Goal: Check status: Check status

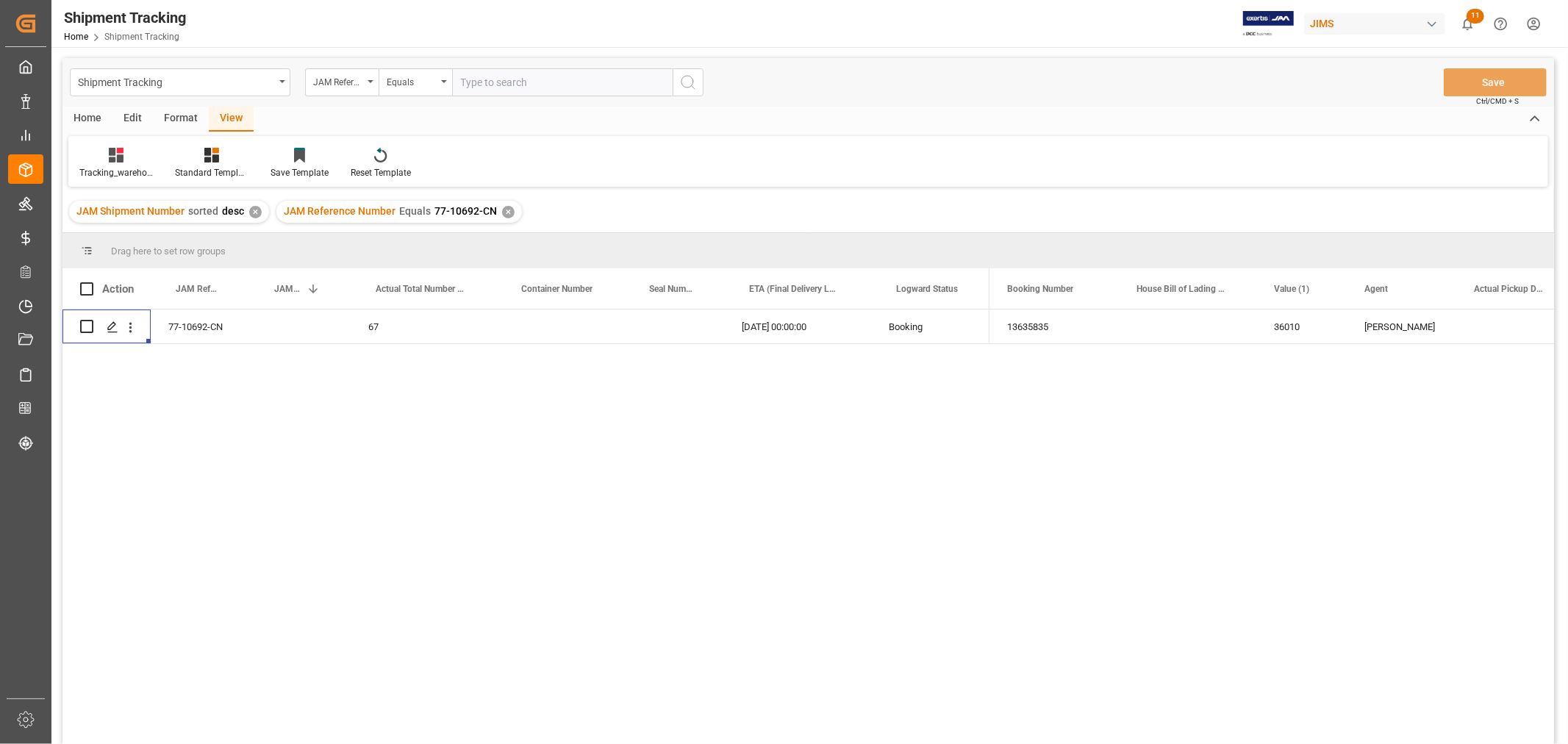
click at [509, 214] on div "✕" at bounding box center [508, 212] width 13 height 13
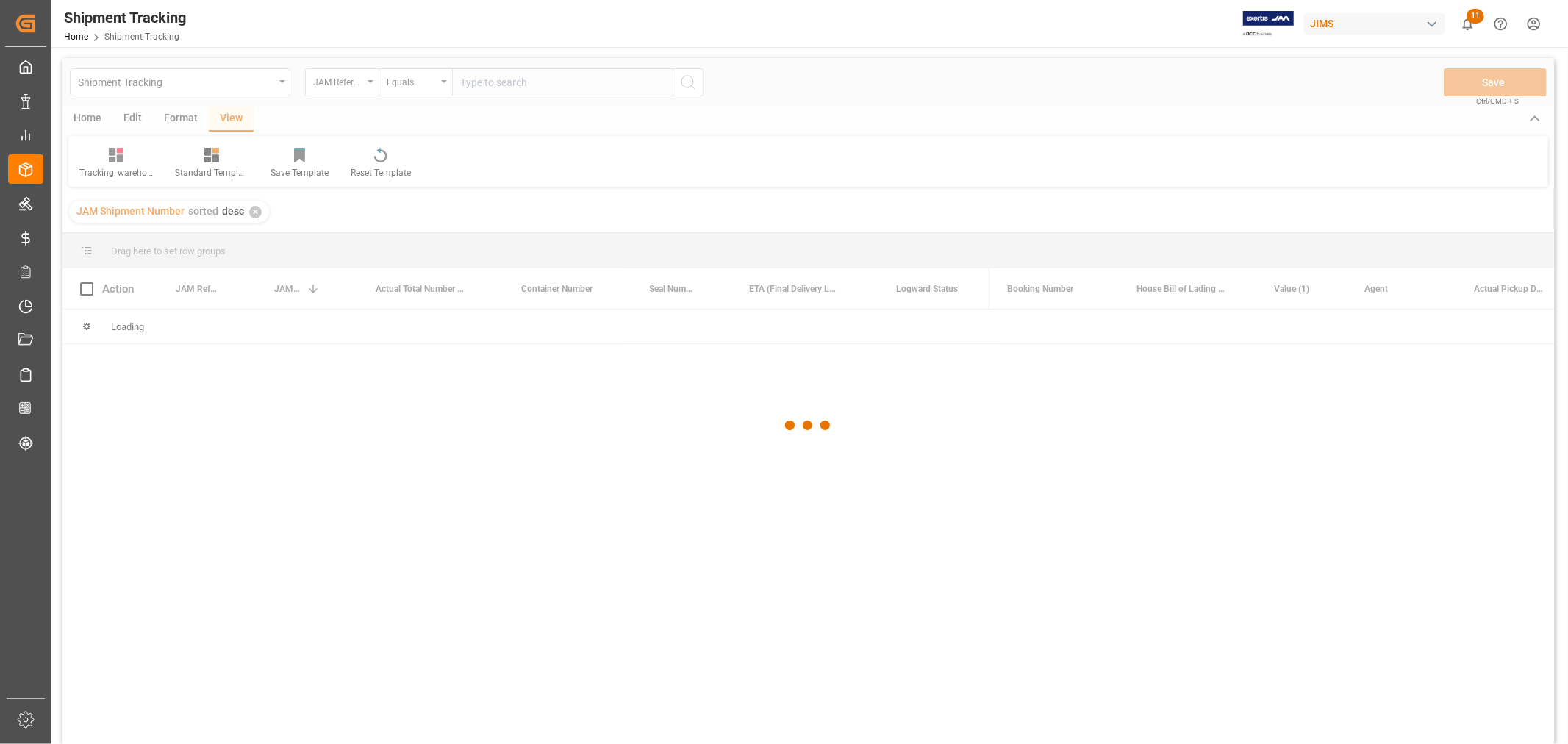
click at [342, 81] on div at bounding box center [808, 425] width 1492 height 735
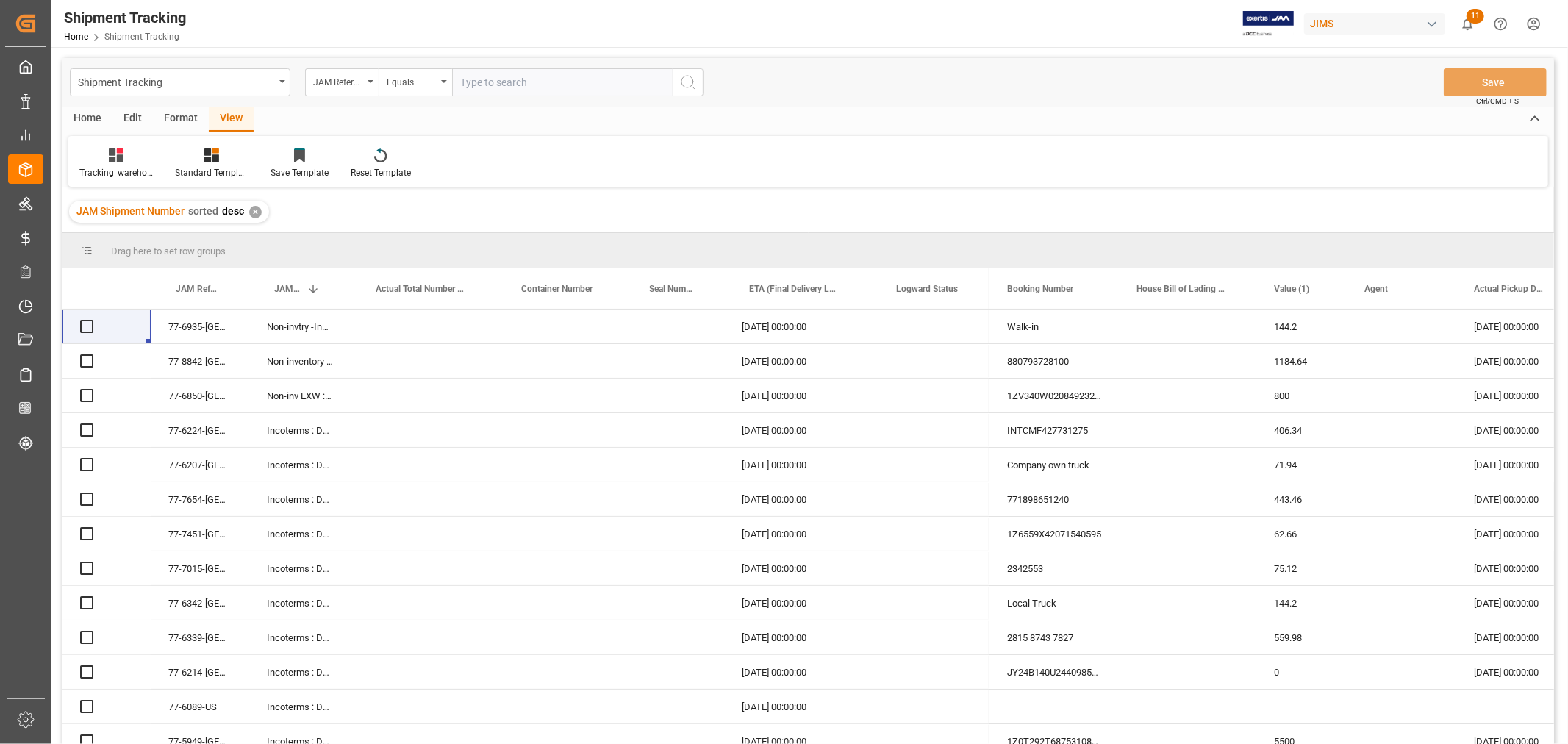
click at [361, 83] on div "JAM Reference Number" at bounding box center [337, 81] width 50 height 17
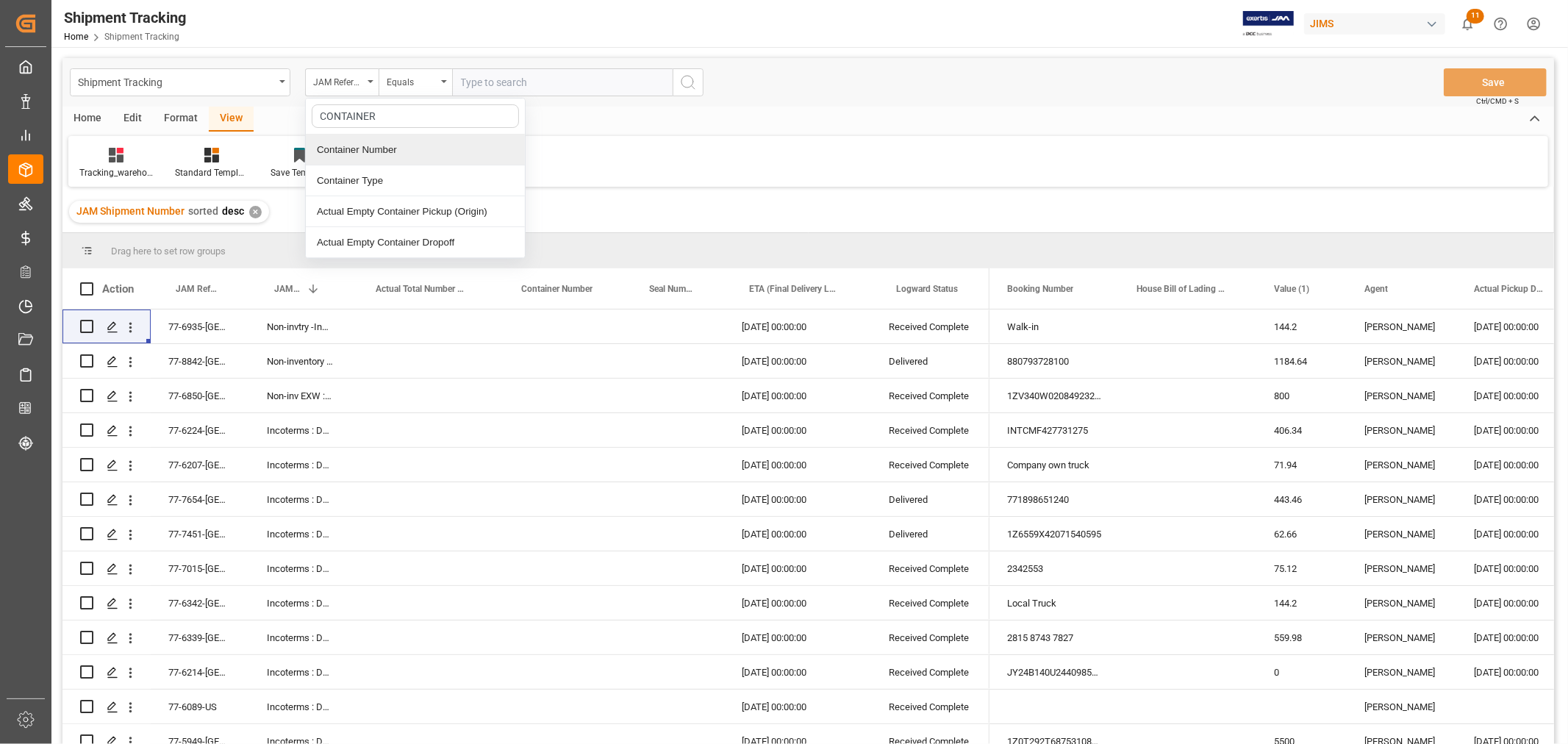
drag, startPoint x: 385, startPoint y: 120, endPoint x: 280, endPoint y: 105, distance: 106.1
click at [280, 105] on div "Shipment Tracking JAM Reference Number CONTAINER Container Number Container Typ…" at bounding box center [808, 82] width 1492 height 48
type input "BOOKING"
click at [368, 153] on div "Booking Number" at bounding box center [416, 150] width 219 height 31
click at [478, 84] on input "text" at bounding box center [562, 82] width 220 height 28
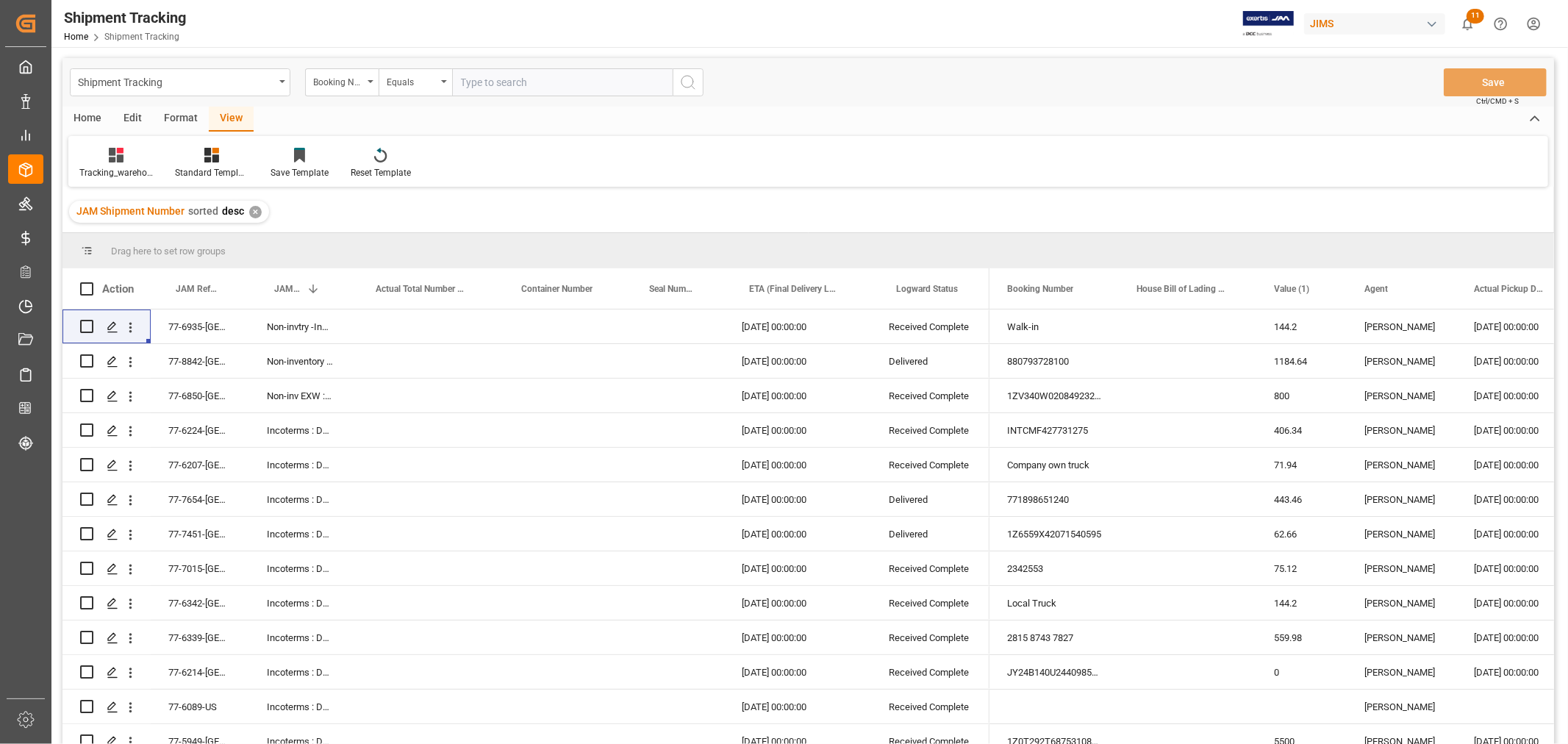
paste input "143550110862"
type input "143550110862"
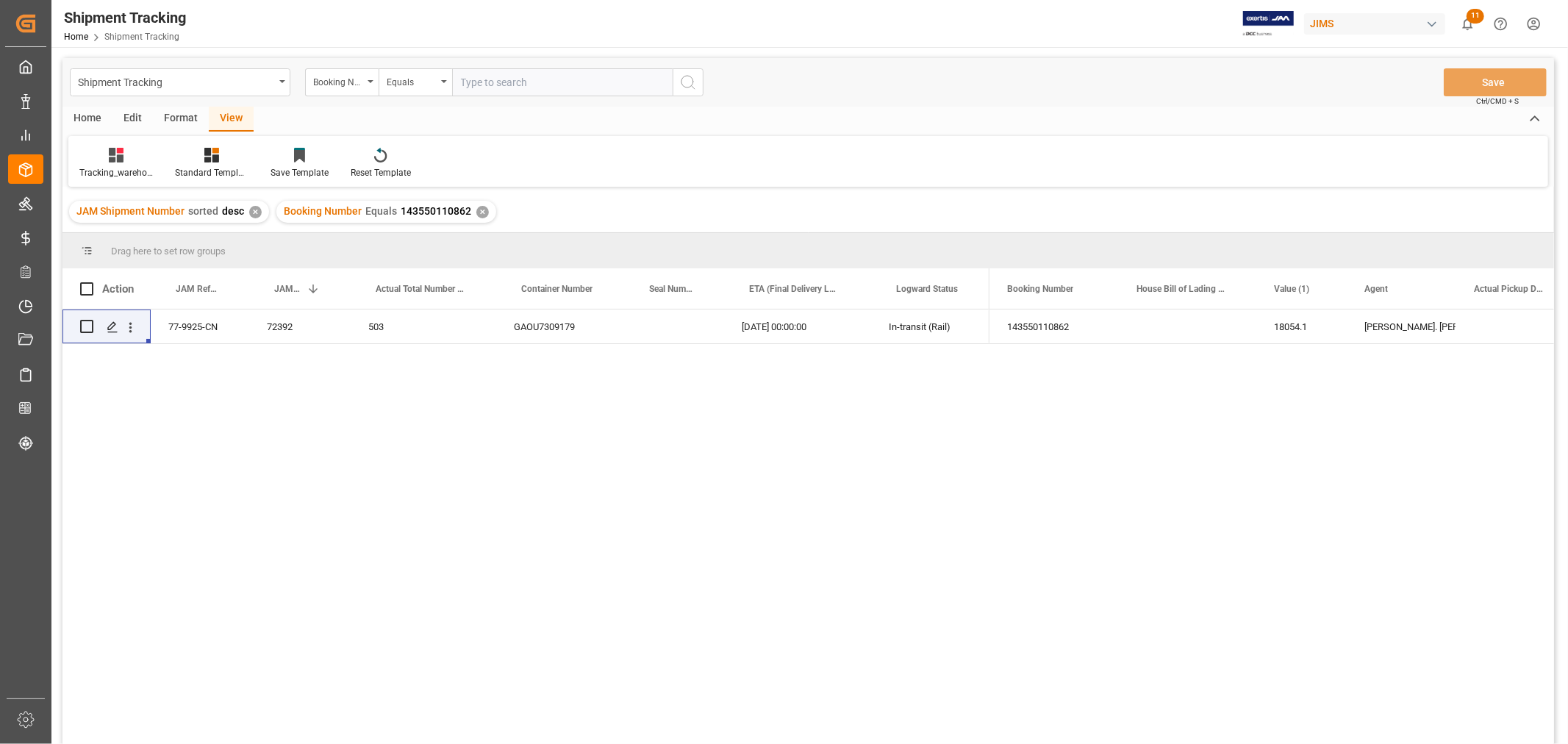
click at [753, 452] on div "77-9925-CN 72392 503 GAOU7309179 02-09-2025 00:00:00 In-transit (Rail) 14355011…" at bounding box center [808, 529] width 1492 height 439
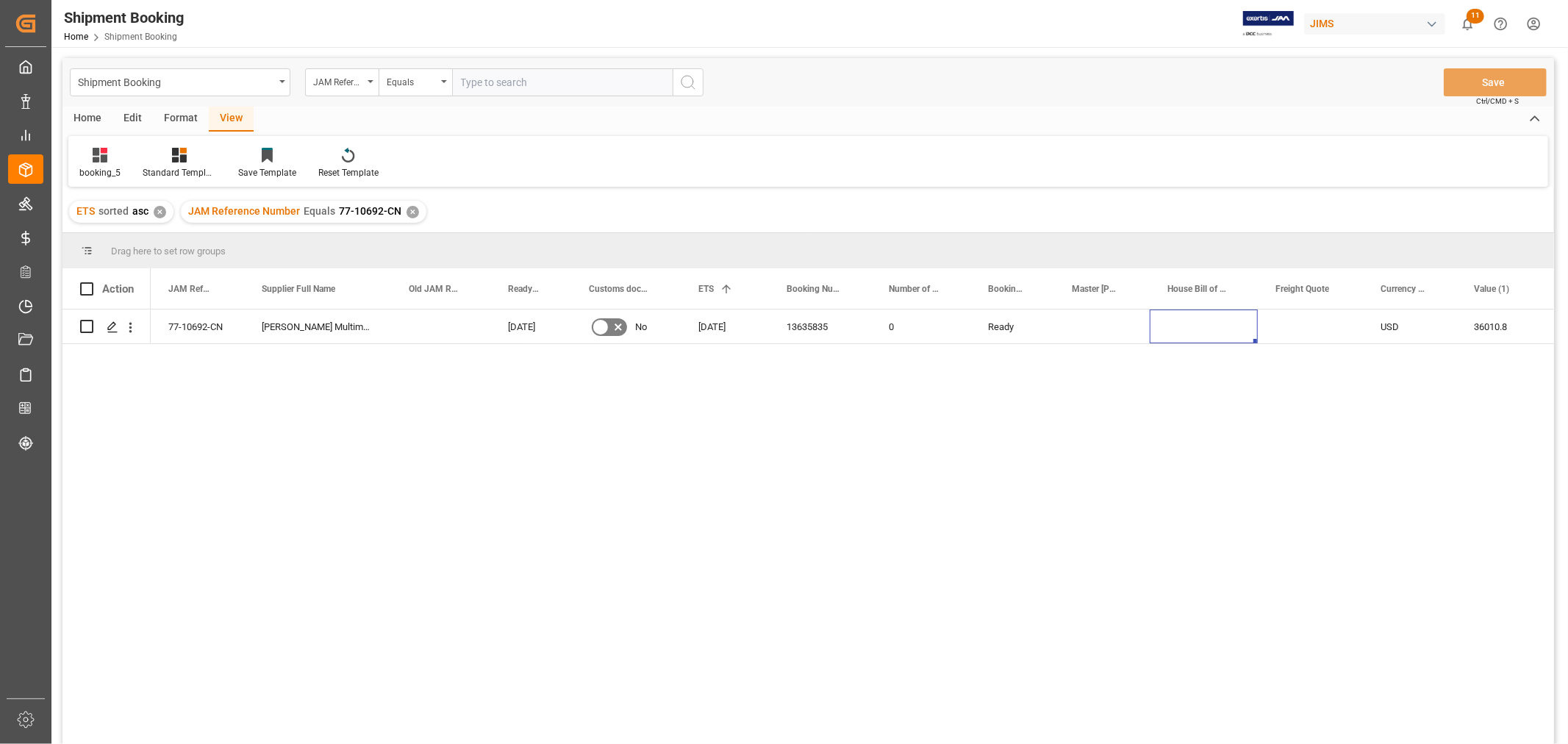
scroll to position [163, 0]
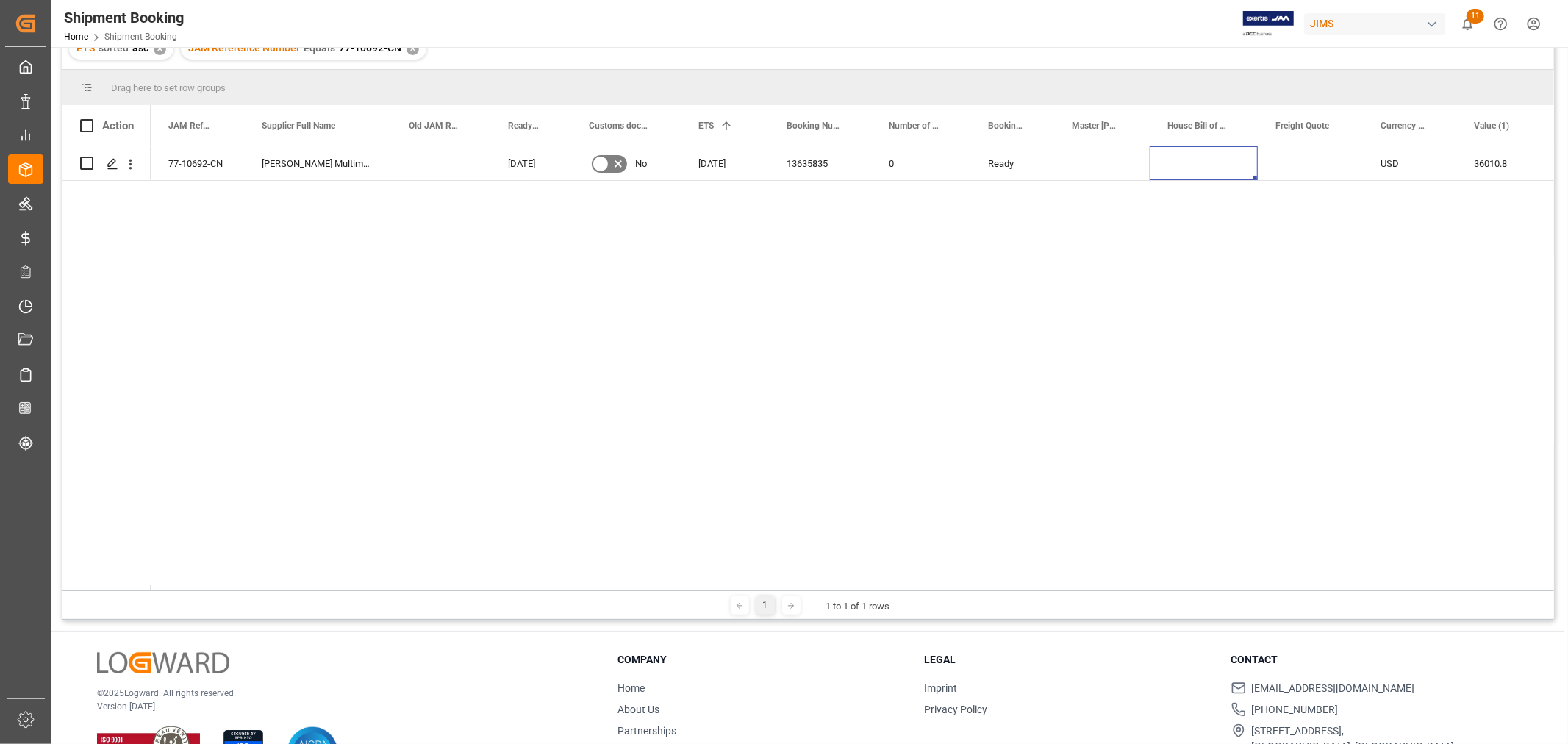
drag, startPoint x: 342, startPoint y: 332, endPoint x: 353, endPoint y: 329, distance: 11.4
click at [351, 329] on div "77-10692-CN Harman Multimedia China 23-09-2025 No 03-10-2025 13635835 0 Ready U…" at bounding box center [852, 368] width 1403 height 444
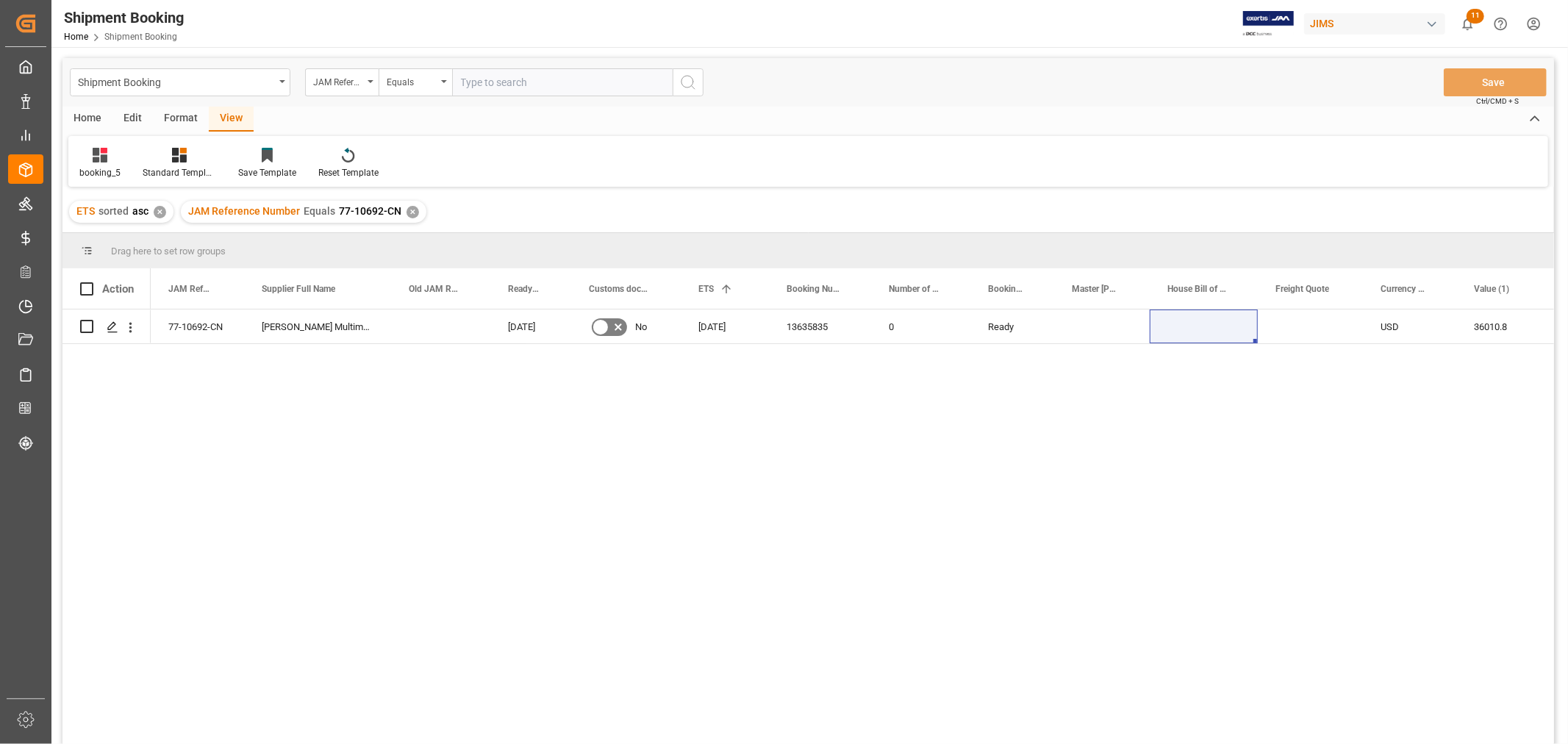
click at [419, 215] on div "JAM Reference Number Equals 77-10692-CN ✕" at bounding box center [303, 212] width 246 height 22
click at [410, 208] on div "✕" at bounding box center [412, 212] width 13 height 13
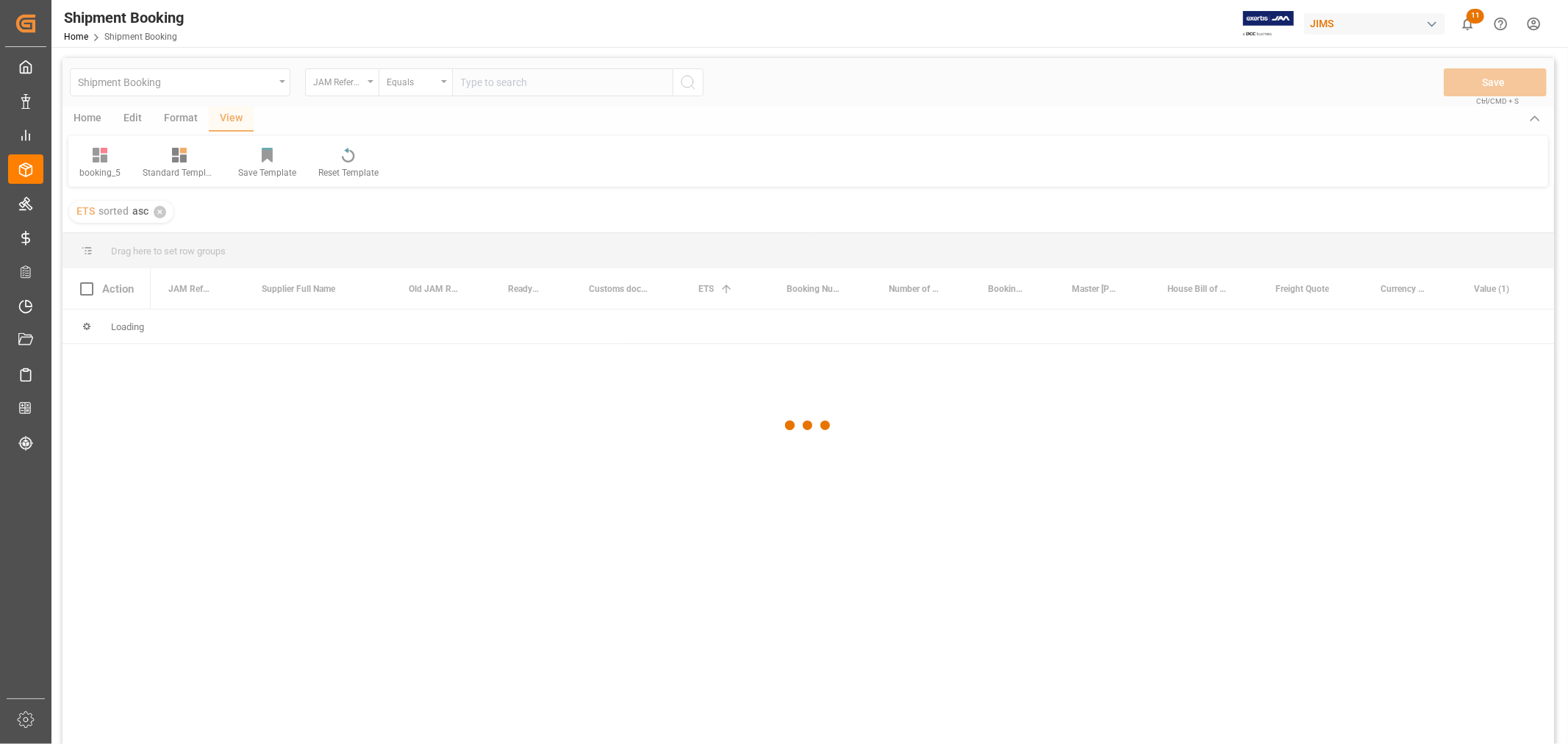
click at [497, 81] on div at bounding box center [808, 425] width 1492 height 735
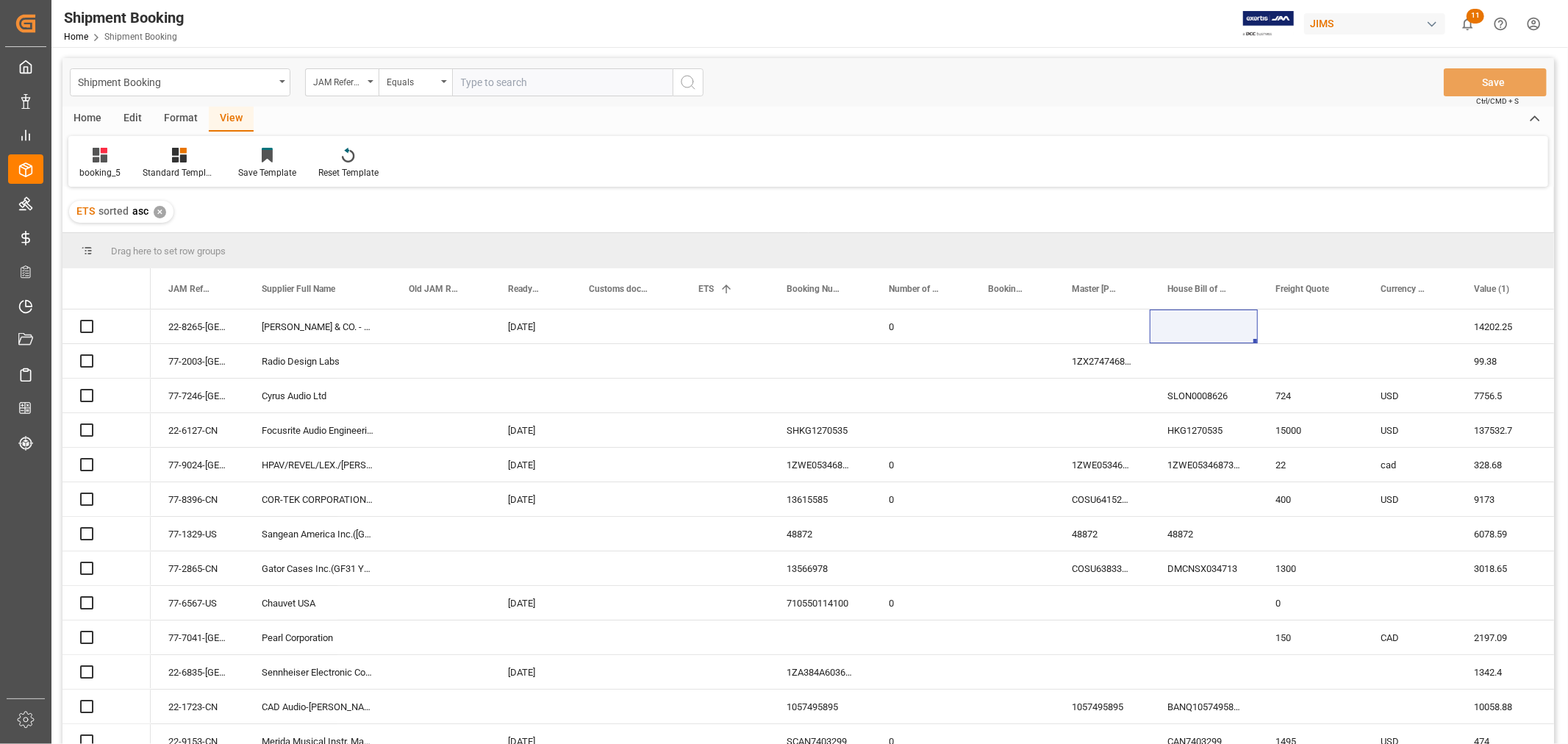
click at [496, 81] on input "text" at bounding box center [562, 82] width 220 height 28
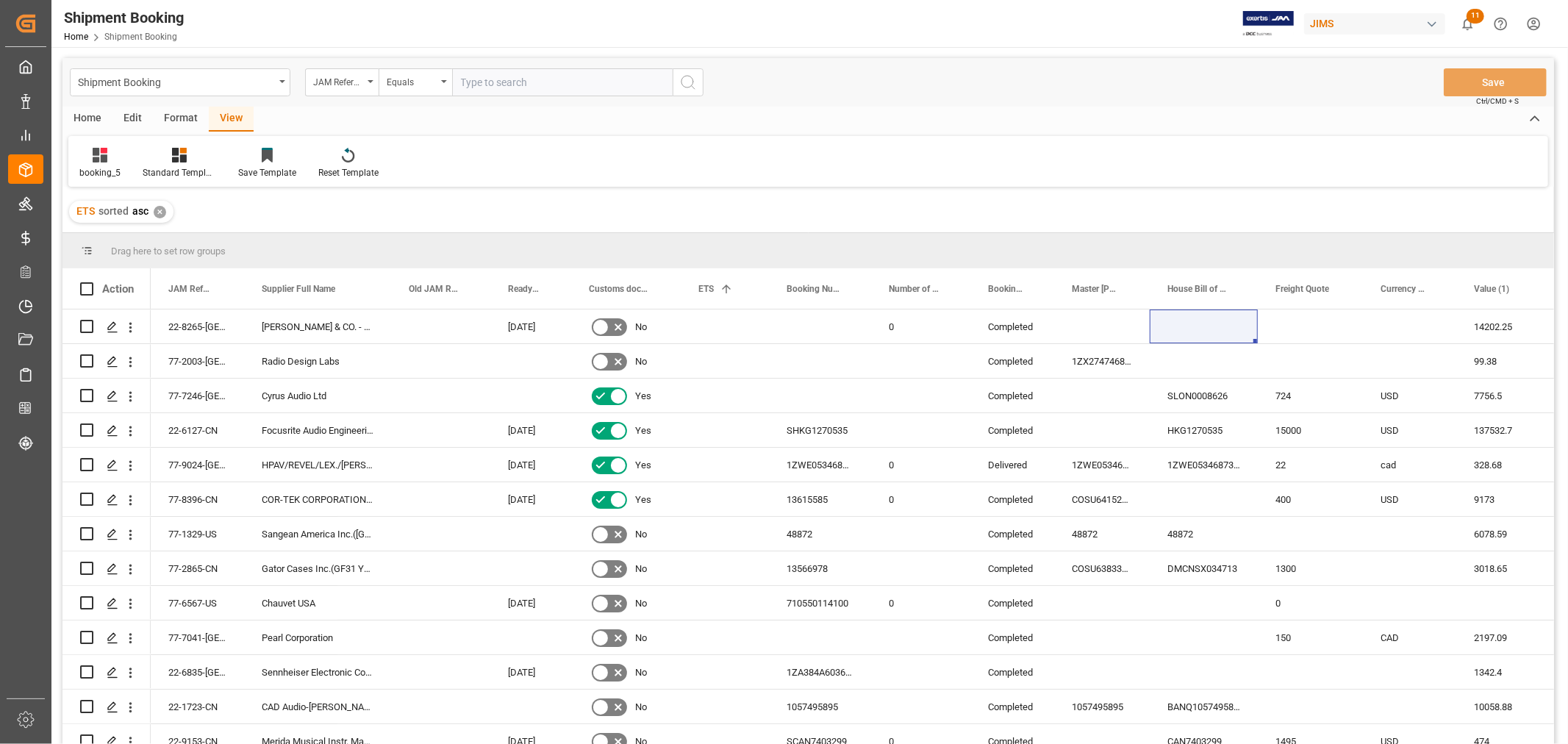
paste input "77-10509-CN"
type input "77-10509-CN"
click at [681, 79] on icon "search button" at bounding box center [688, 82] width 18 height 18
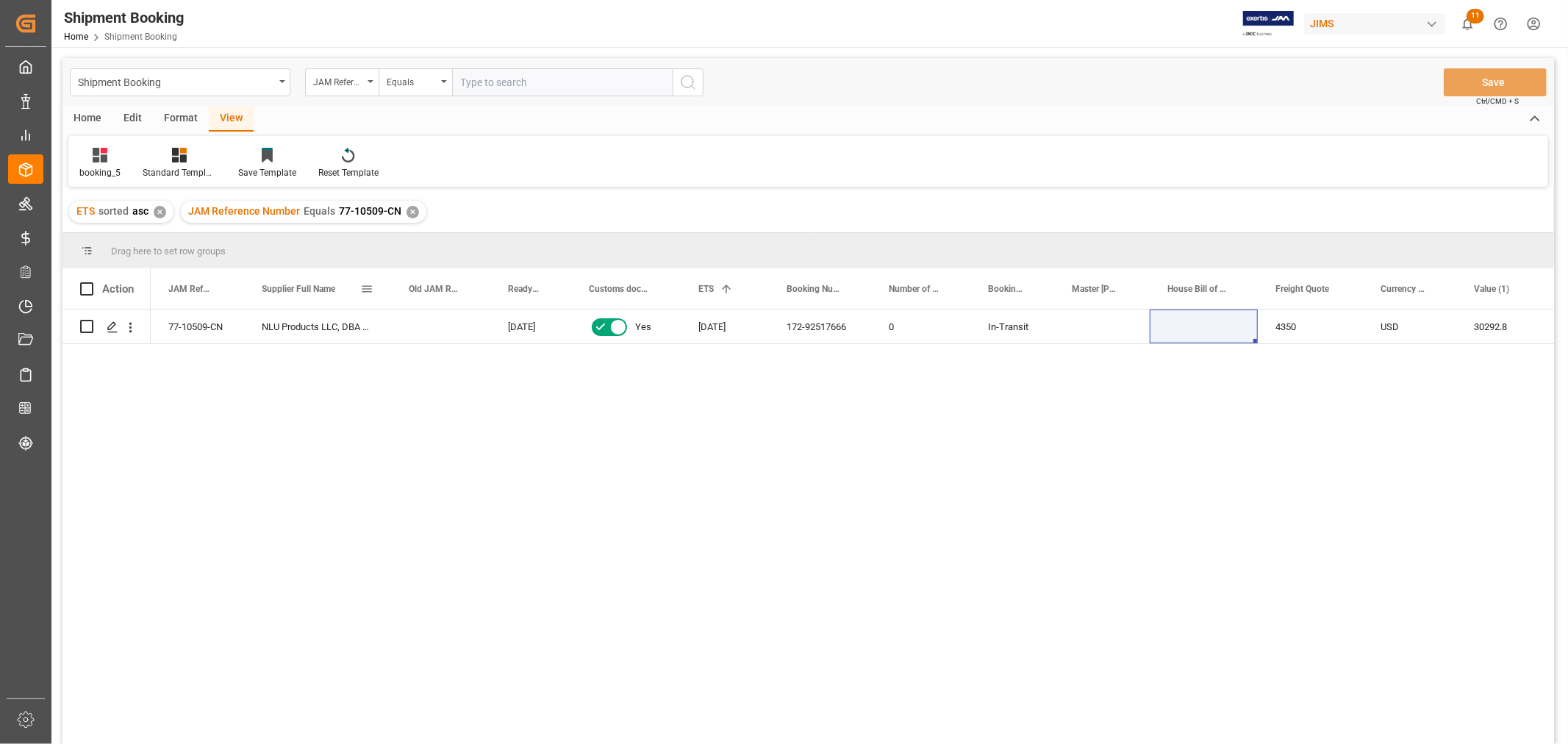
click at [363, 287] on span at bounding box center [367, 289] width 14 height 14
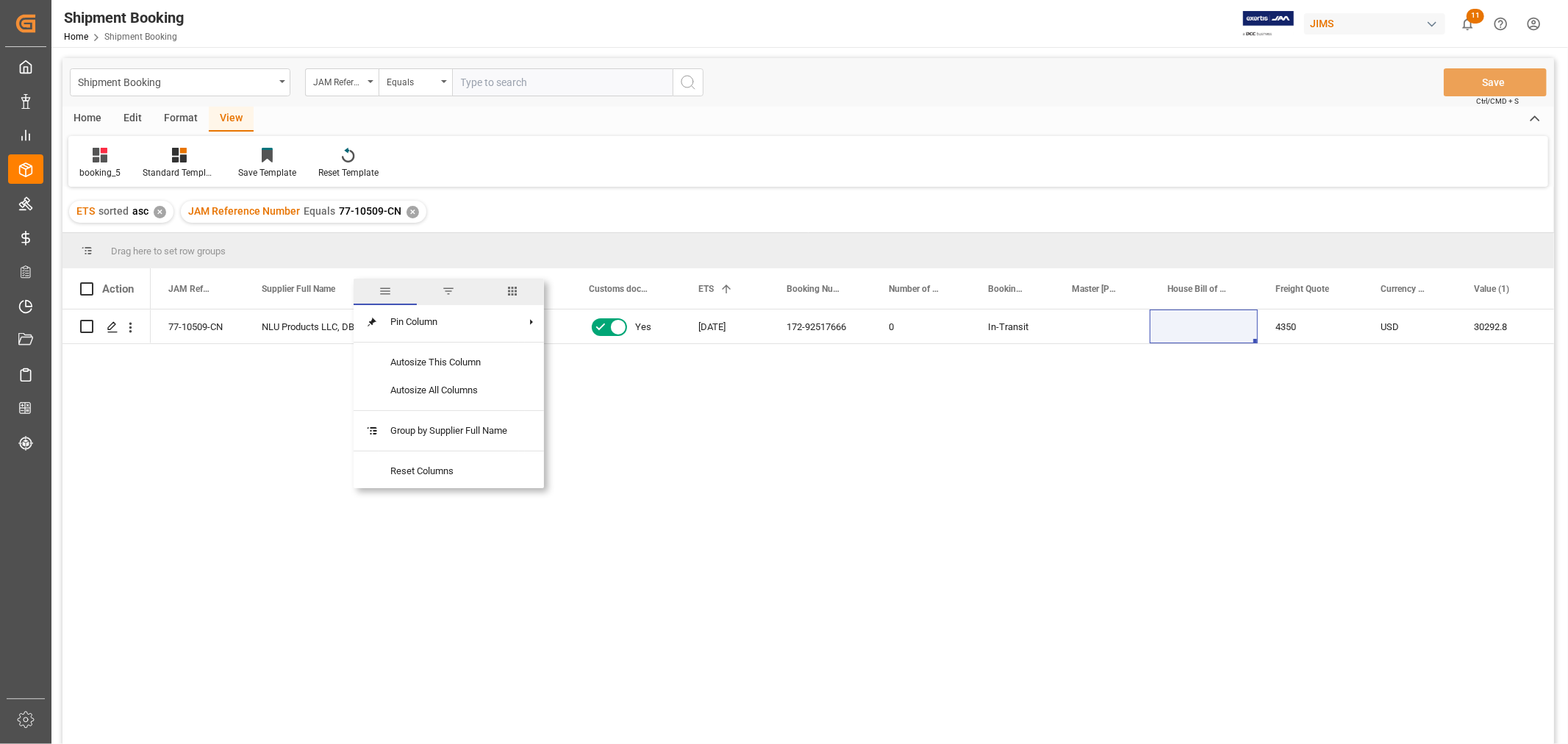
click at [516, 291] on span "columns" at bounding box center [512, 292] width 14 height 14
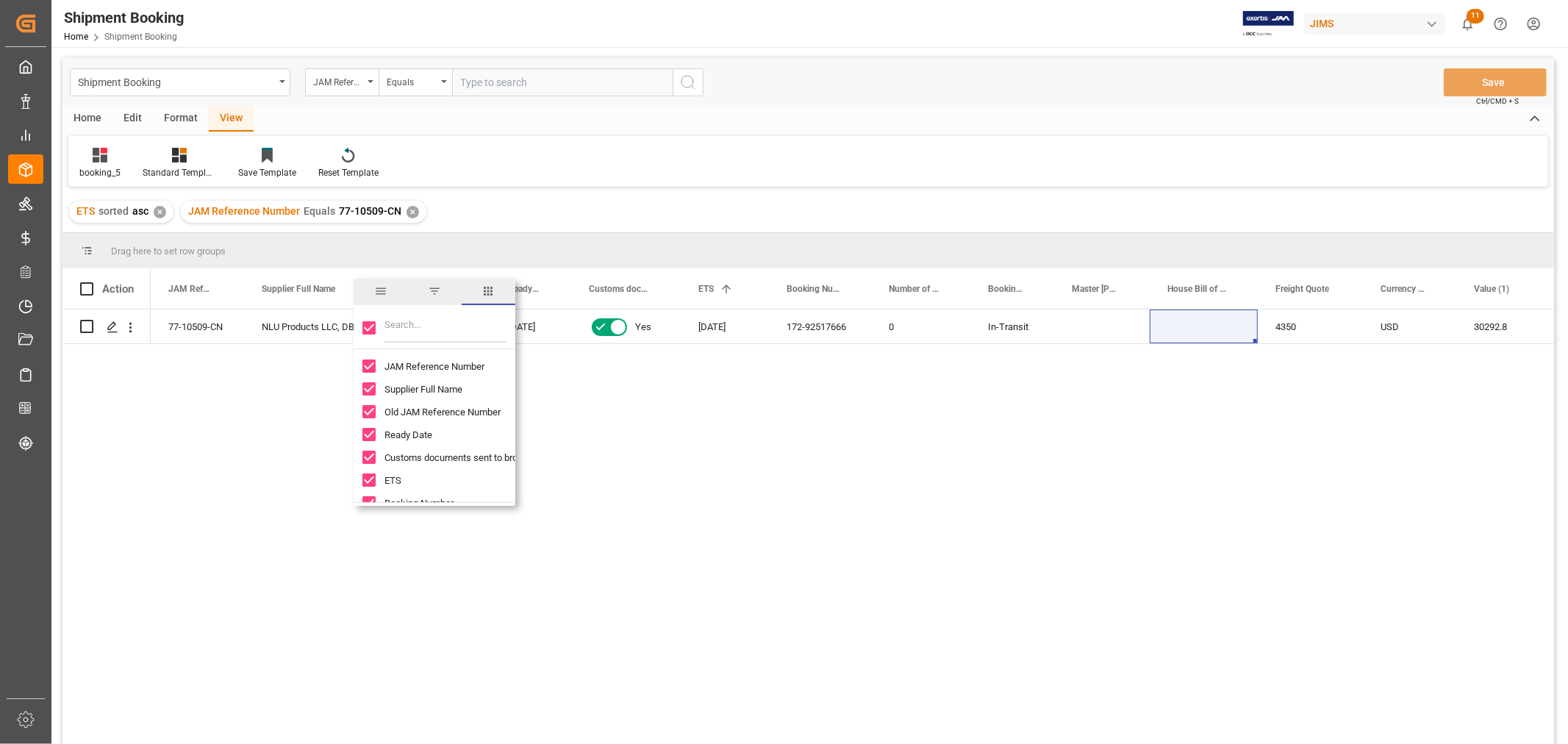
click at [365, 329] on input "Toggle Select All Columns" at bounding box center [369, 328] width 14 height 14
checkbox input "false"
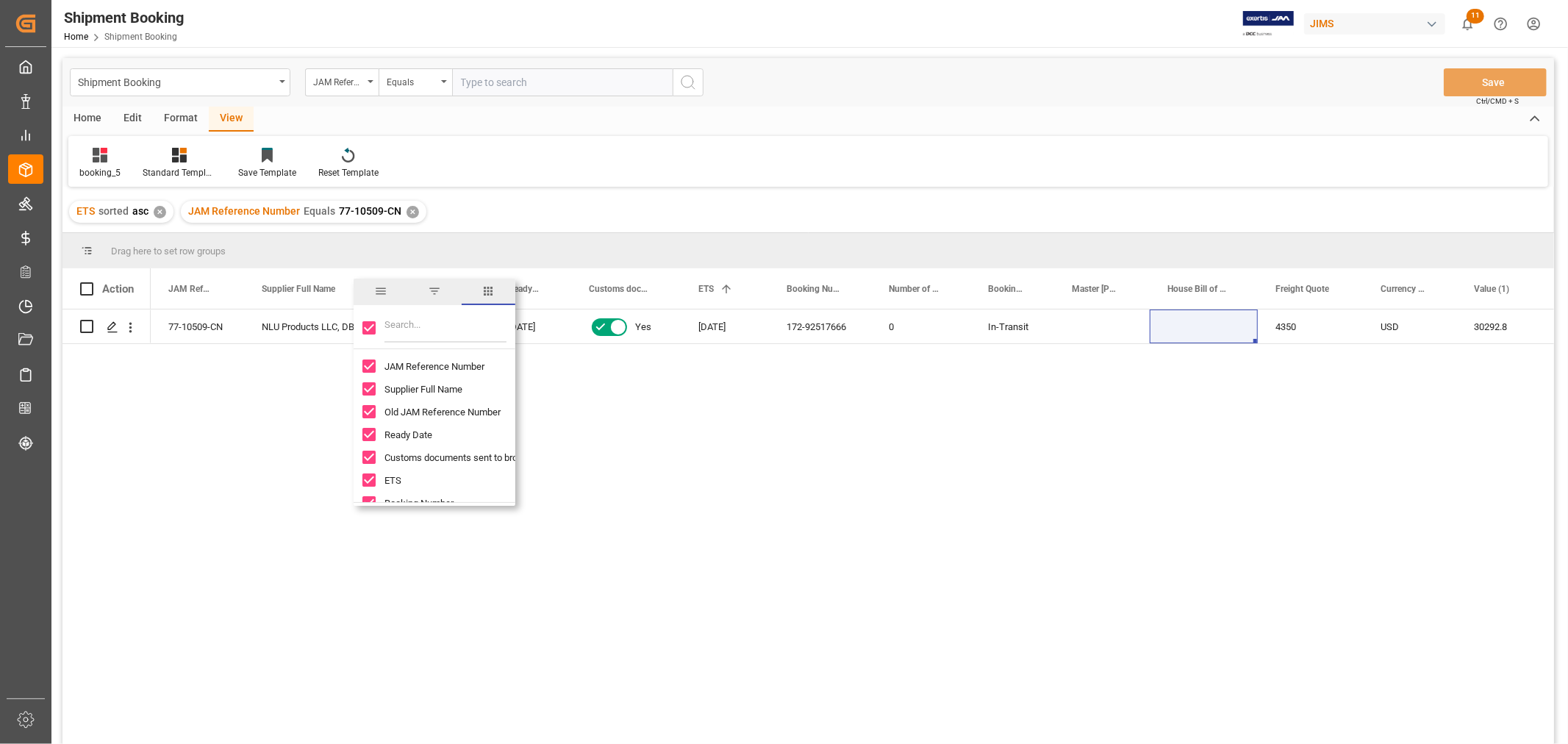
checkbox input "false"
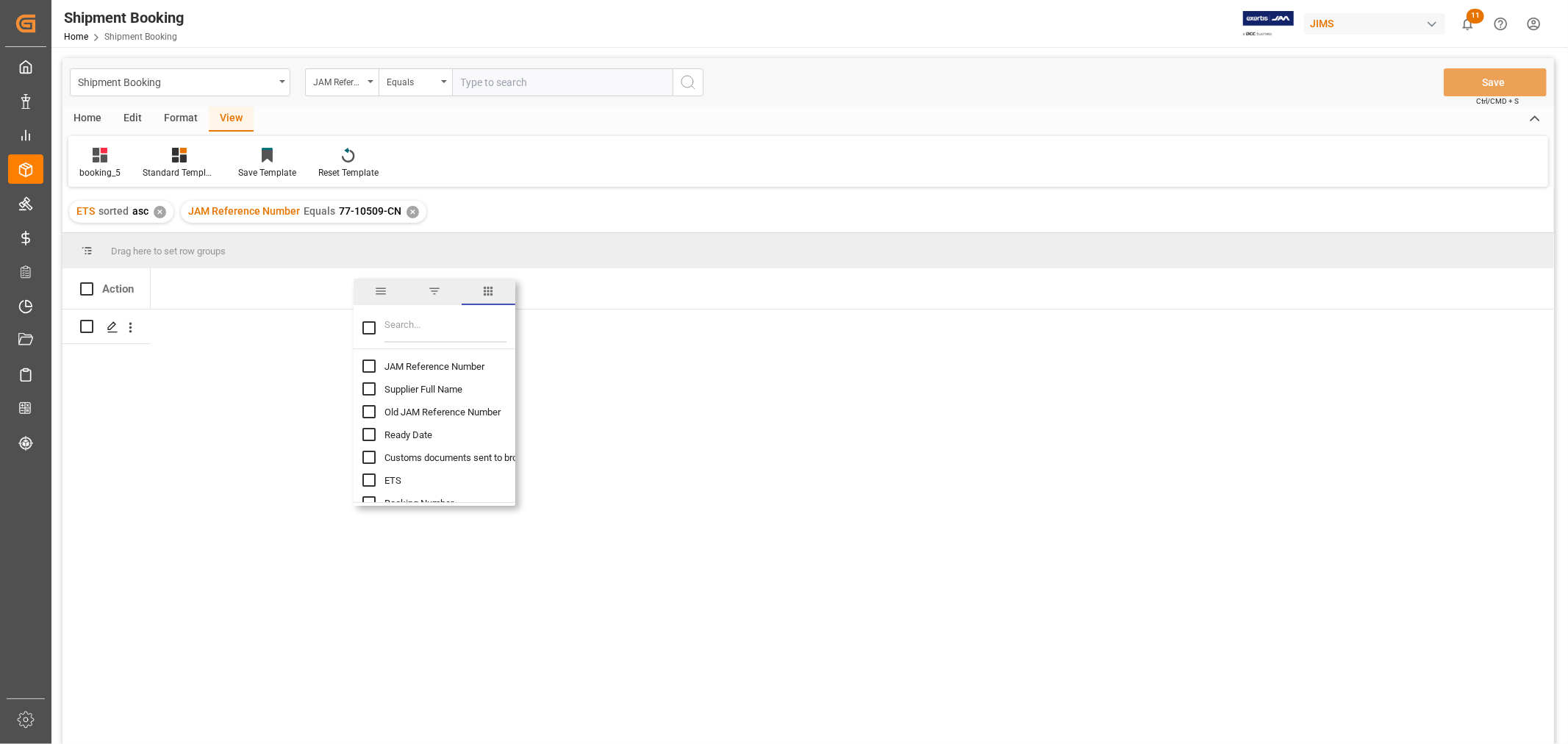
click at [370, 361] on input "JAM Reference Number column toggle visibility (hidden)" at bounding box center [369, 366] width 14 height 14
checkbox input "true"
checkbox input "false"
click at [405, 332] on input "Filter Columns Input" at bounding box center [445, 327] width 122 height 30
type input "CUST"
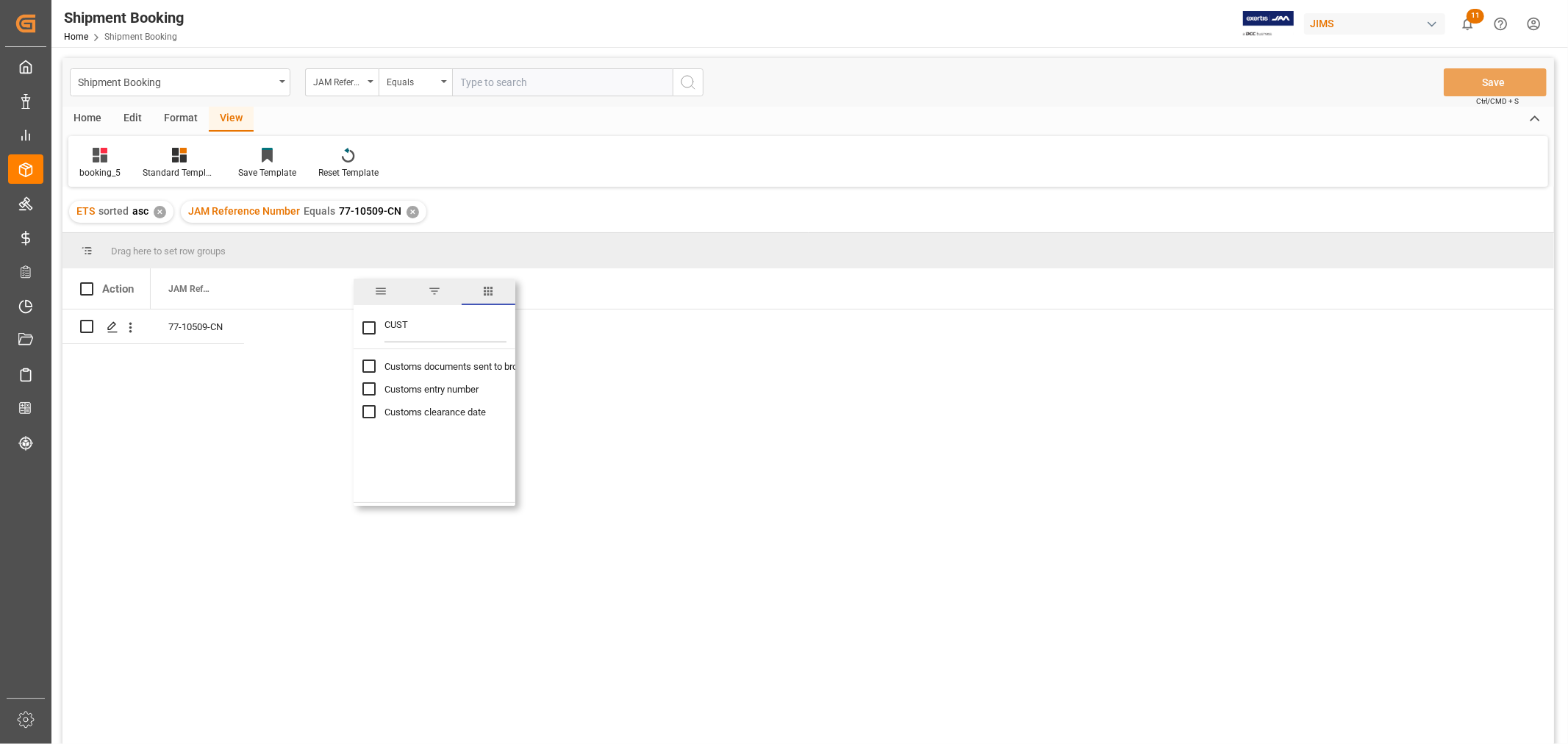
click at [410, 390] on span "Customs entry number" at bounding box center [431, 389] width 94 height 11
checkbox input "false"
checkbox input "true"
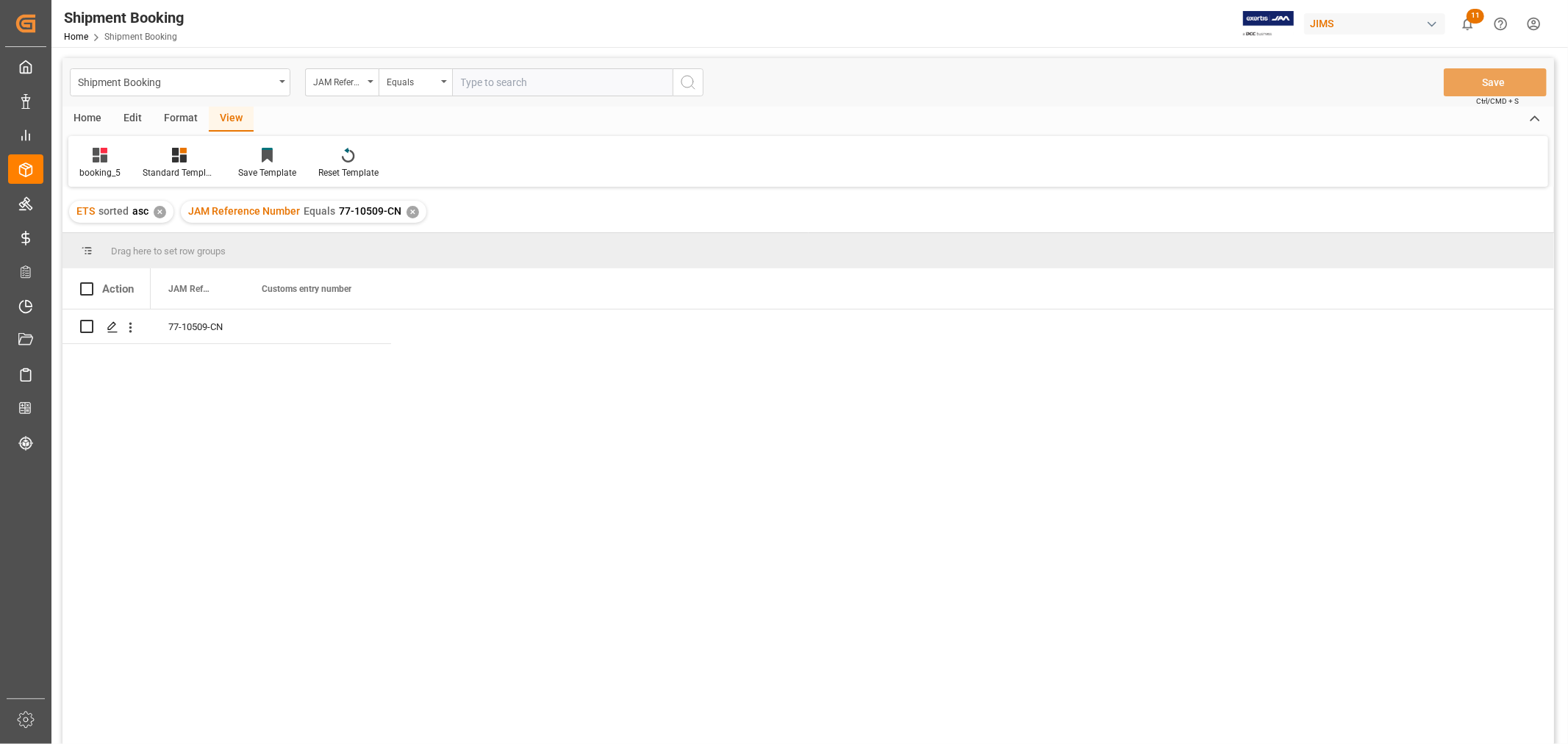
click at [688, 372] on div "77-10509-CN" at bounding box center [852, 531] width 1403 height 444
click at [337, 329] on div "Press SPACE to select this row." at bounding box center [317, 327] width 147 height 34
click at [337, 329] on input "Press SPACE to select this row." at bounding box center [317, 335] width 123 height 28
type input "13391-69278838-2"
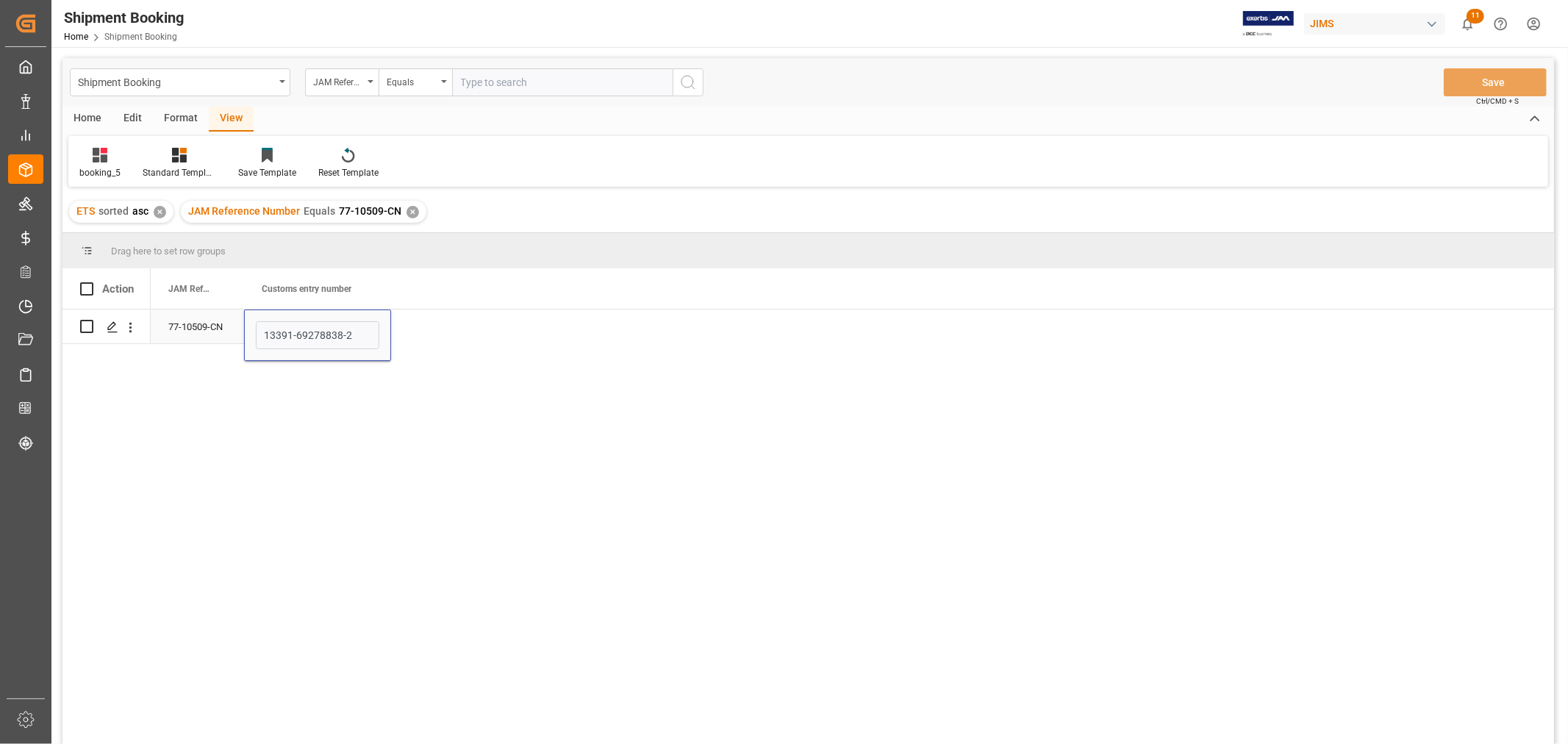
click at [178, 326] on div "77-10509-CN" at bounding box center [197, 327] width 93 height 34
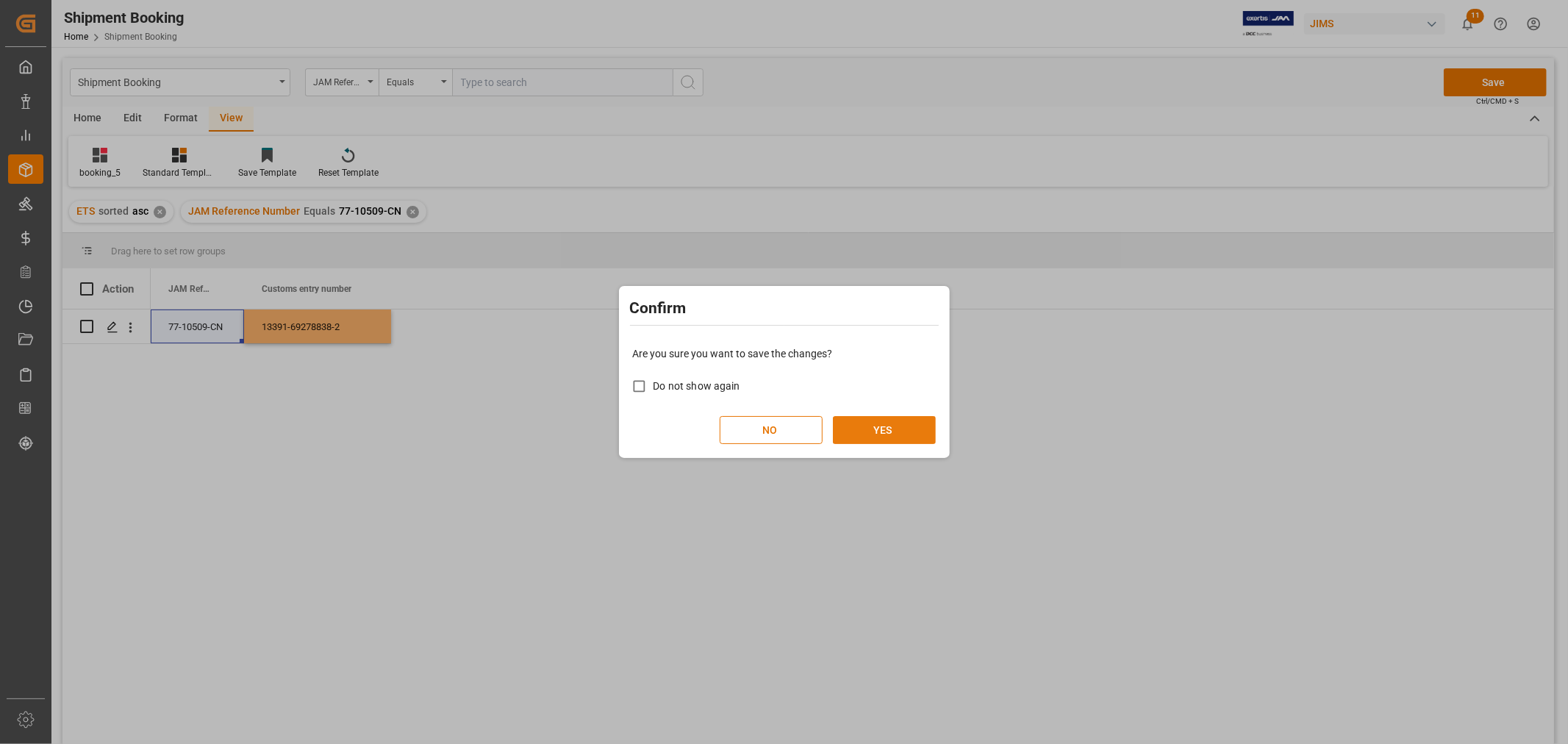
click at [870, 421] on button "YES" at bounding box center [884, 429] width 103 height 28
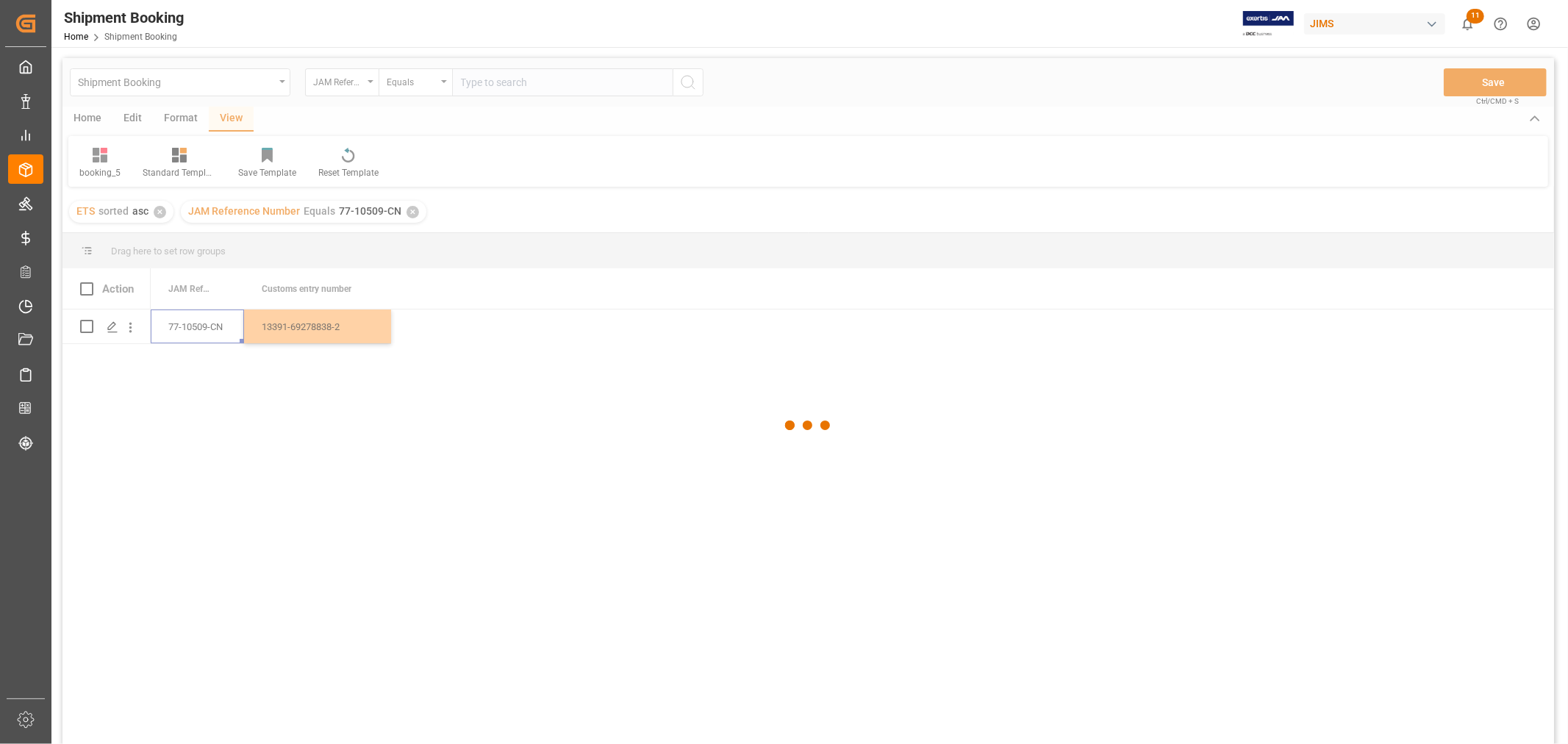
click at [659, 348] on div at bounding box center [808, 425] width 1492 height 735
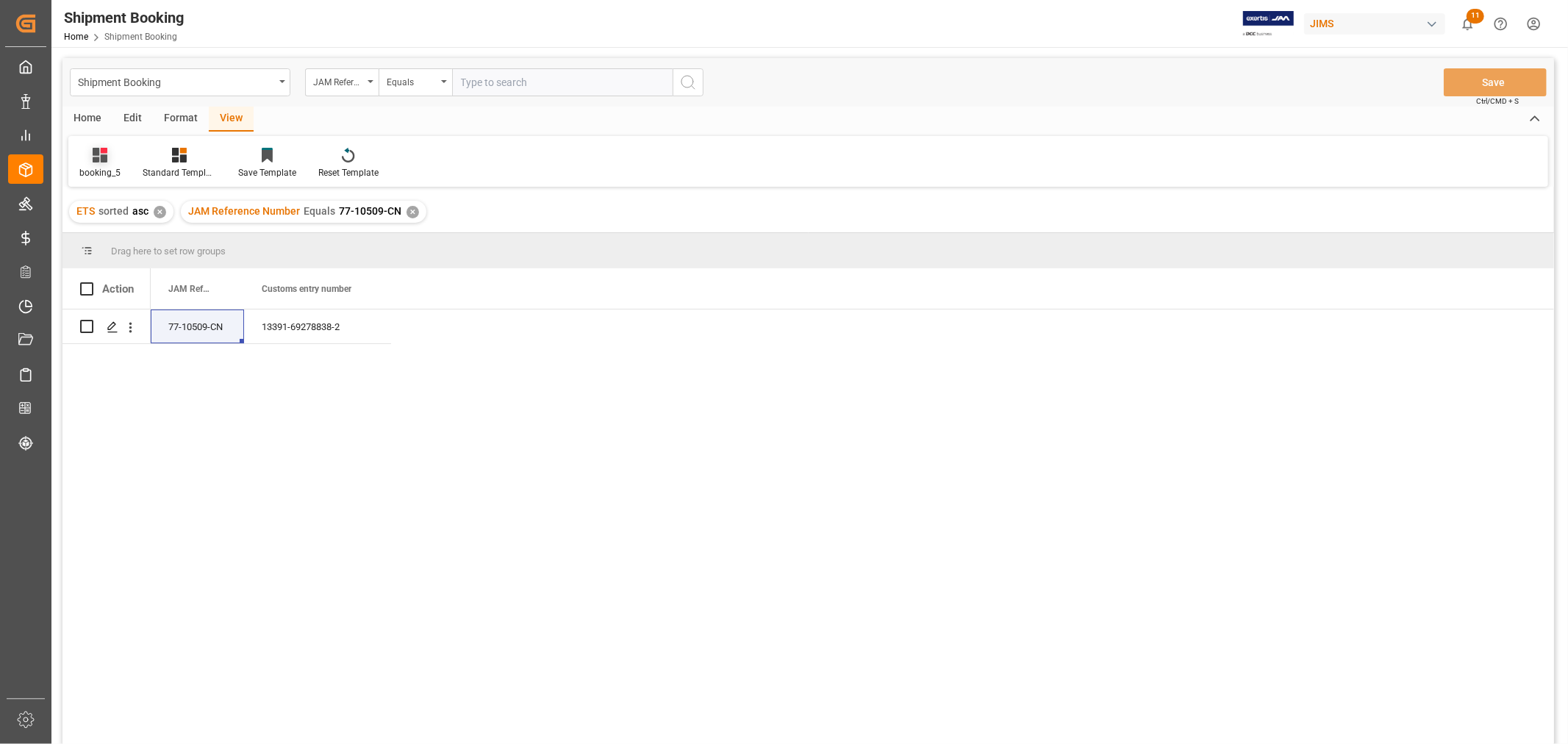
click at [101, 166] on div "booking_5" at bounding box center [99, 173] width 41 height 14
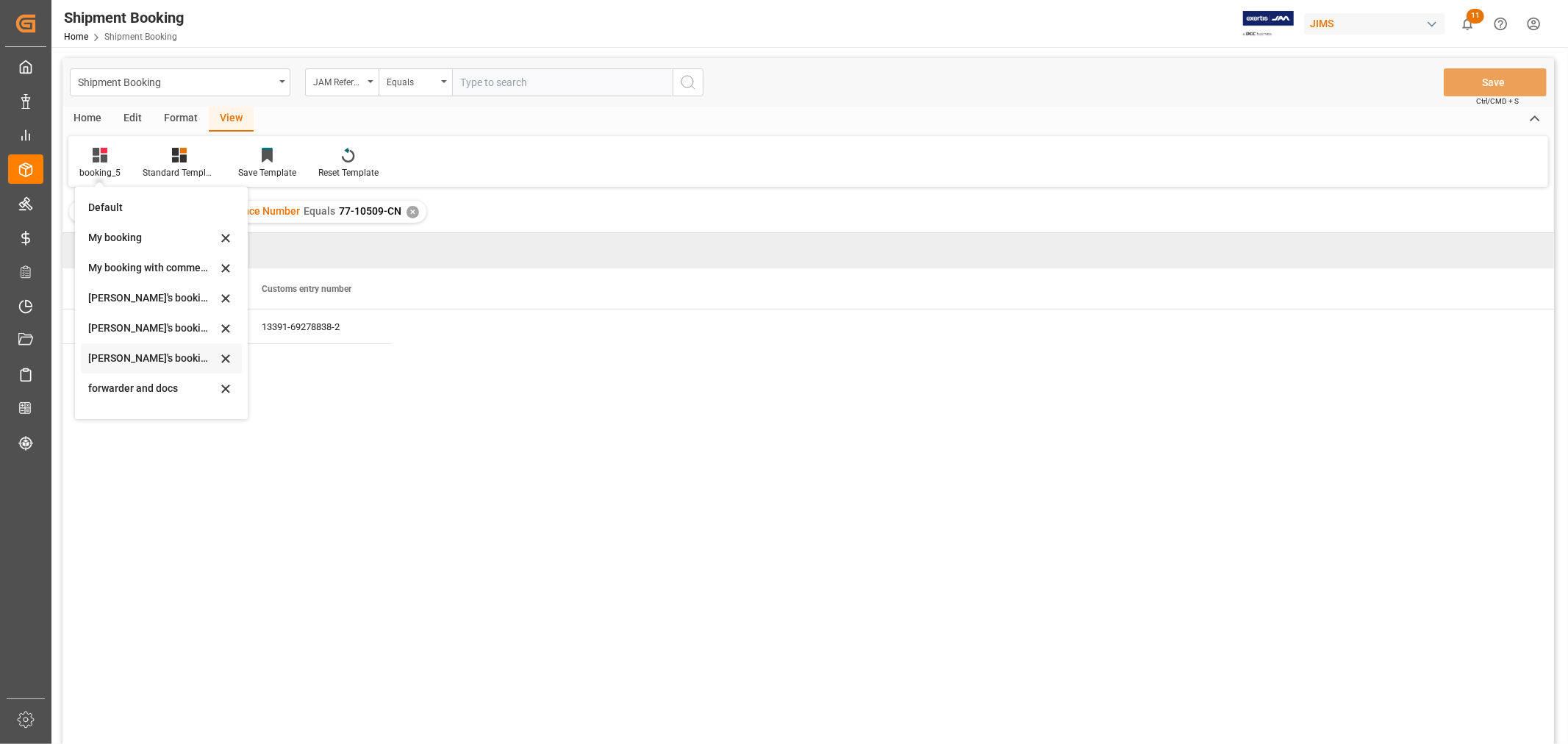
click at [135, 355] on div "Huixin's booking_3" at bounding box center [152, 359] width 128 height 15
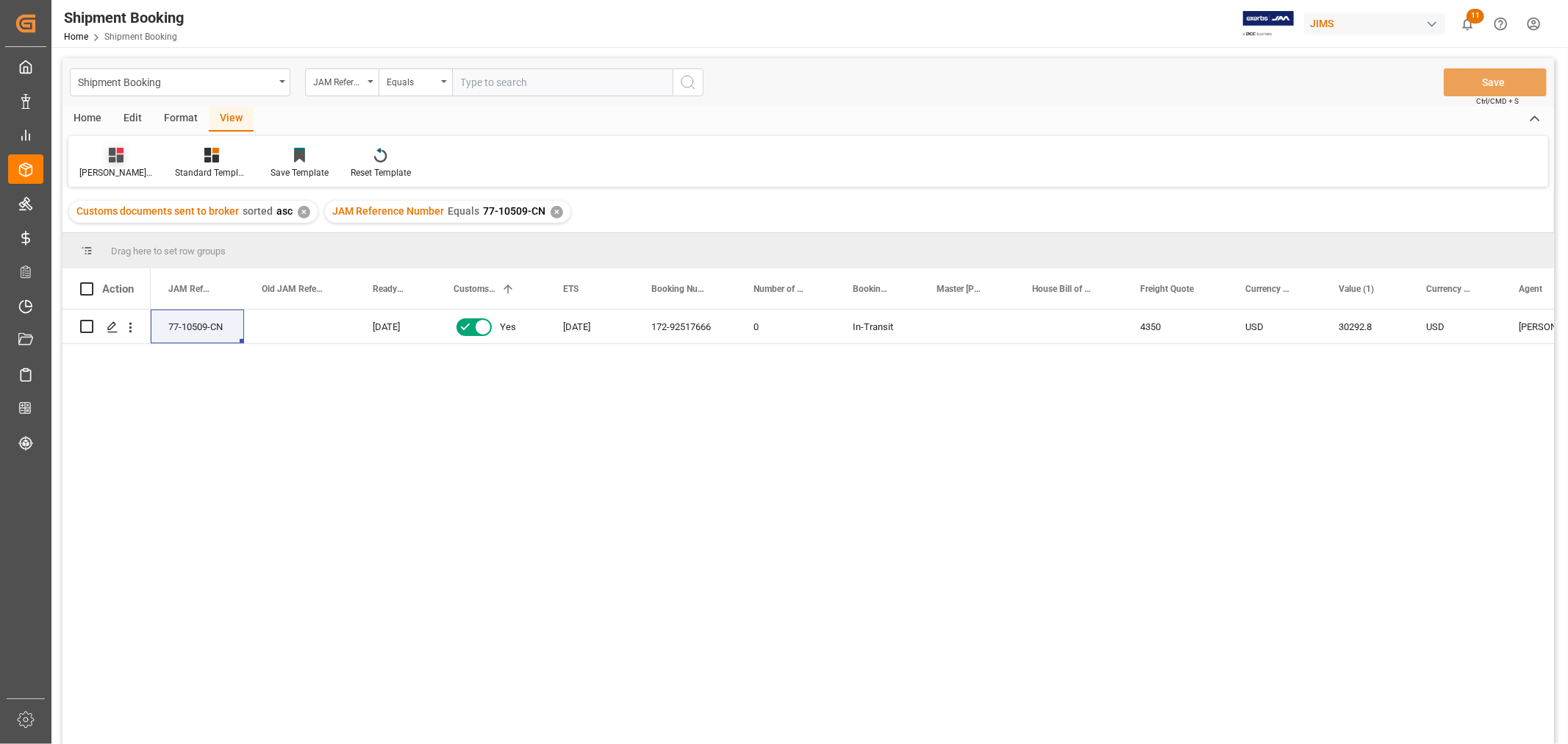
click at [122, 156] on icon at bounding box center [116, 155] width 14 height 14
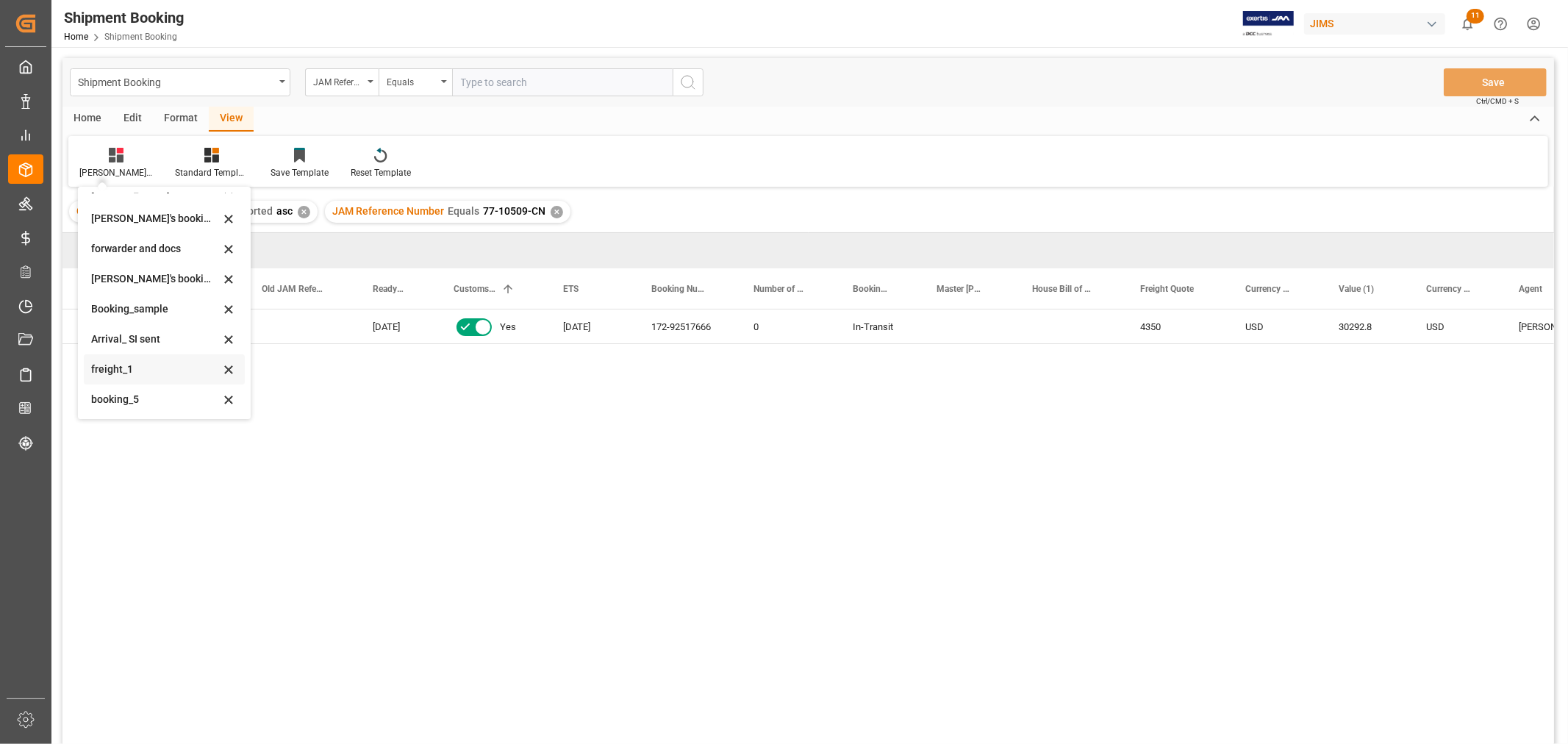
scroll to position [140, 0]
click at [116, 403] on div "booking_5" at bounding box center [155, 399] width 128 height 15
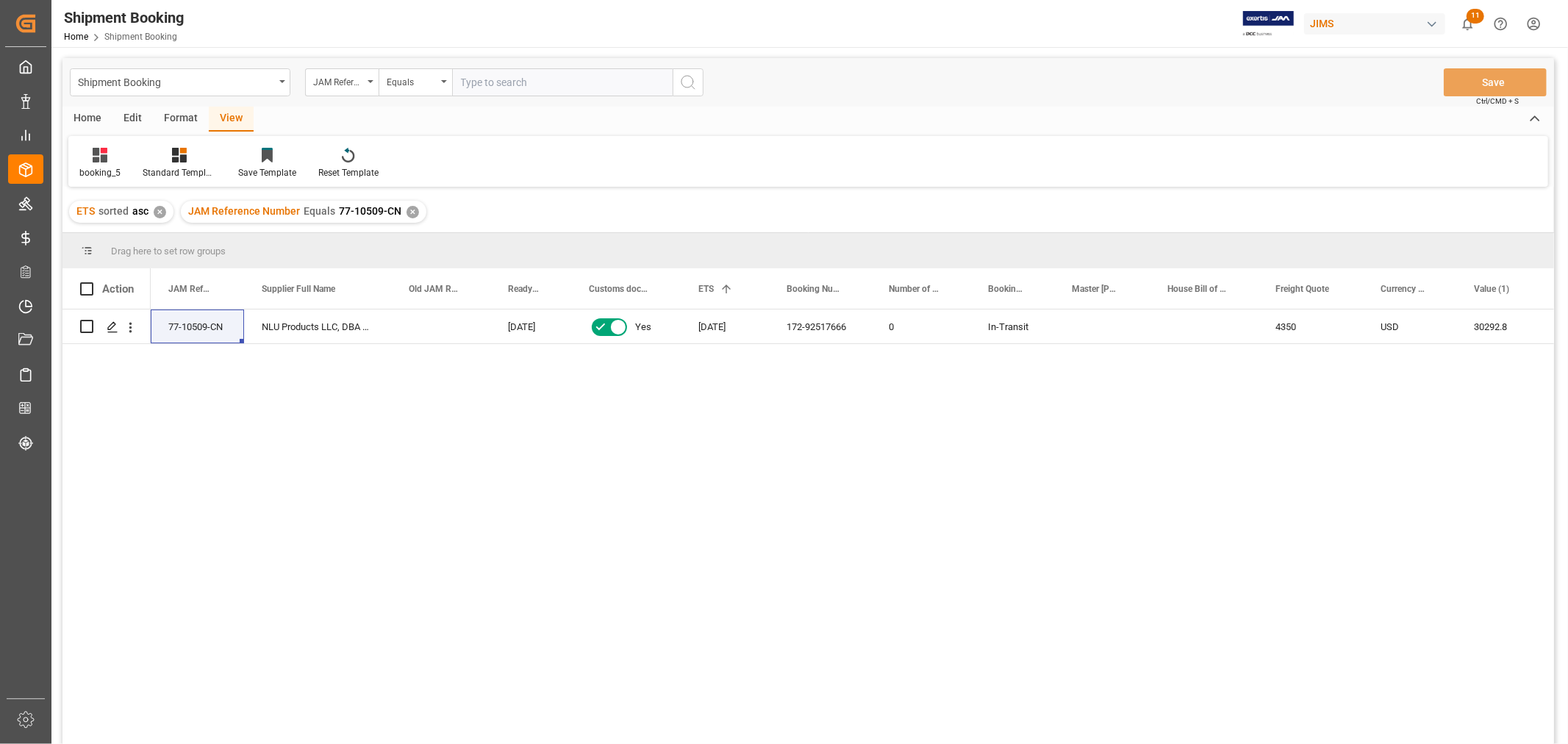
click at [1036, 469] on div "77-10509-CN NLU Products LLC, DBA Bodyguardz (Consig 07-08-2025 Yes 22-08-2025 …" at bounding box center [852, 531] width 1403 height 444
click at [412, 209] on div "✕" at bounding box center [412, 212] width 13 height 13
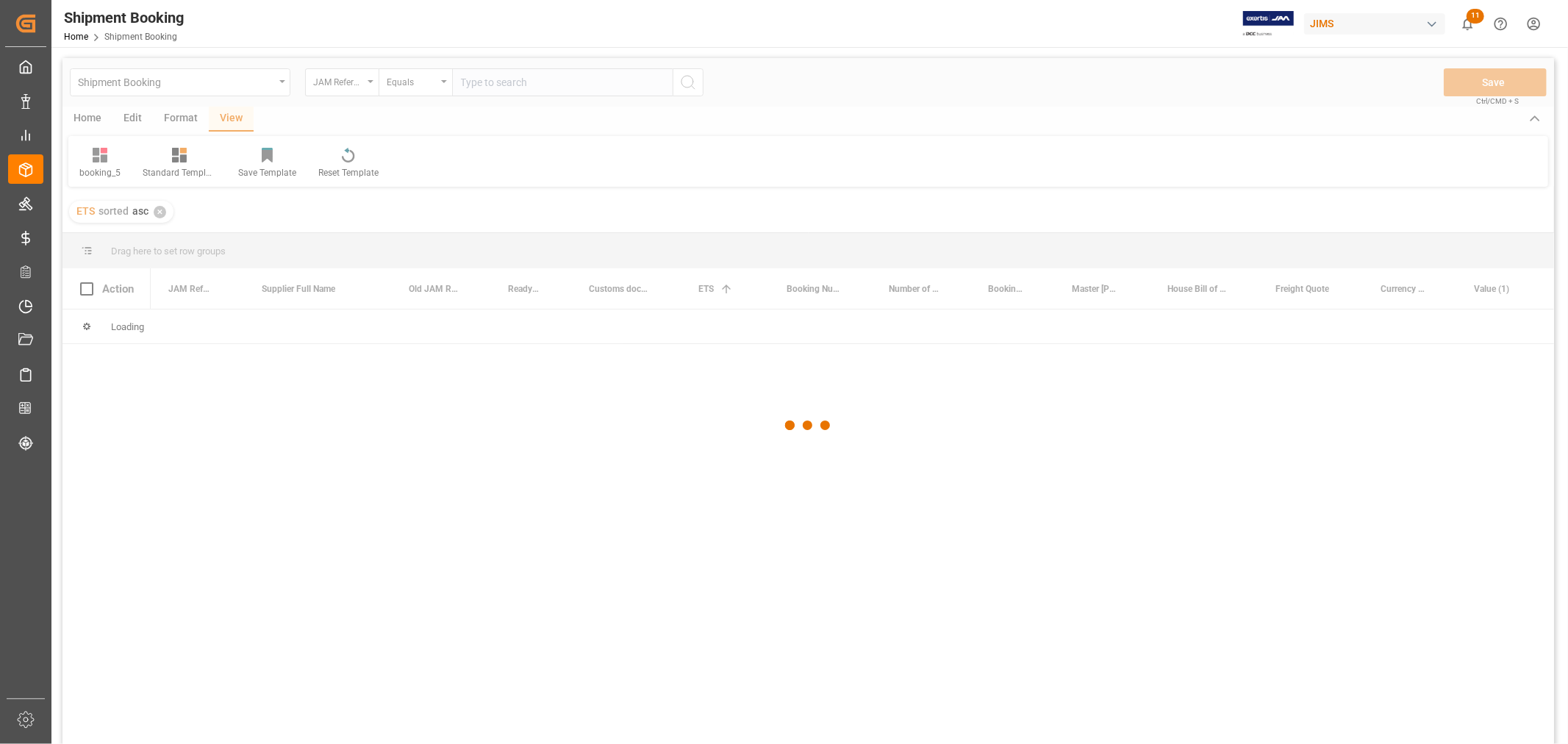
click at [349, 84] on div at bounding box center [808, 425] width 1492 height 735
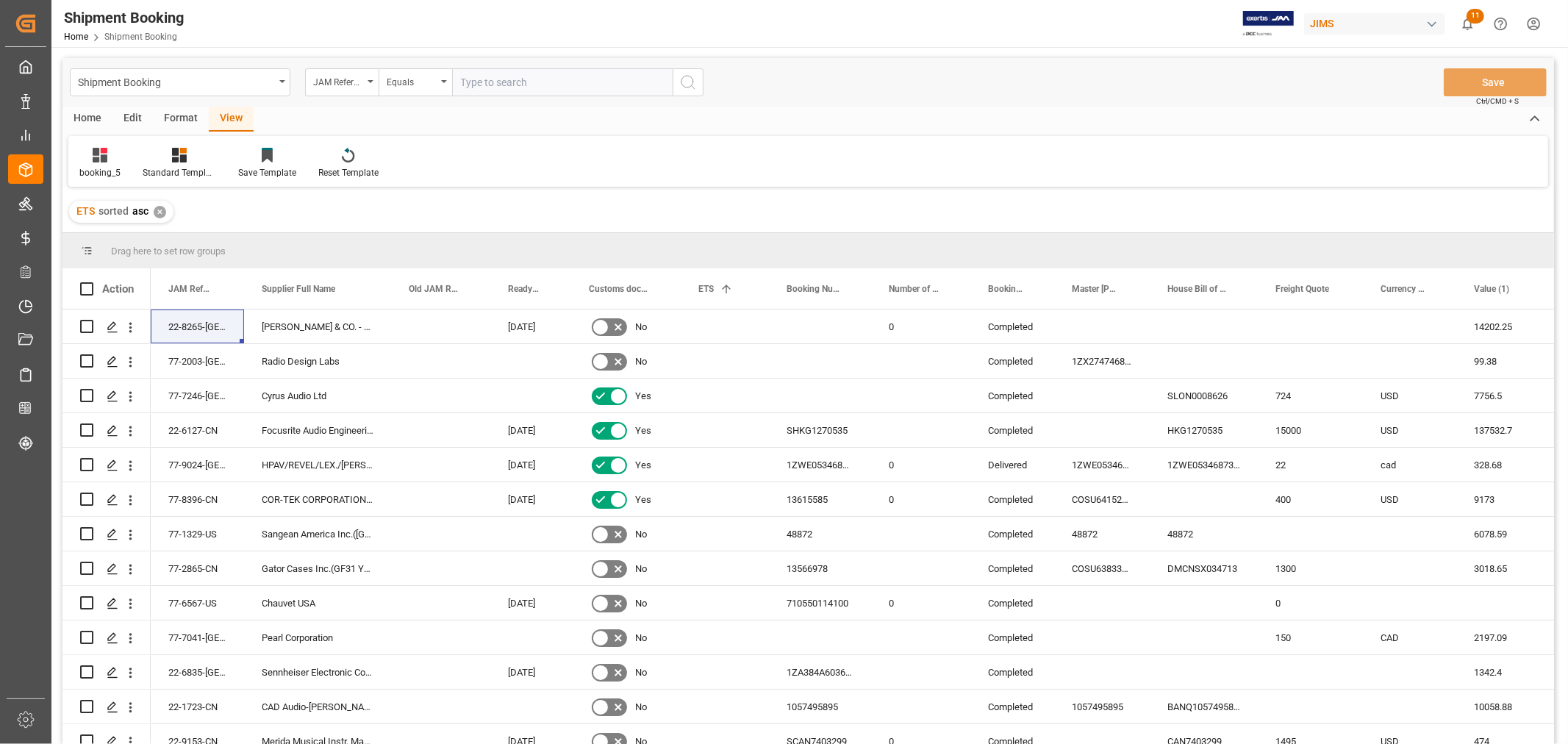
click at [349, 84] on div "JAM Reference Number" at bounding box center [337, 81] width 50 height 17
type input "AGENT"
click at [340, 151] on div "Agent" at bounding box center [416, 150] width 219 height 31
click at [490, 85] on span "Select Items" at bounding box center [492, 82] width 63 height 12
type input "HUI"
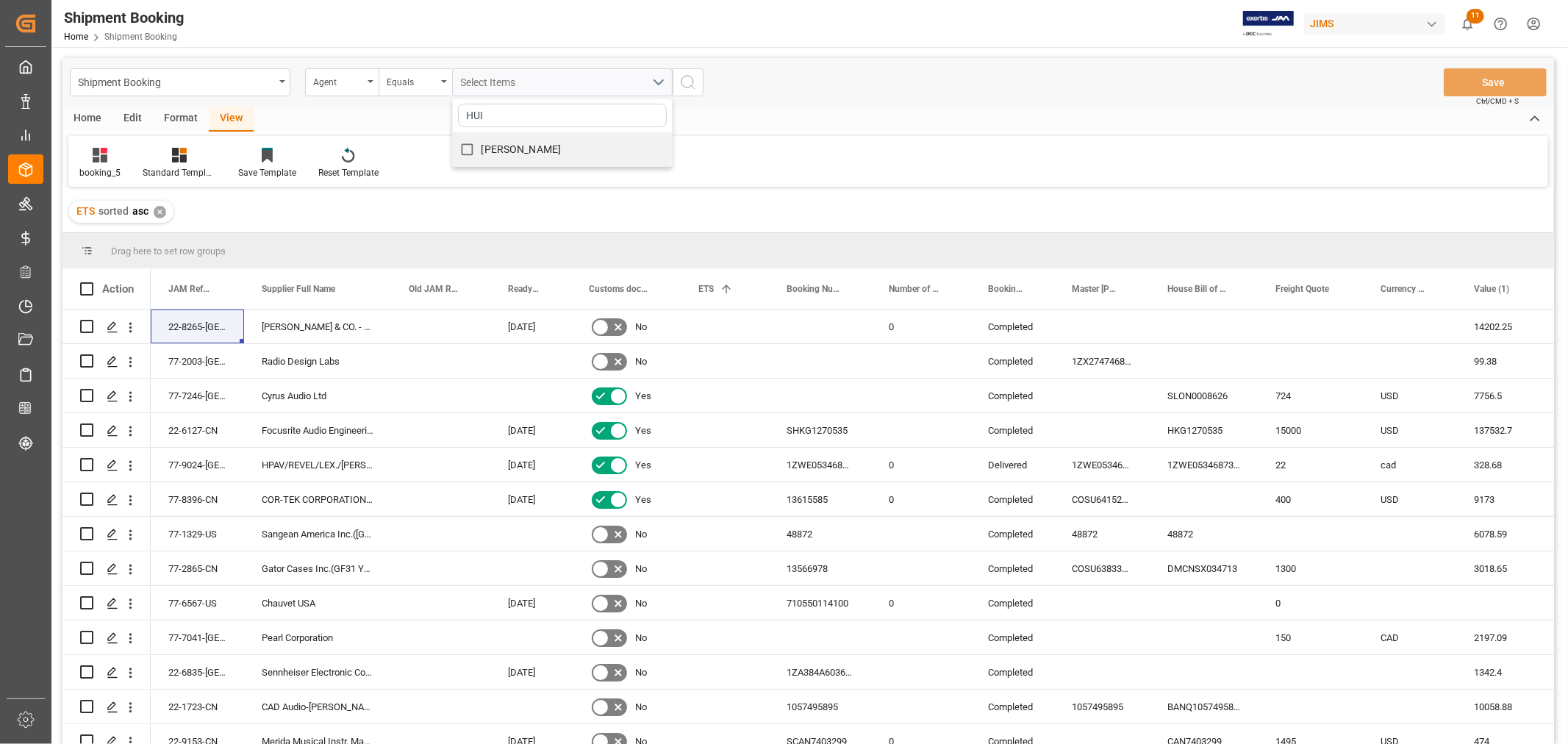
click at [509, 147] on span "[PERSON_NAME]" at bounding box center [521, 150] width 80 height 12
click at [481, 147] on input "[PERSON_NAME]" at bounding box center [467, 150] width 29 height 29
checkbox input "true"
click at [687, 84] on icon "search button" at bounding box center [688, 82] width 18 height 18
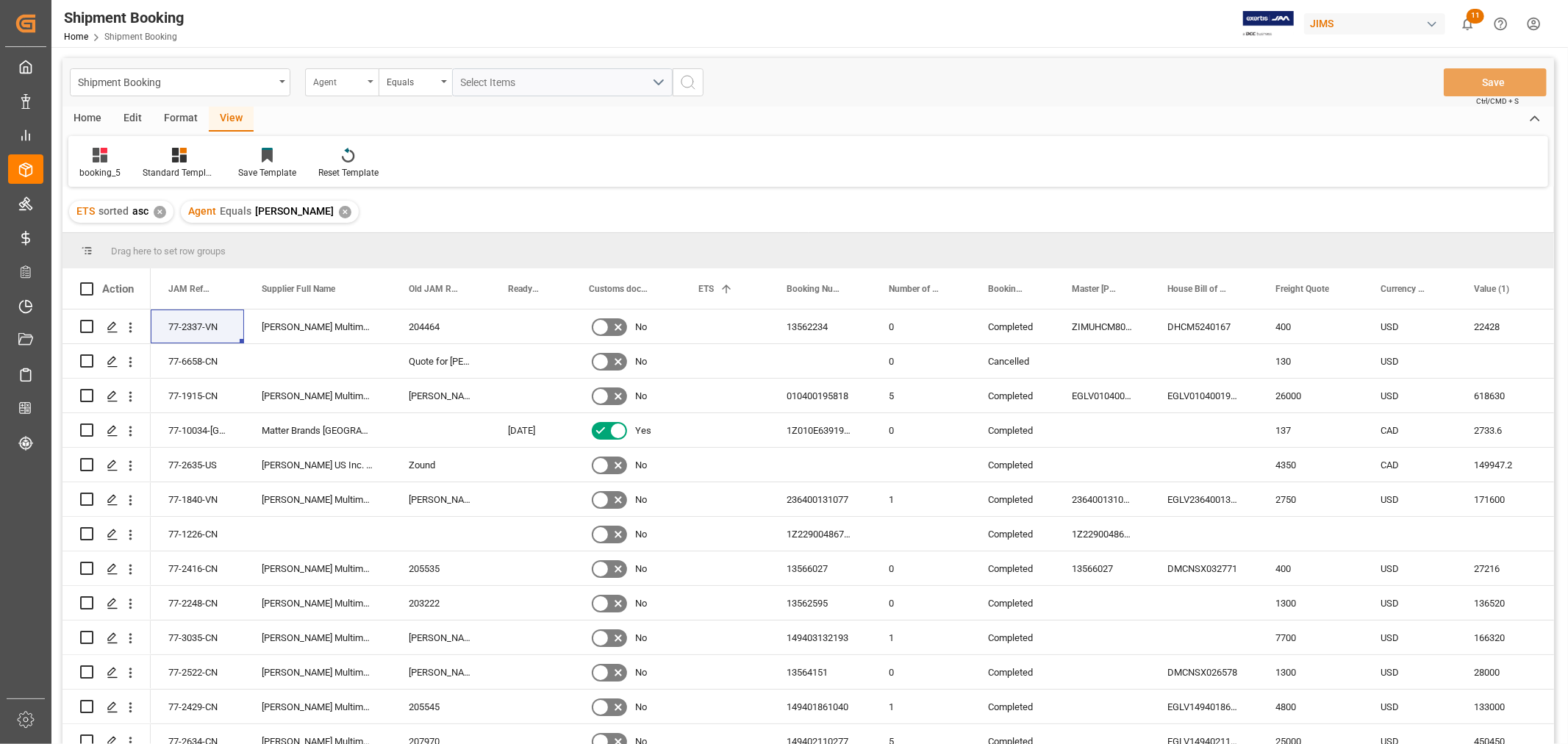
click at [369, 83] on div "Agent" at bounding box center [342, 82] width 73 height 28
type input "STATUS"
click at [360, 148] on div "Booking Status" at bounding box center [416, 150] width 219 height 31
click at [443, 78] on div "Equals" at bounding box center [415, 82] width 73 height 28
click at [415, 210] on div "Contains" at bounding box center [489, 212] width 219 height 31
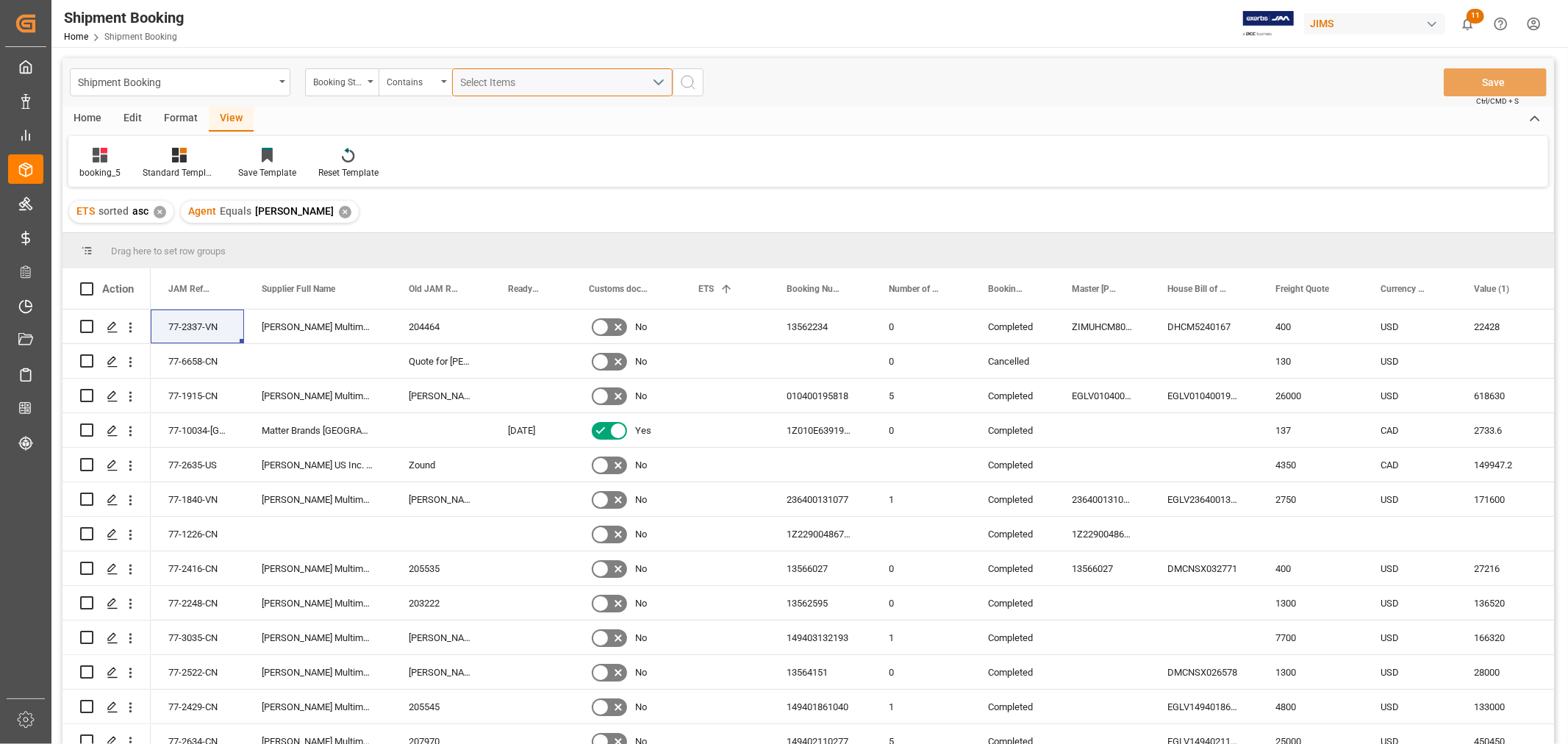
click at [658, 79] on button "Select Items" at bounding box center [562, 82] width 220 height 28
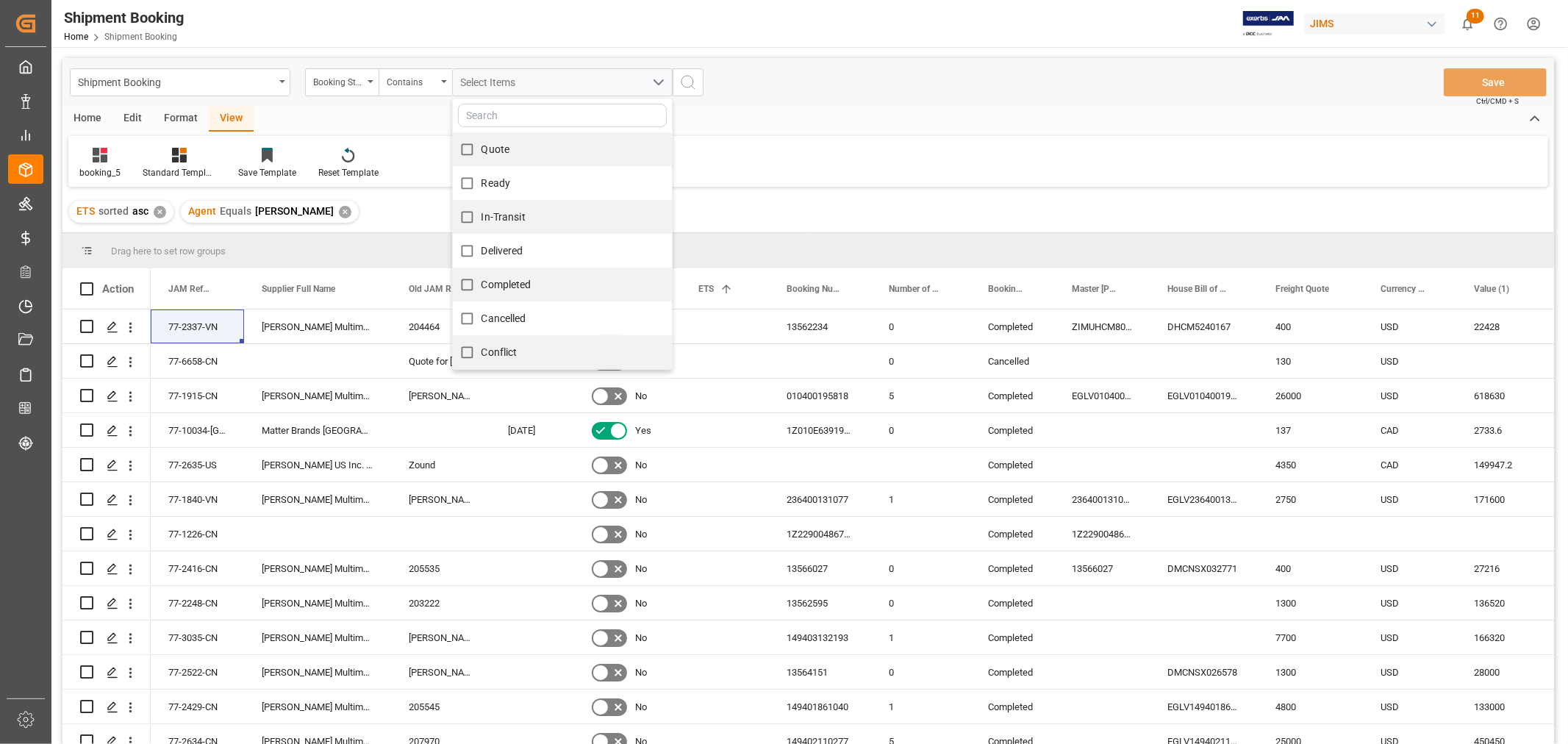
click at [489, 151] on span "Quote" at bounding box center [495, 150] width 29 height 12
click at [481, 151] on input "Quote" at bounding box center [467, 150] width 29 height 29
checkbox input "true"
click at [490, 186] on span "Ready" at bounding box center [495, 183] width 30 height 12
click at [481, 186] on input "Ready" at bounding box center [467, 184] width 29 height 29
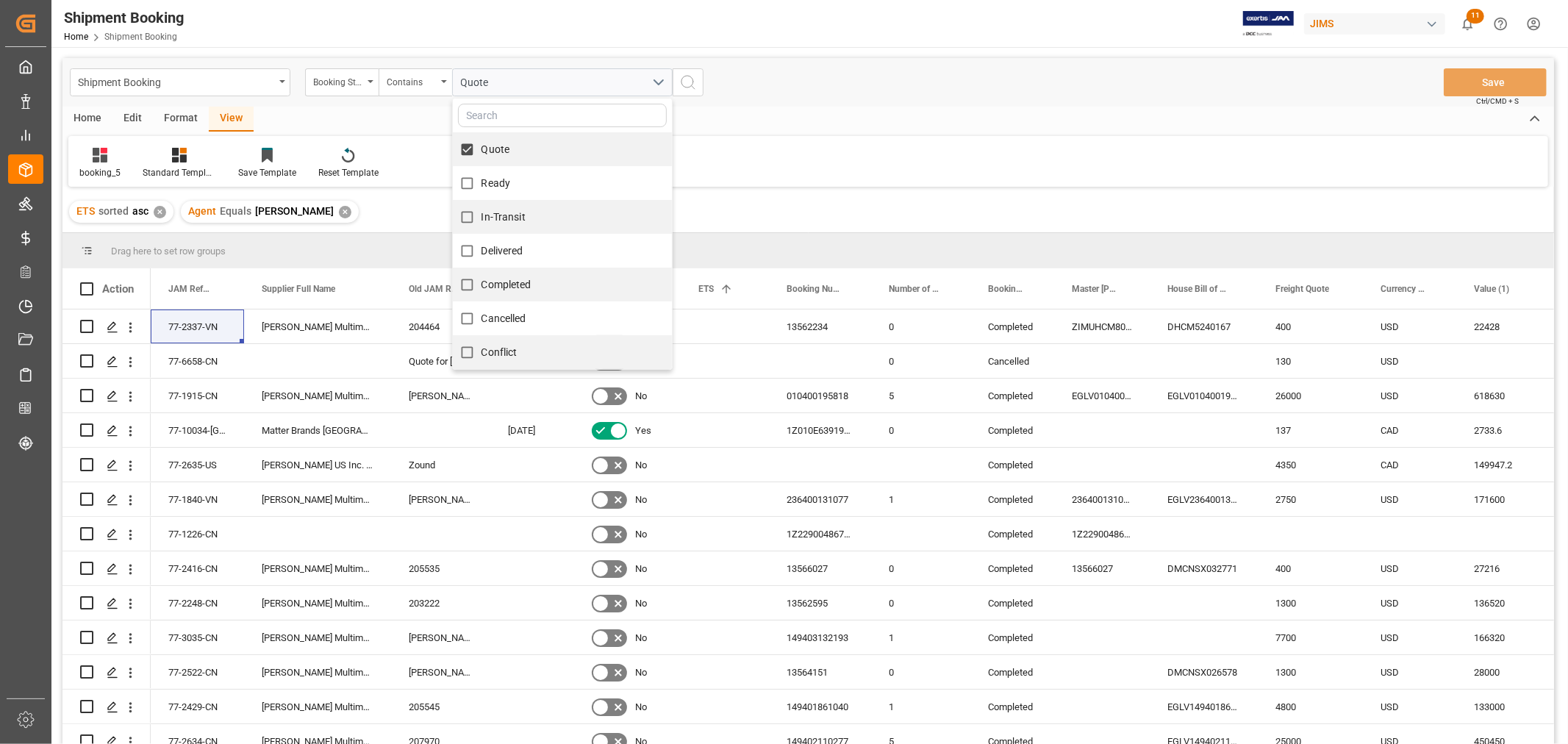
checkbox input "true"
click at [496, 215] on span "In-Transit" at bounding box center [503, 217] width 44 height 12
click at [481, 215] on input "In-Transit" at bounding box center [467, 218] width 29 height 29
checkbox input "true"
click at [688, 77] on icon "search button" at bounding box center [688, 82] width 18 height 18
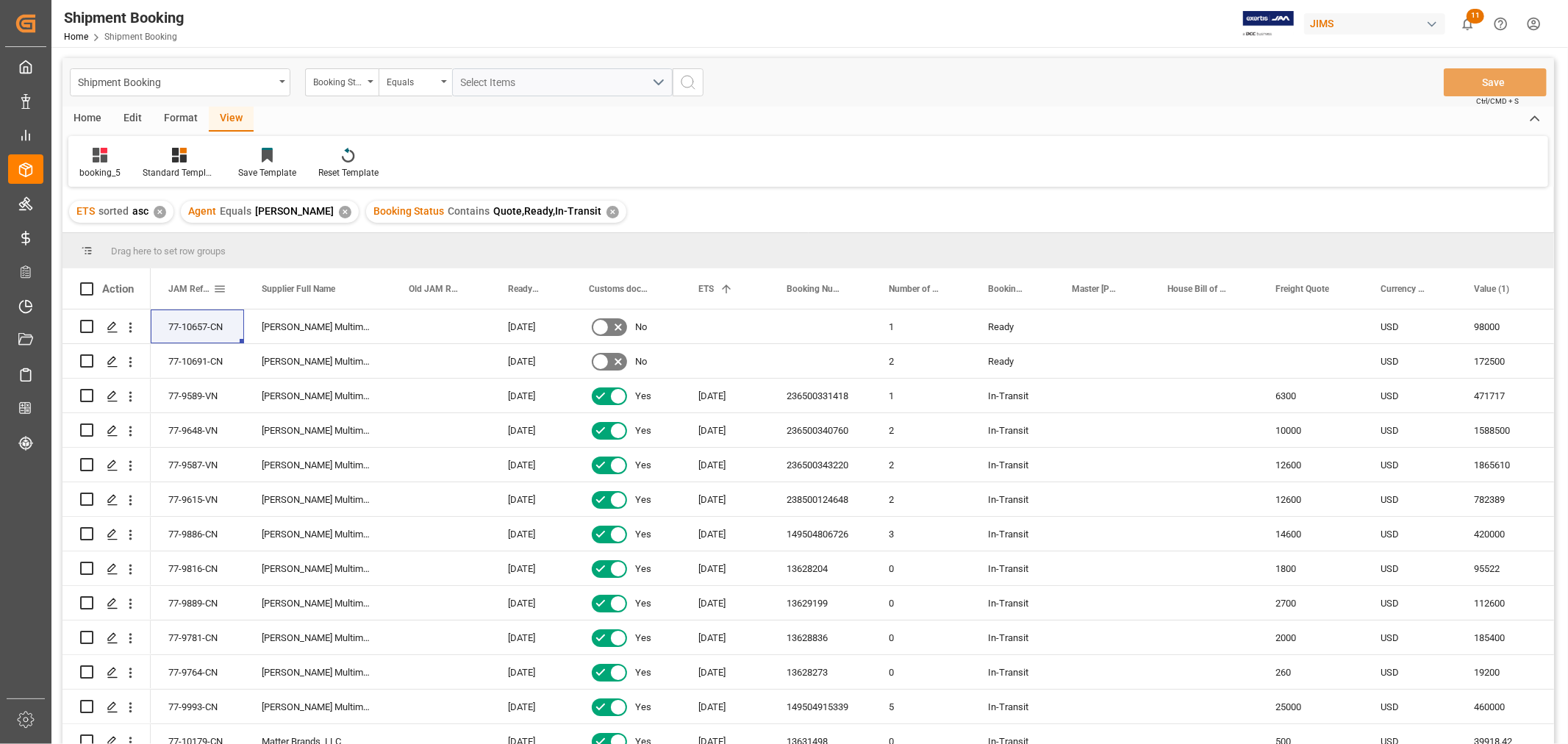
click at [185, 285] on span "JAM Reference Number" at bounding box center [190, 289] width 45 height 10
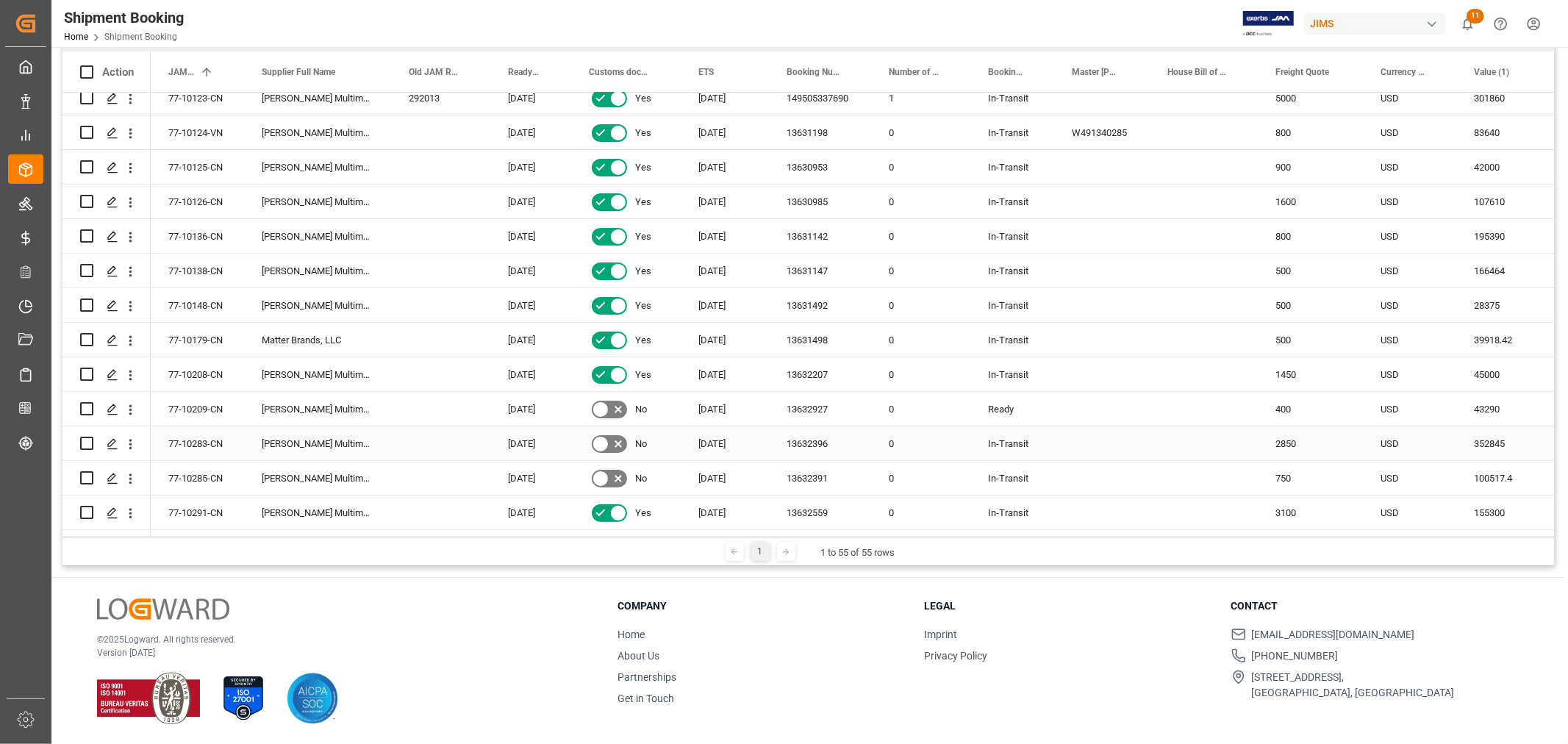
scroll to position [159, 0]
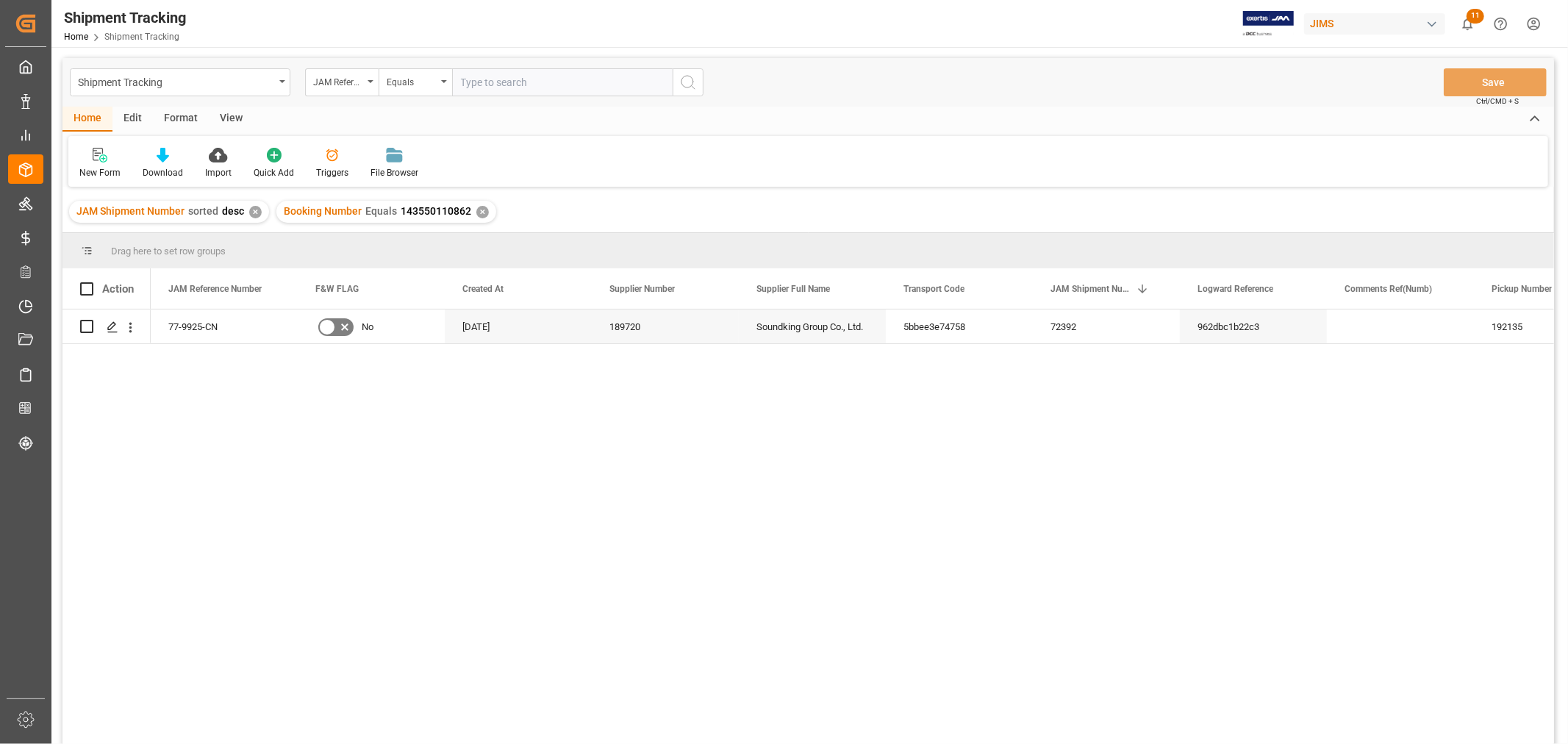
click at [483, 209] on div "✕" at bounding box center [482, 212] width 13 height 13
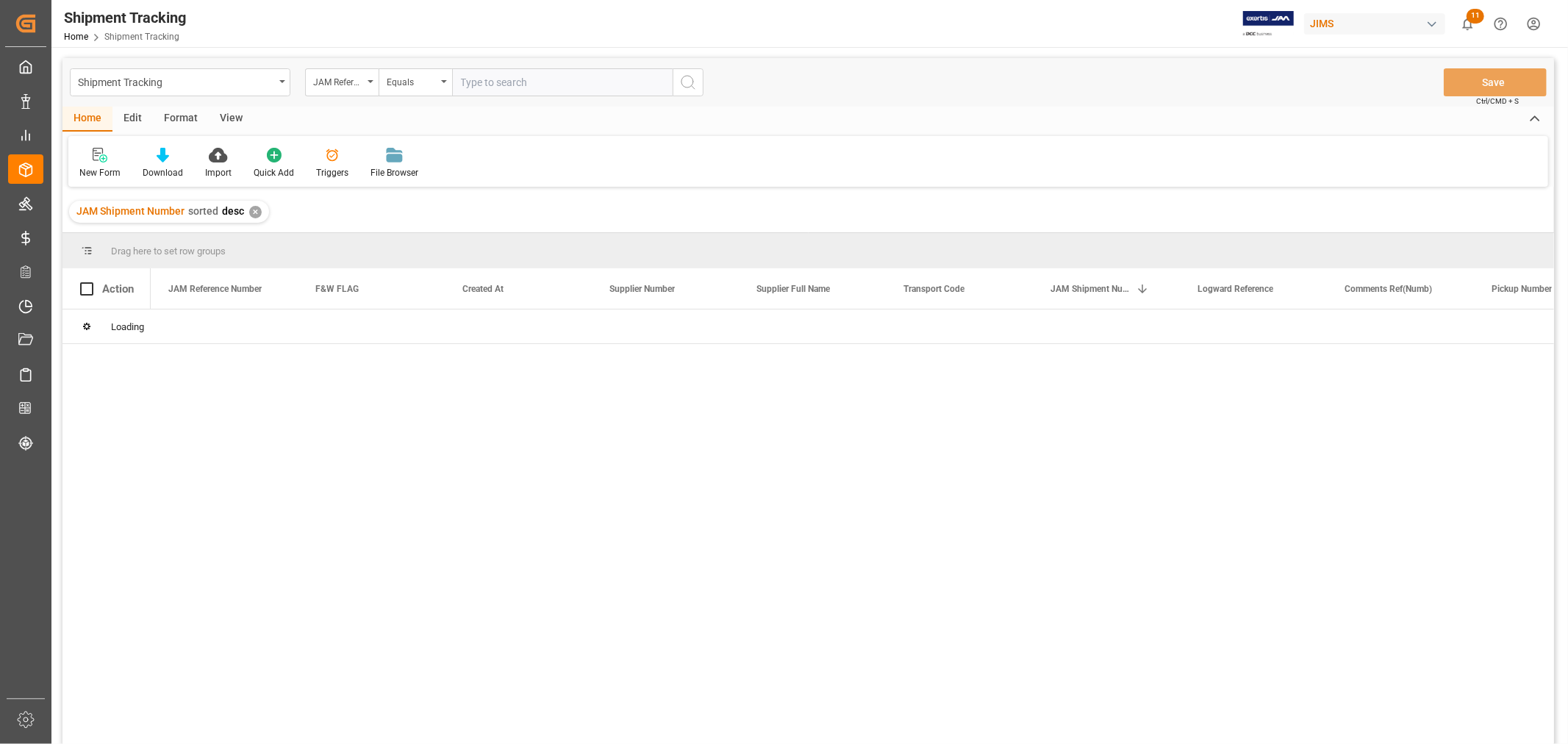
click at [492, 87] on input "text" at bounding box center [562, 82] width 220 height 28
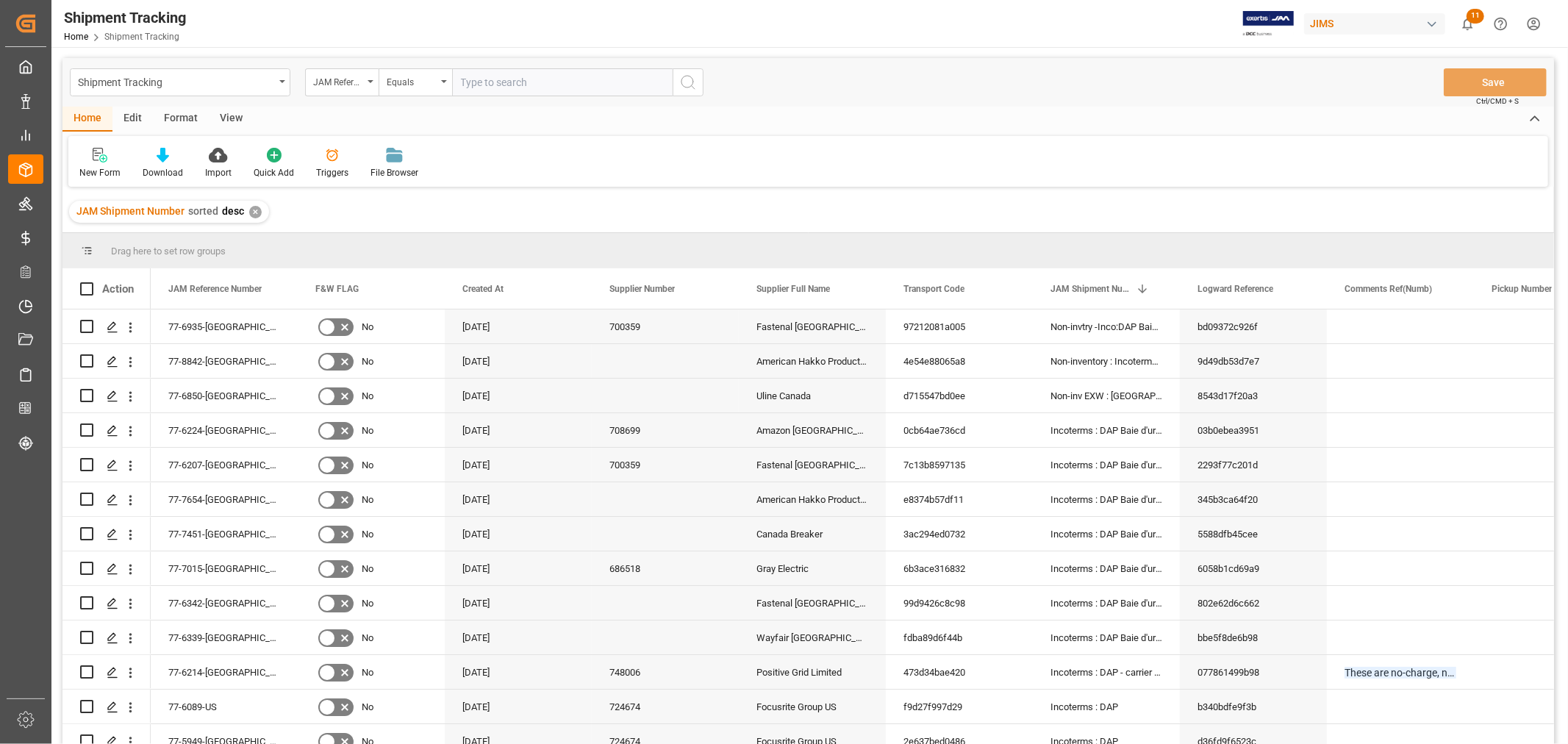
click at [465, 82] on input "text" at bounding box center [562, 82] width 220 height 28
type input "77-10230-CN"
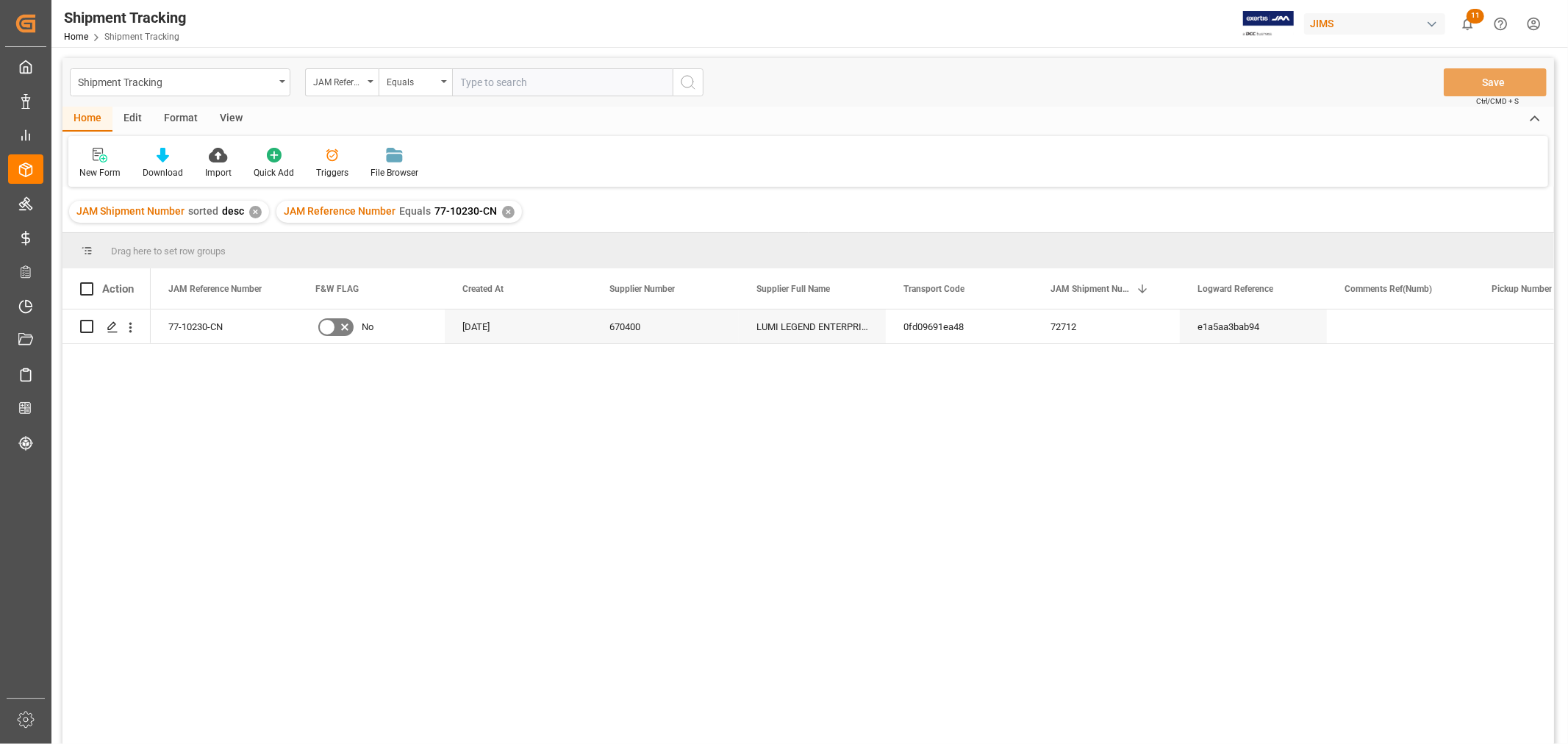
click at [225, 111] on div "View" at bounding box center [231, 118] width 45 height 25
click at [96, 155] on icon at bounding box center [93, 155] width 14 height 14
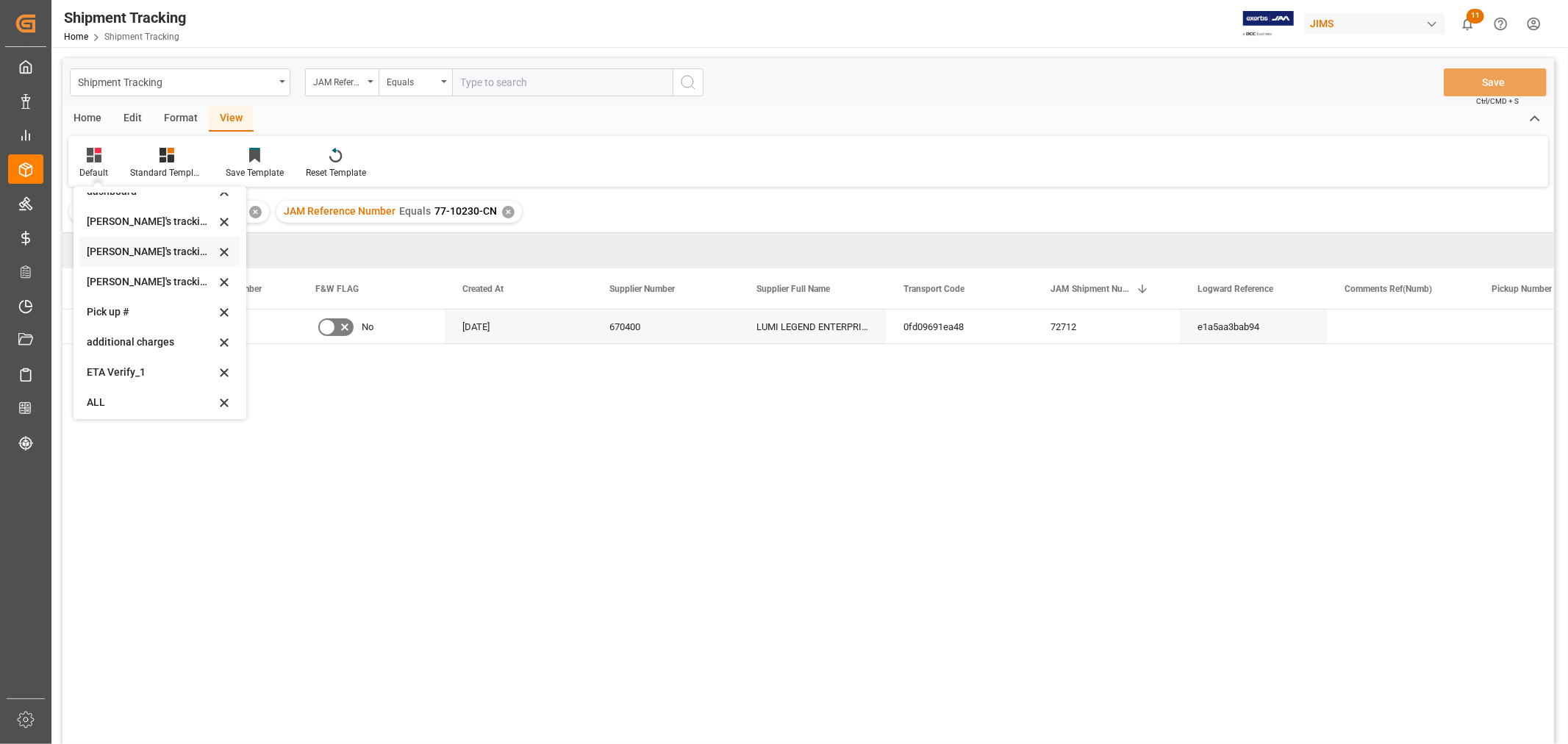
scroll to position [291, 0]
click at [169, 258] on div "Huixin's tracking all # _5" at bounding box center [159, 247] width 161 height 30
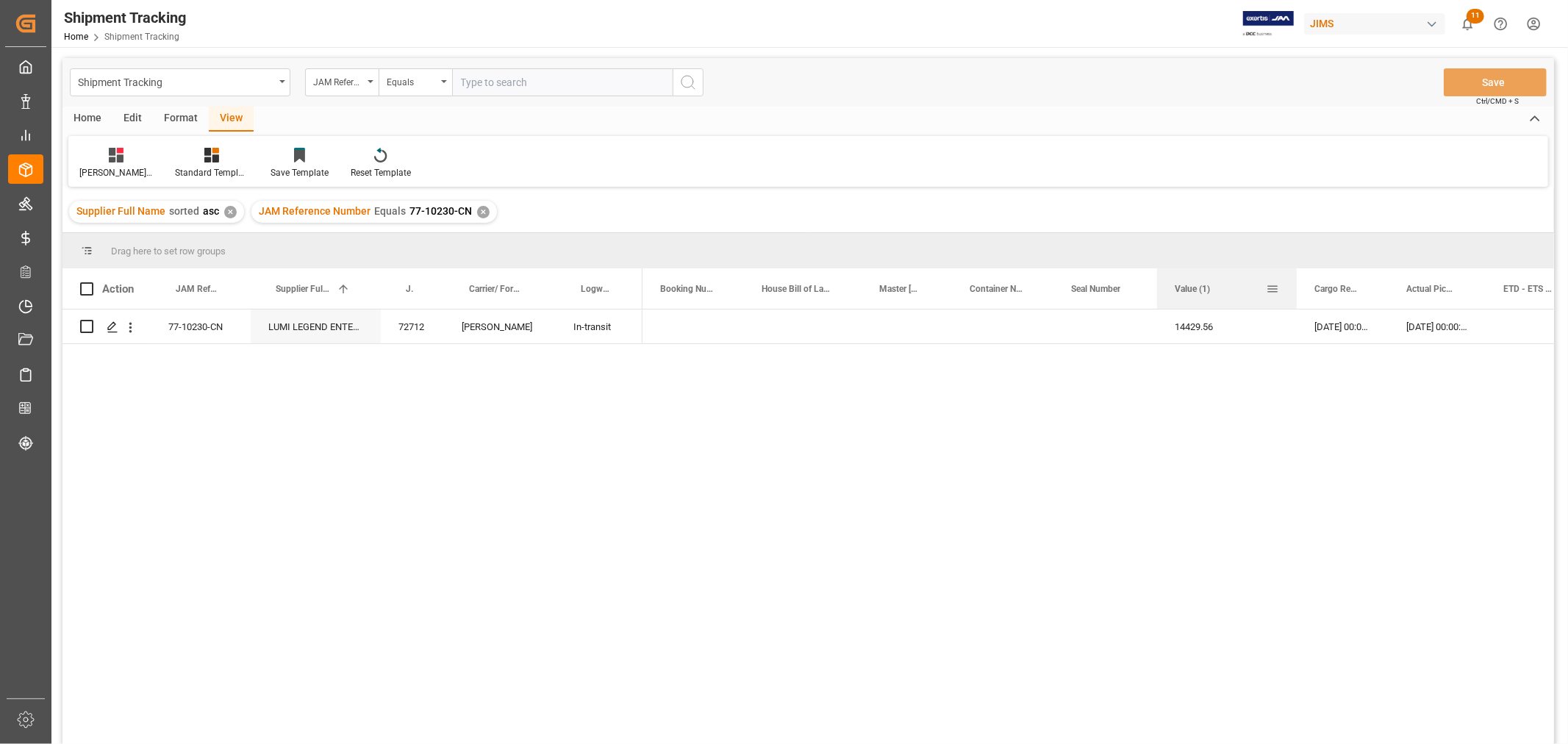
drag, startPoint x: 1231, startPoint y: 275, endPoint x: 1296, endPoint y: 275, distance: 65.0
click at [1296, 275] on div at bounding box center [1296, 289] width 6 height 41
click at [477, 208] on div "✕" at bounding box center [483, 212] width 13 height 13
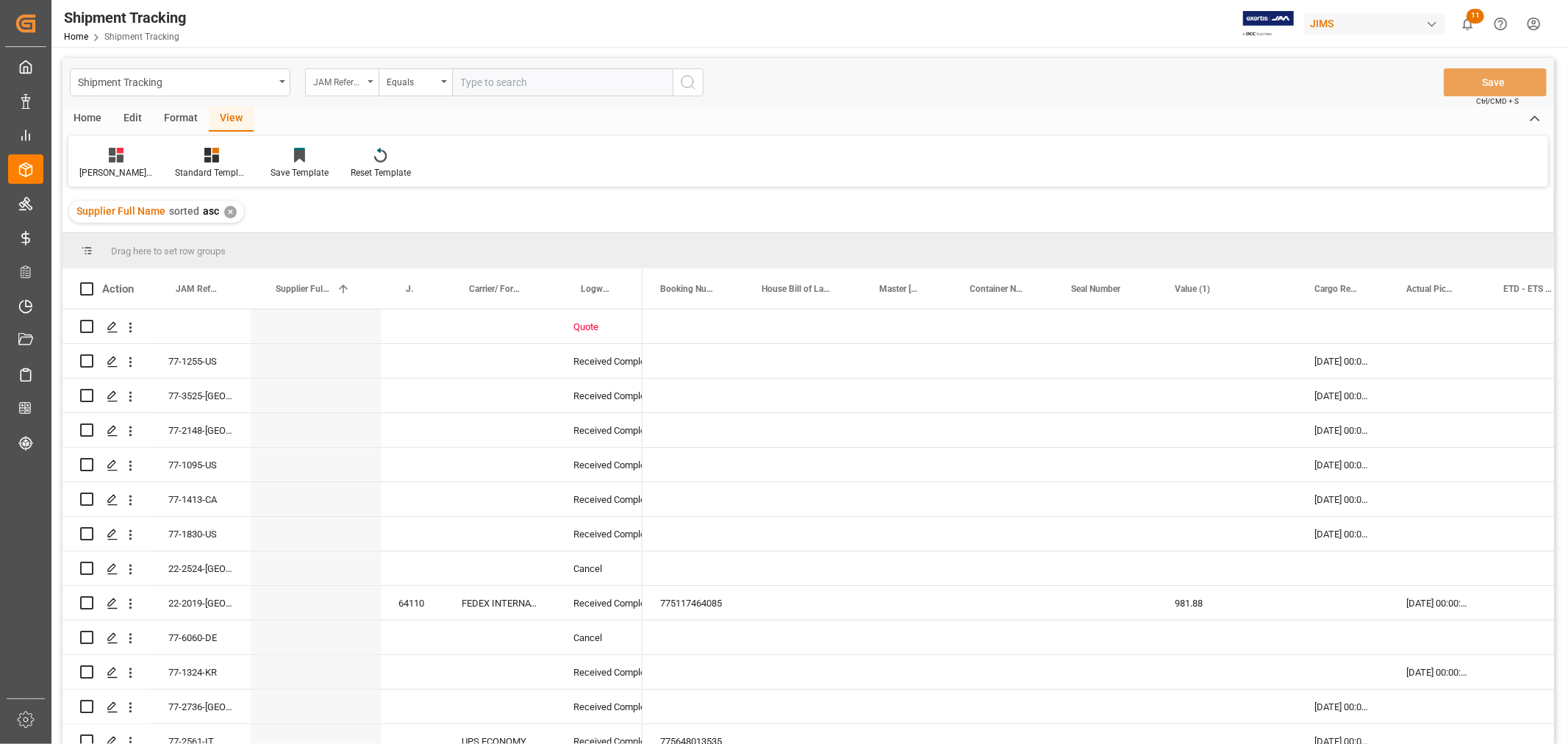
click at [364, 77] on div "JAM Reference Number" at bounding box center [342, 82] width 73 height 28
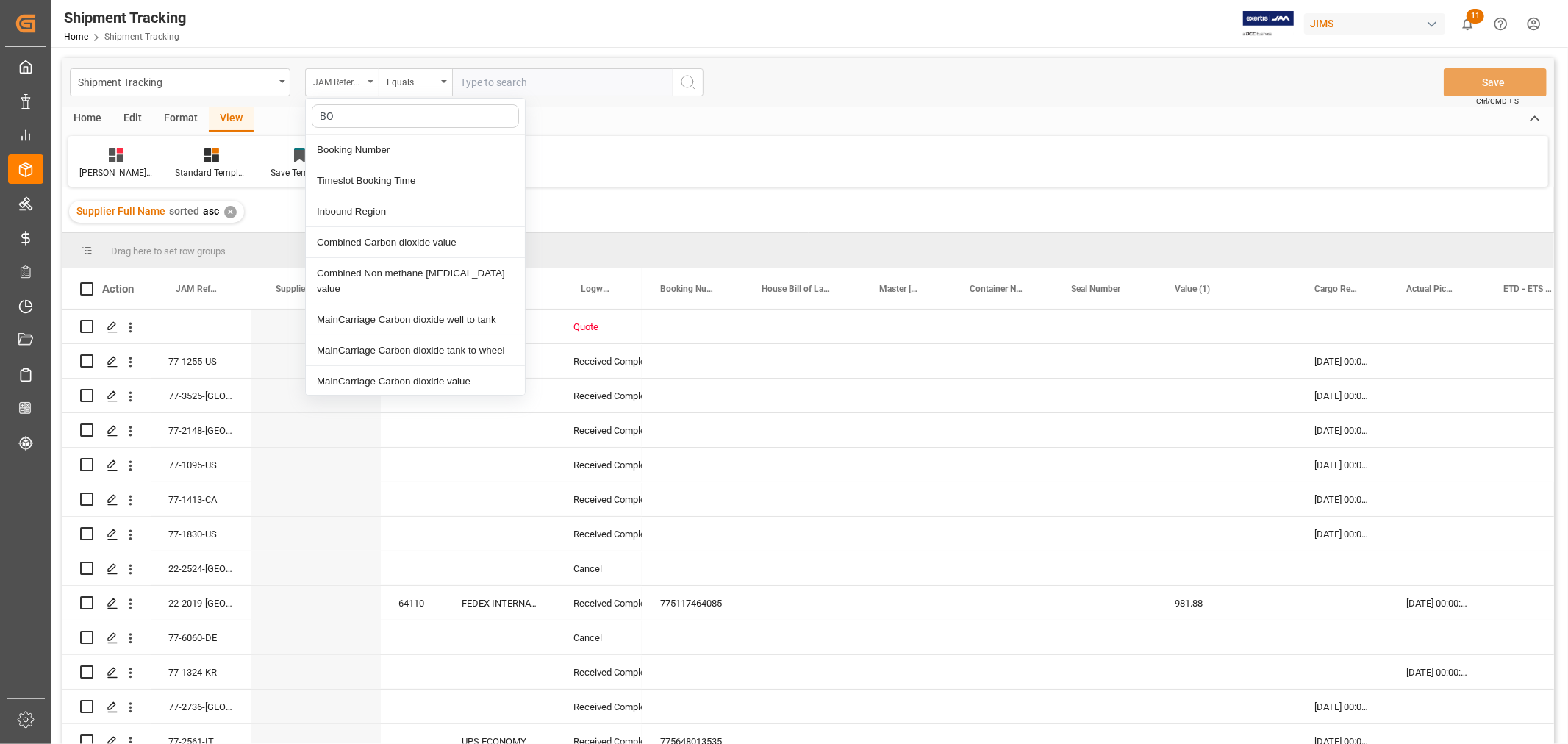
type input "BOO"
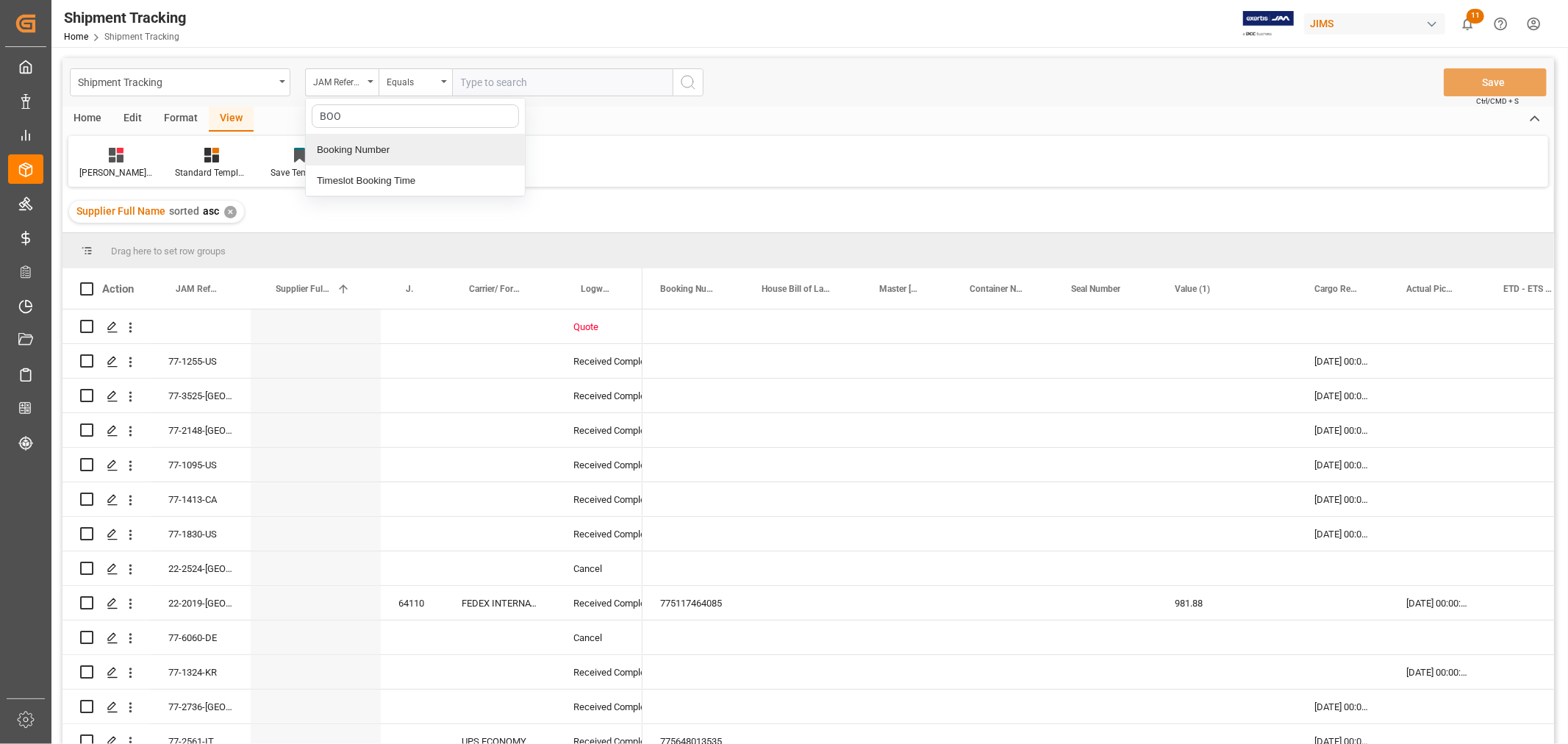
click at [359, 150] on div "Booking Number" at bounding box center [416, 150] width 219 height 31
click at [495, 77] on input "text" at bounding box center [562, 82] width 220 height 28
paste input "238500124648"
type input "238500124648"
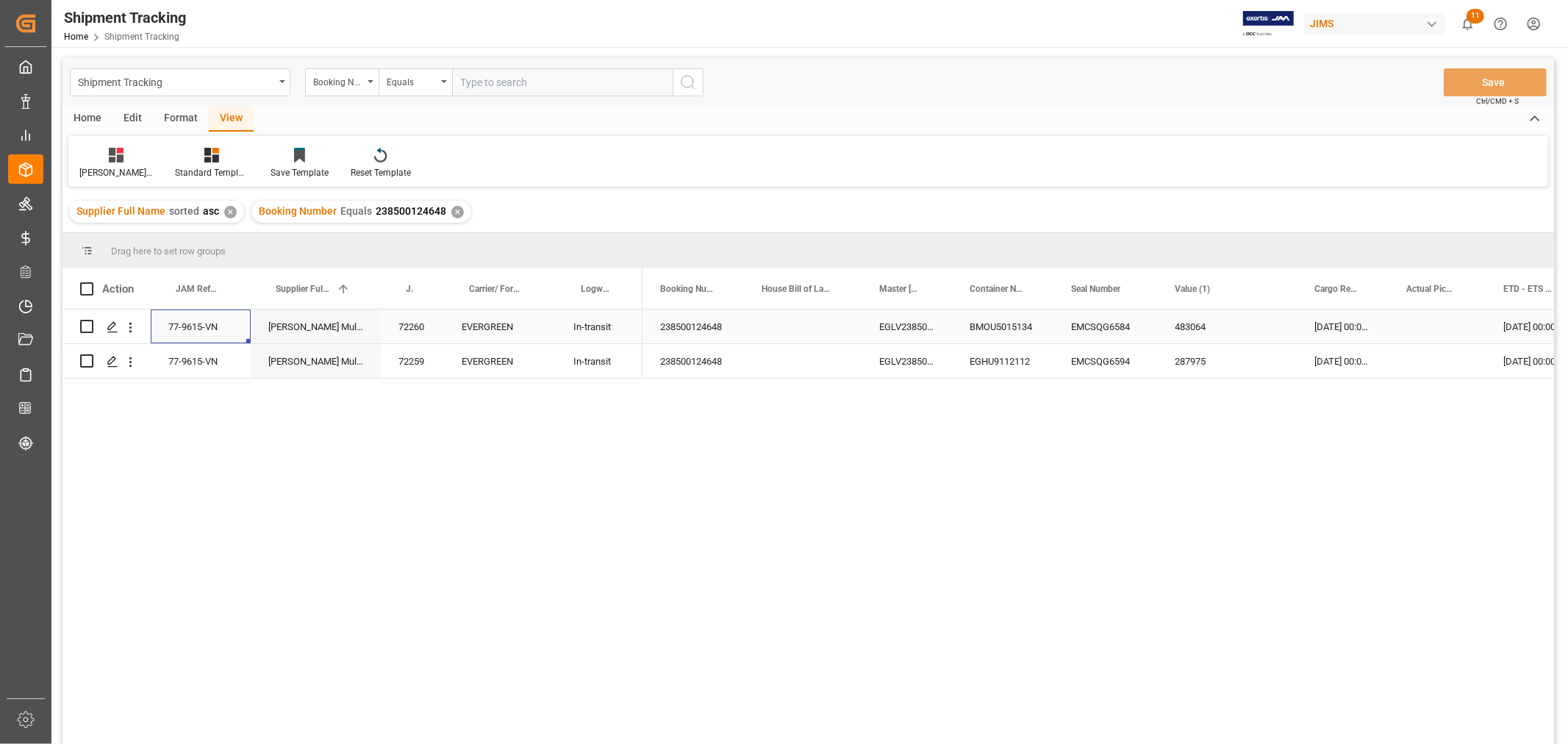
click at [178, 324] on div "77-9615-VN" at bounding box center [201, 327] width 100 height 34
click at [353, 82] on div "Booking Number" at bounding box center [337, 81] width 50 height 17
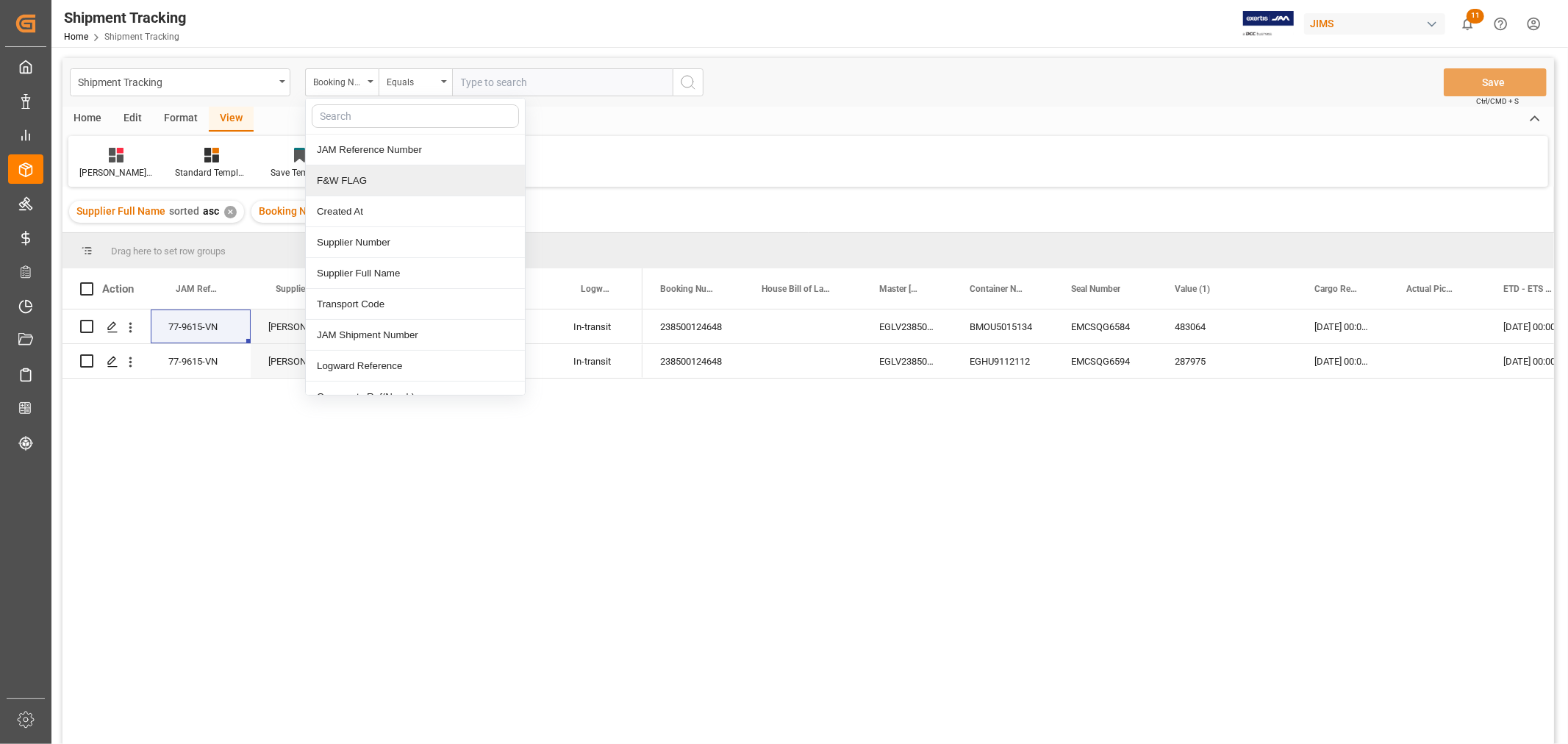
click at [640, 152] on div "Huixin's tracking all # _5 Standard Templates Save Template Reset Template" at bounding box center [807, 162] width 1480 height 51
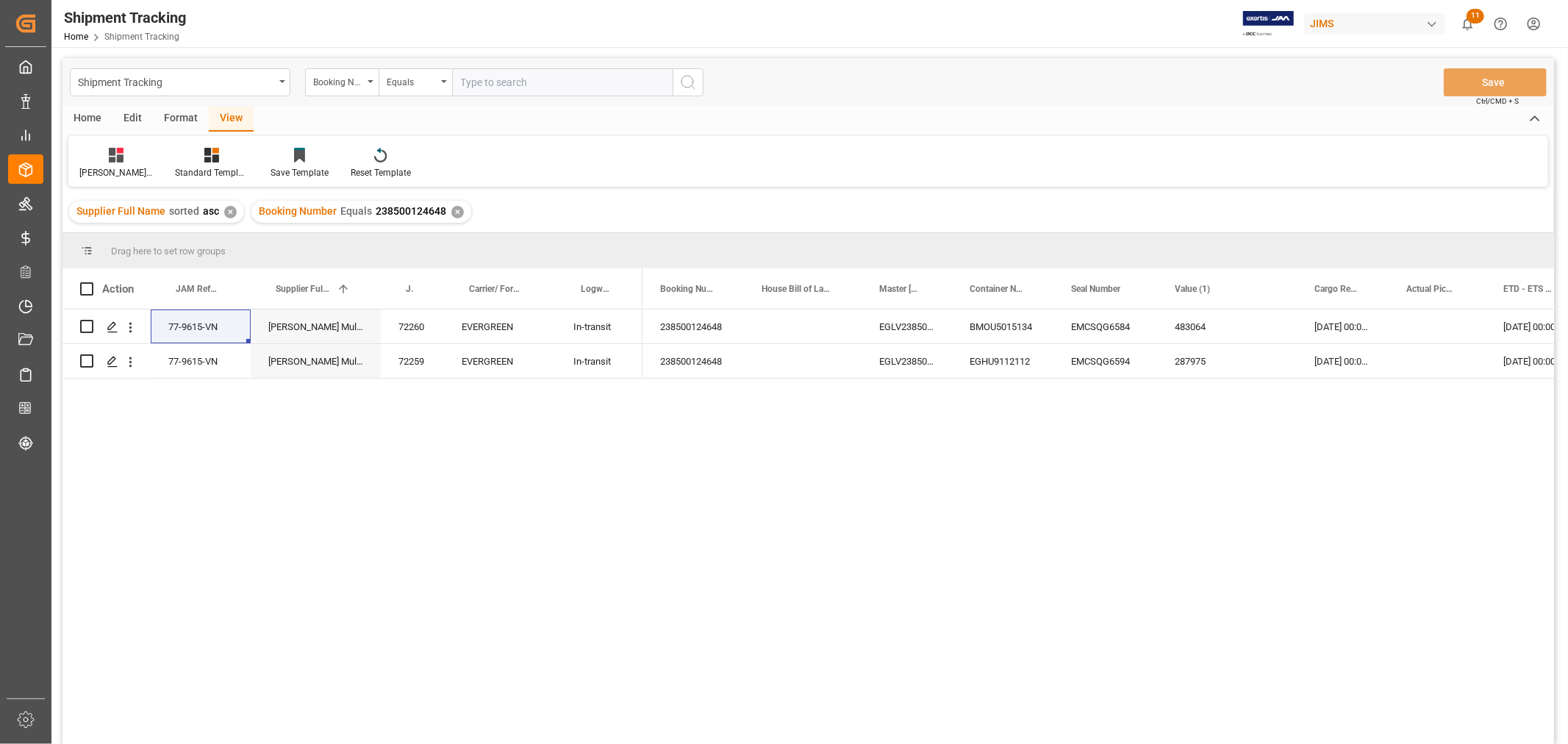
click at [454, 211] on div "✕" at bounding box center [457, 212] width 13 height 13
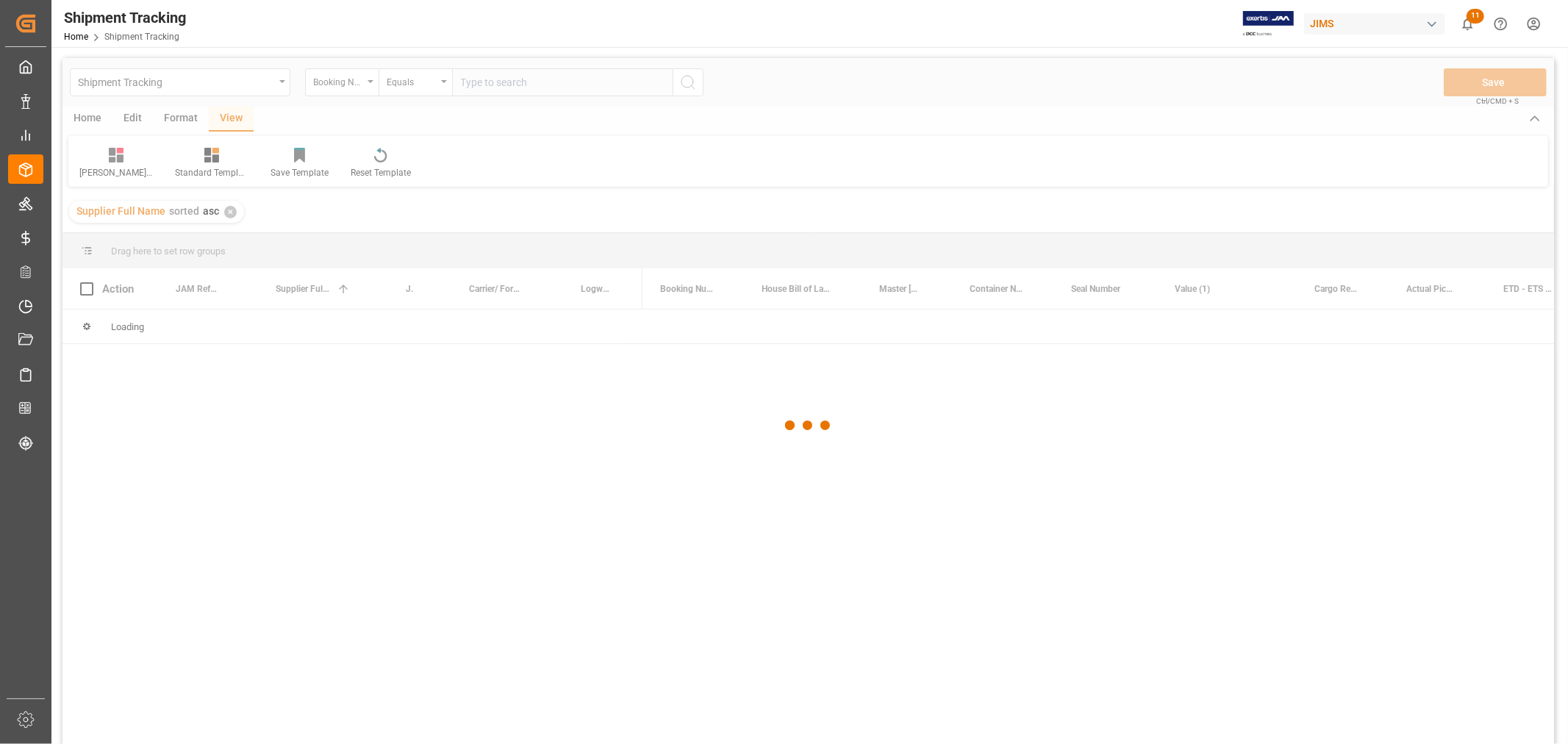
click at [349, 87] on div at bounding box center [808, 425] width 1492 height 735
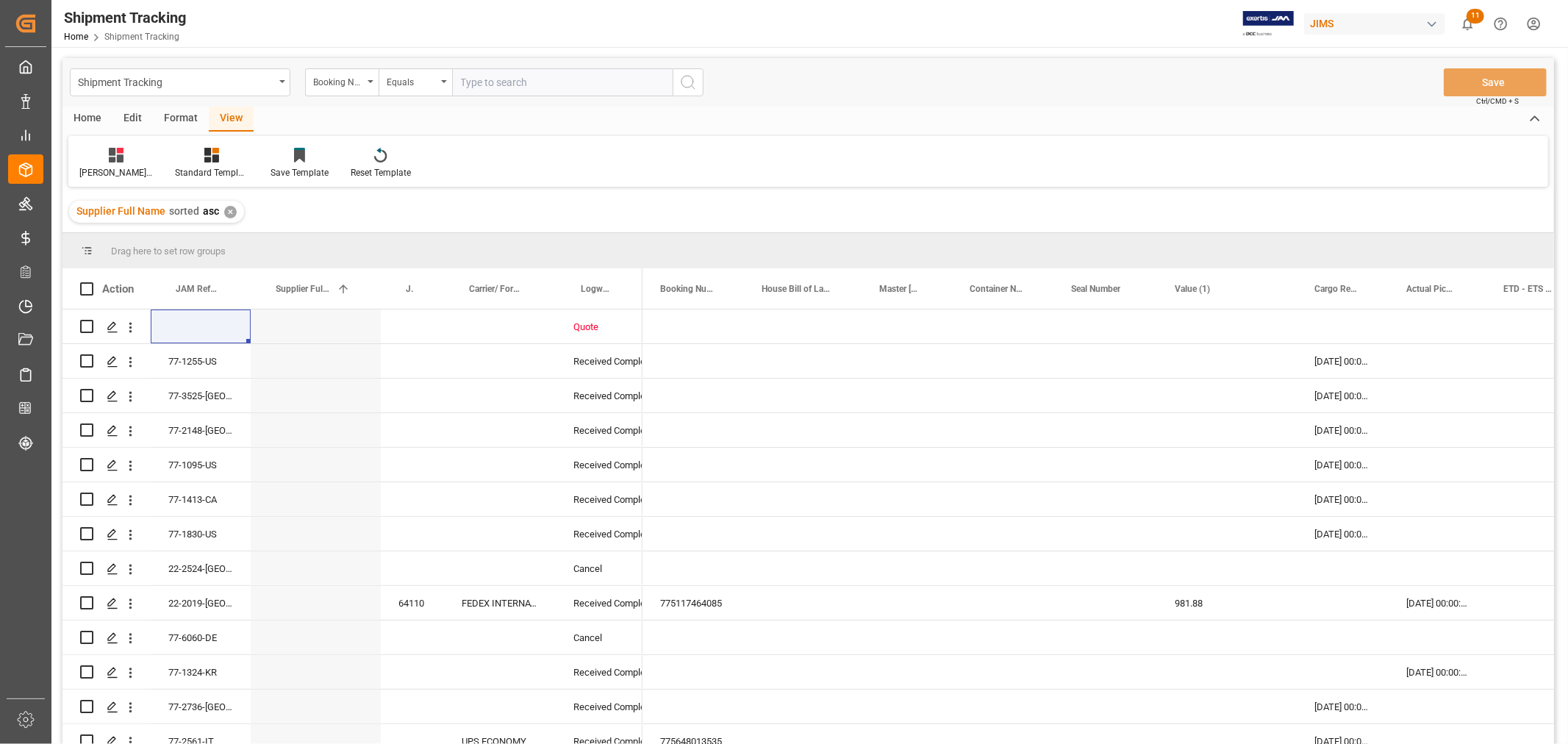
click at [342, 82] on div "Booking Number" at bounding box center [337, 81] width 50 height 17
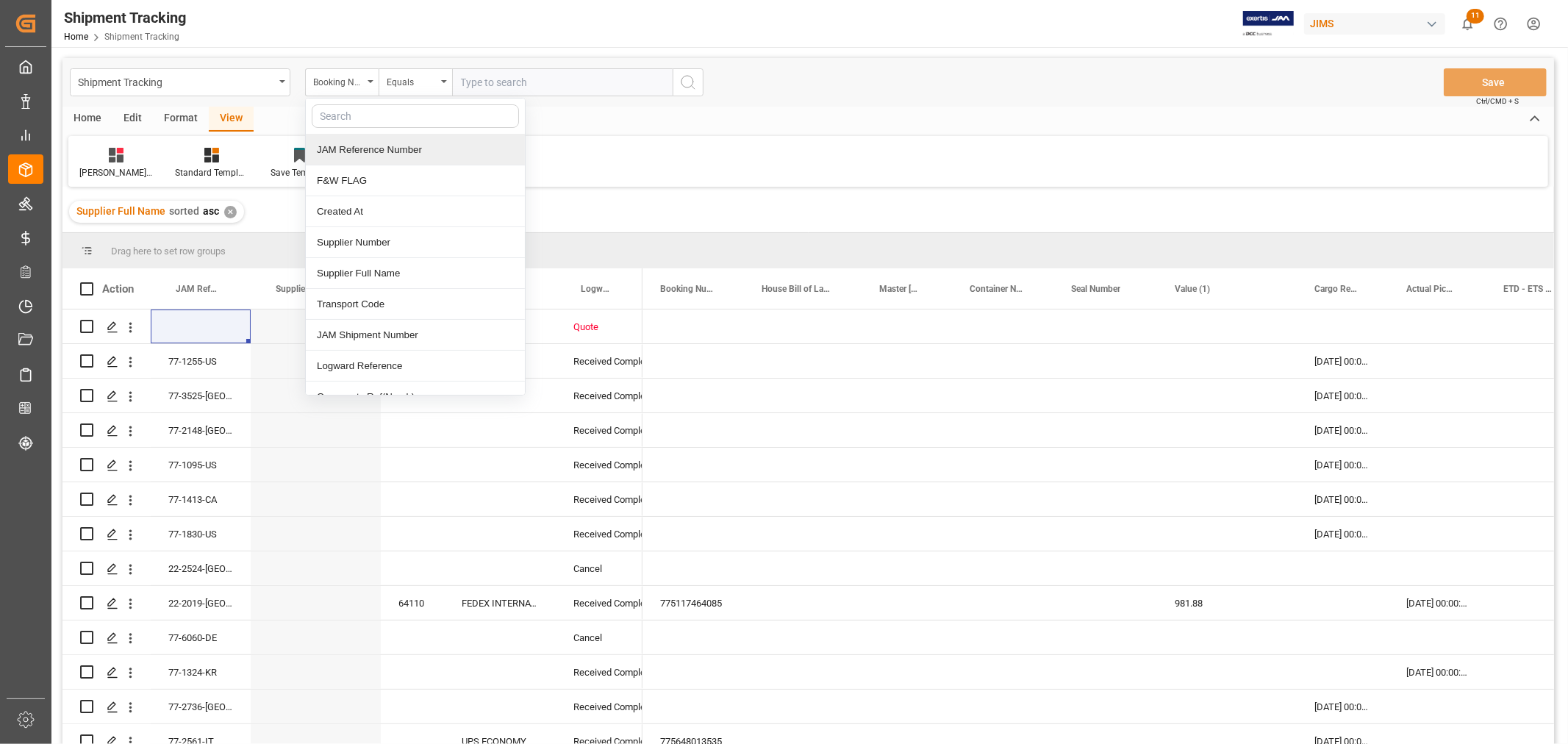
click at [364, 151] on div "JAM Reference Number" at bounding box center [416, 150] width 219 height 31
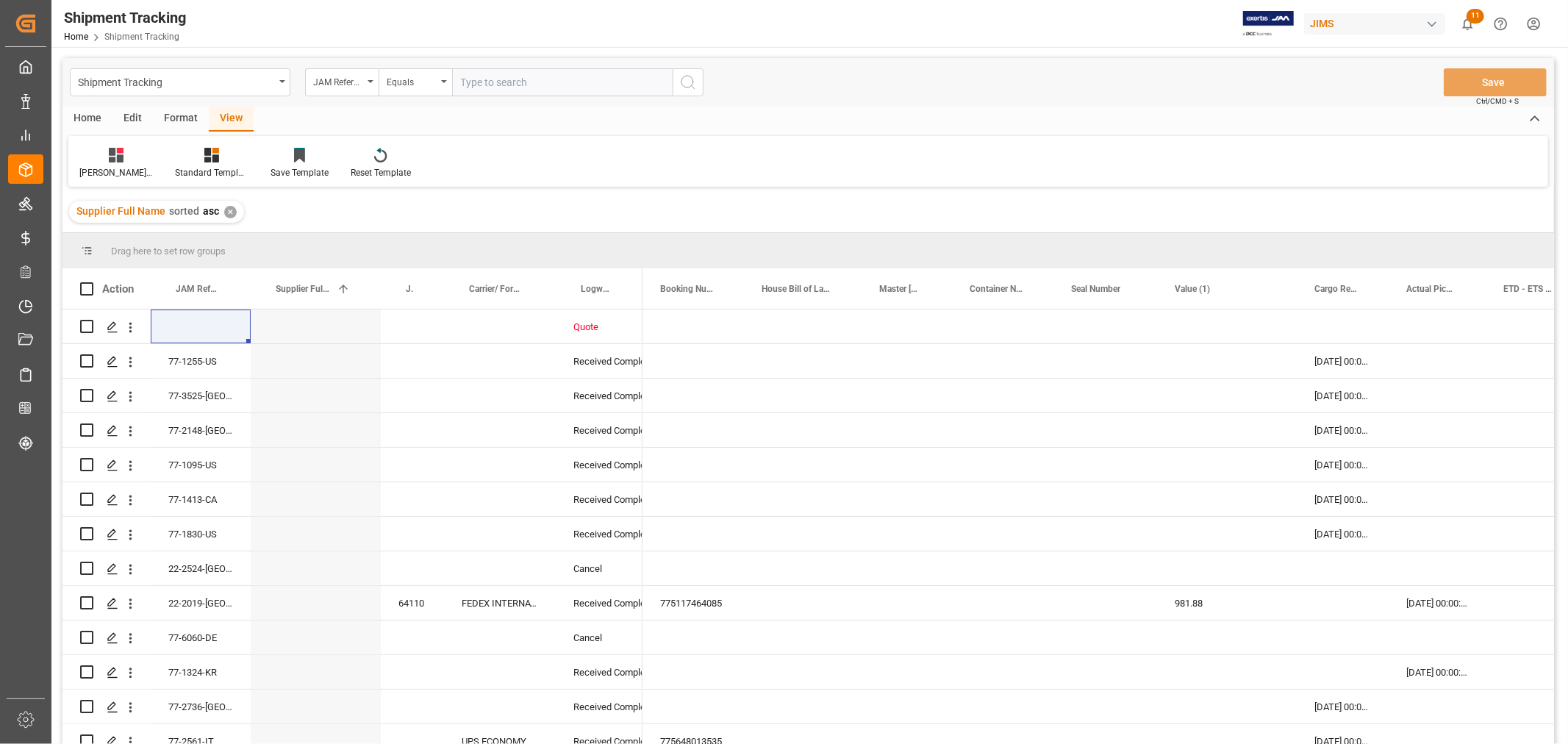
click at [501, 86] on input "text" at bounding box center [562, 82] width 220 height 28
type input "77-9586-CN"
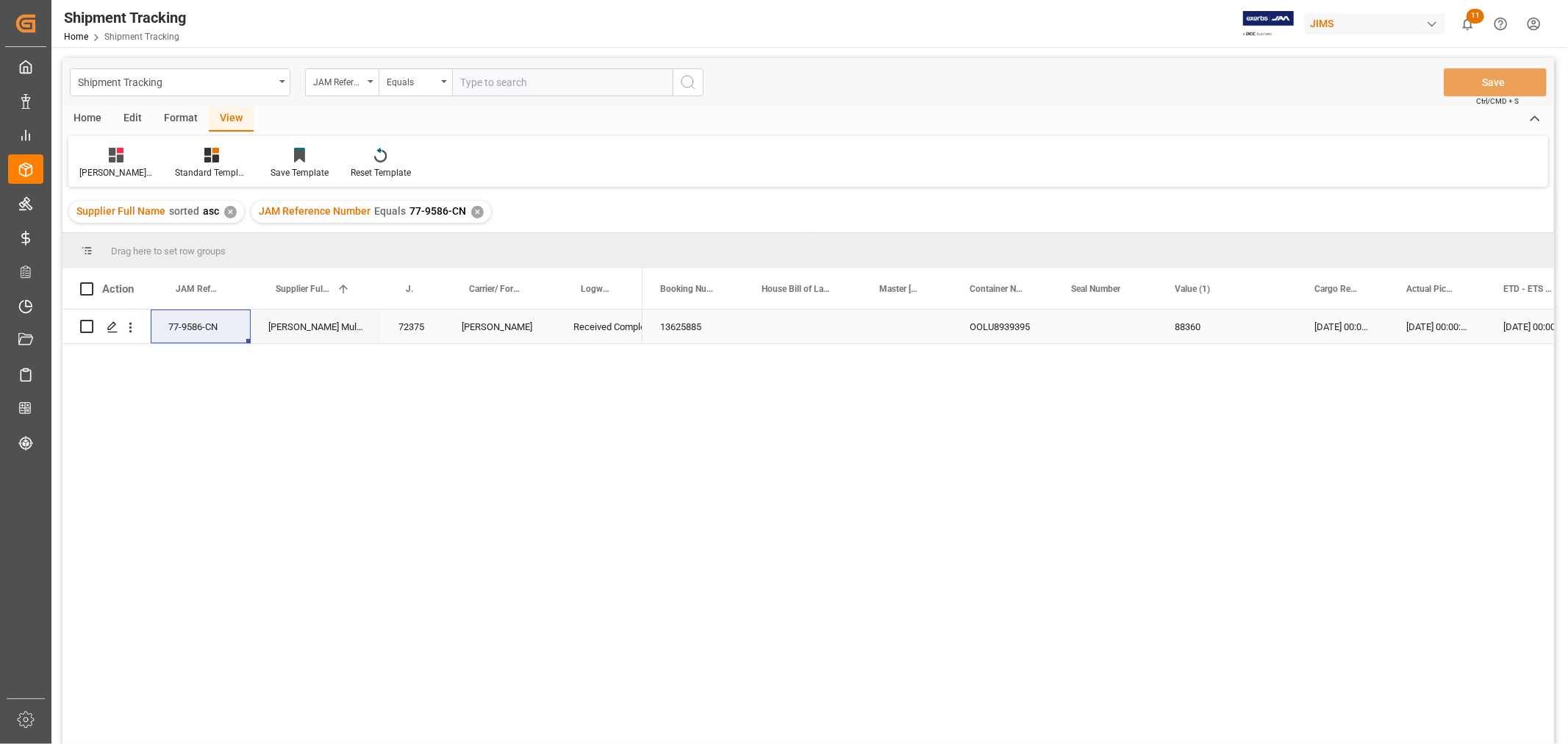
click at [762, 316] on div "Press SPACE to select this row." at bounding box center [802, 327] width 117 height 34
click at [125, 170] on div "Huixin's tracking all # _5" at bounding box center [116, 173] width 73 height 14
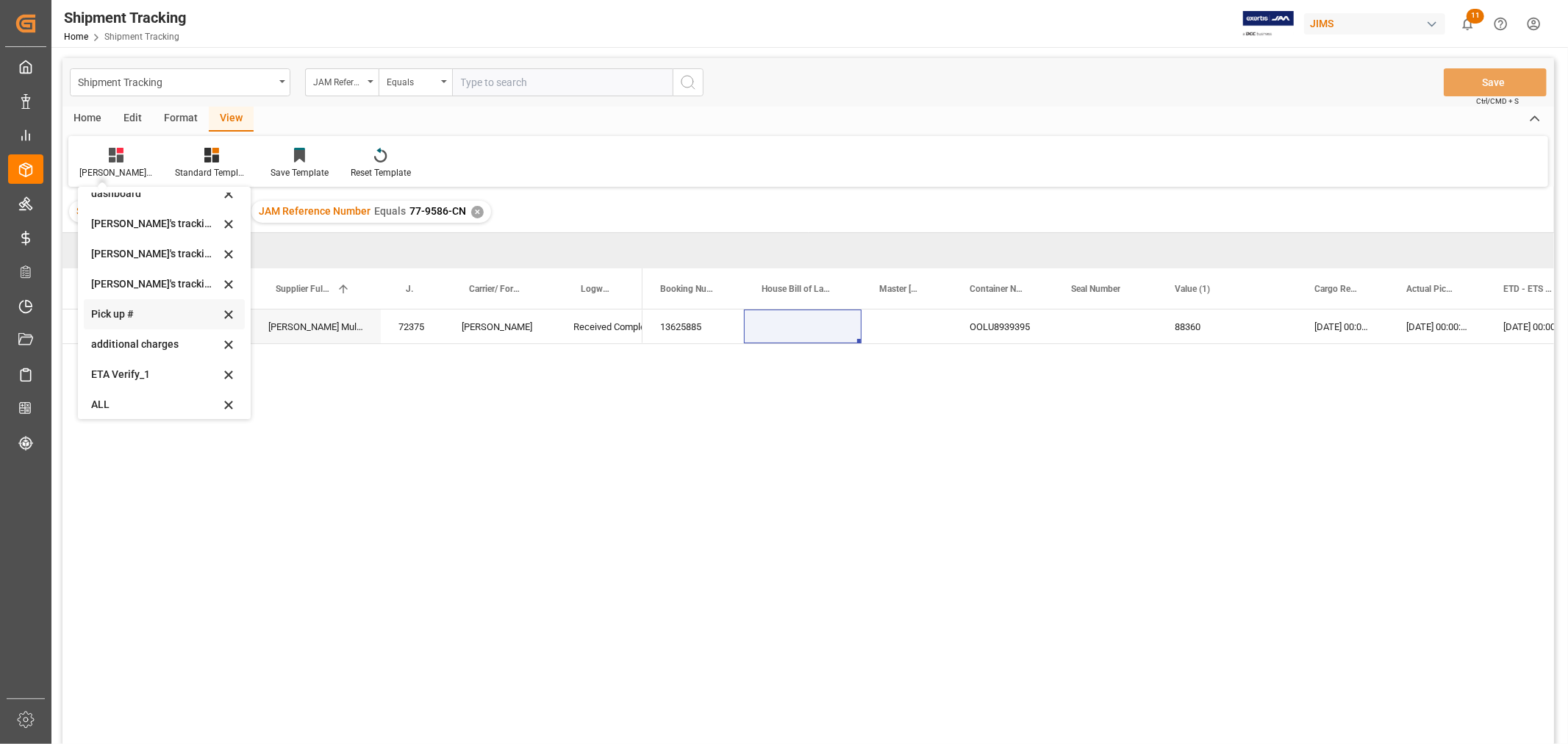
scroll to position [291, 0]
click at [162, 275] on div "Huixin's tracking all_sample" at bounding box center [155, 278] width 128 height 15
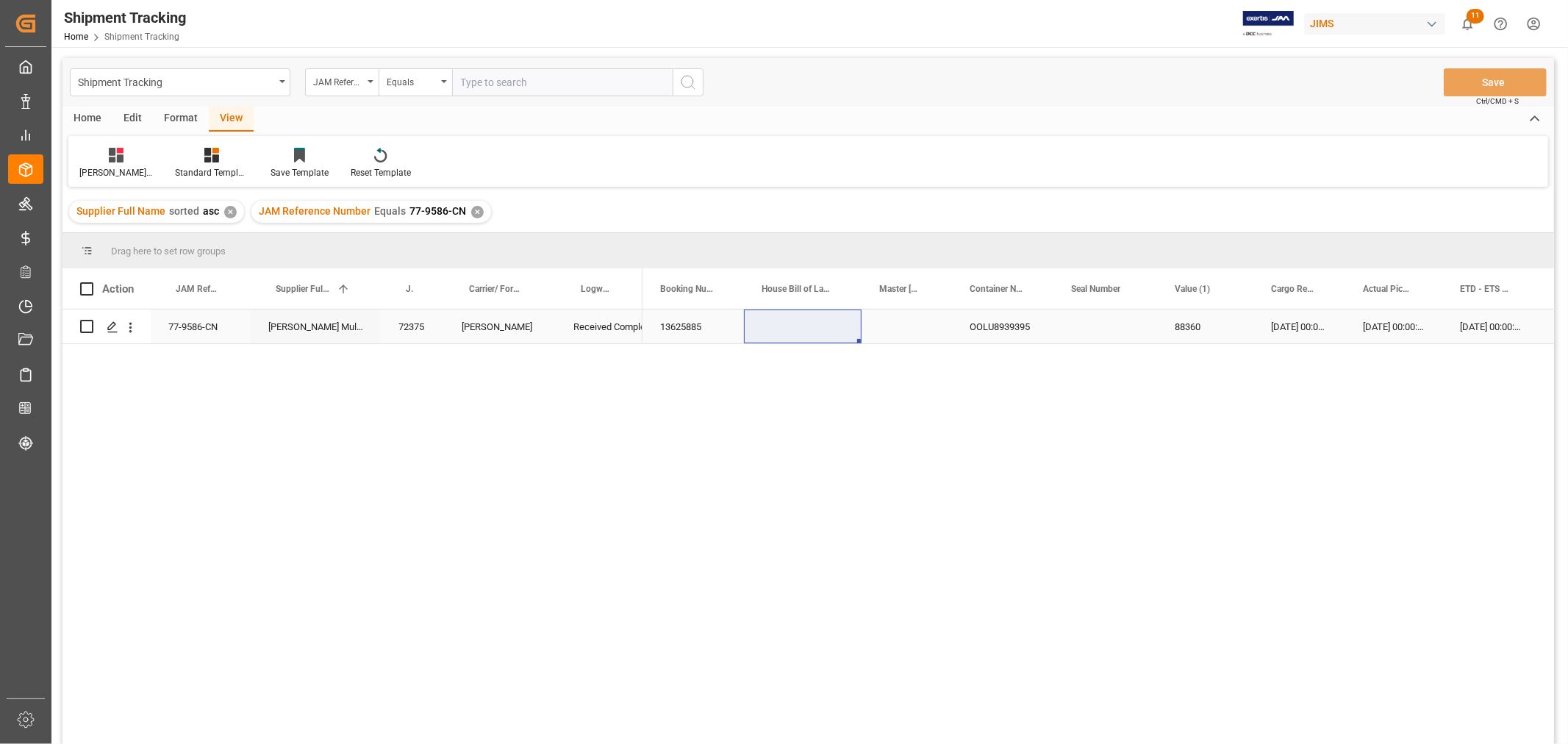
click at [1511, 319] on div "18-07-2025 00:00:00" at bounding box center [1491, 327] width 97 height 34
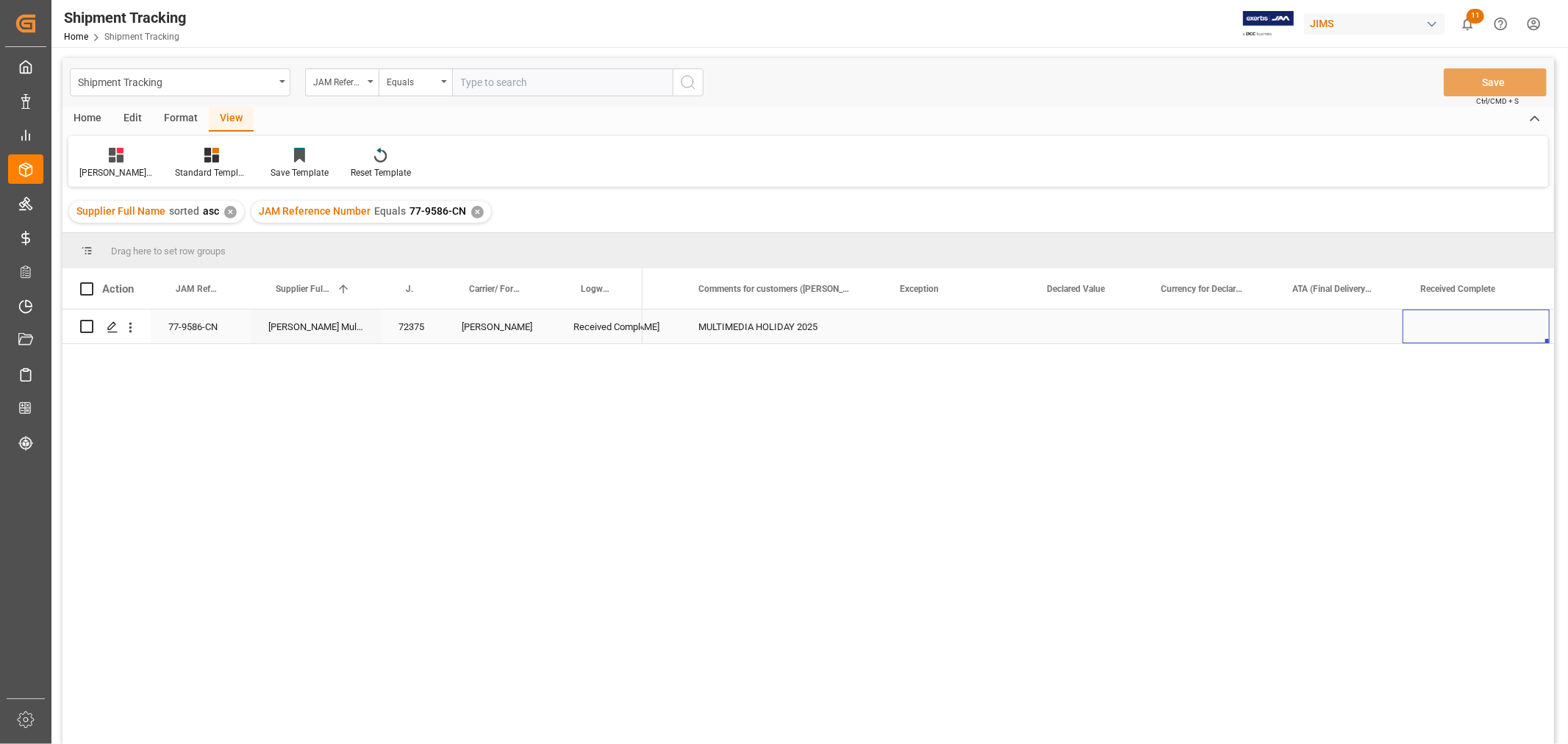
scroll to position [0, 1308]
click at [1310, 324] on div "Press SPACE to select this row." at bounding box center [1328, 327] width 147 height 34
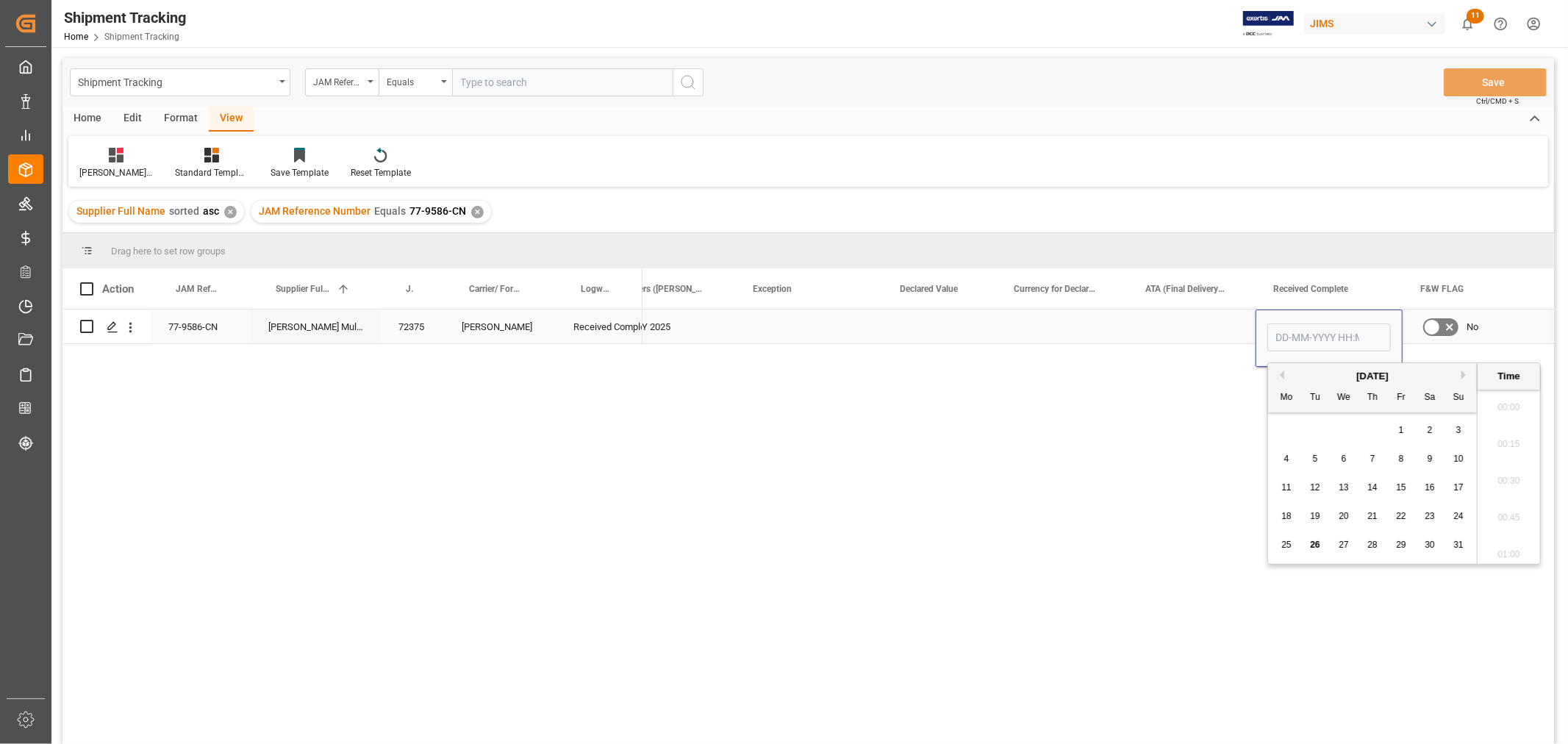
scroll to position [1328, 0]
click at [1317, 545] on span "26" at bounding box center [1314, 545] width 9 height 10
type input "26-08-2025 00:00"
click at [1176, 317] on div "Press SPACE to select this row." at bounding box center [1192, 327] width 127 height 34
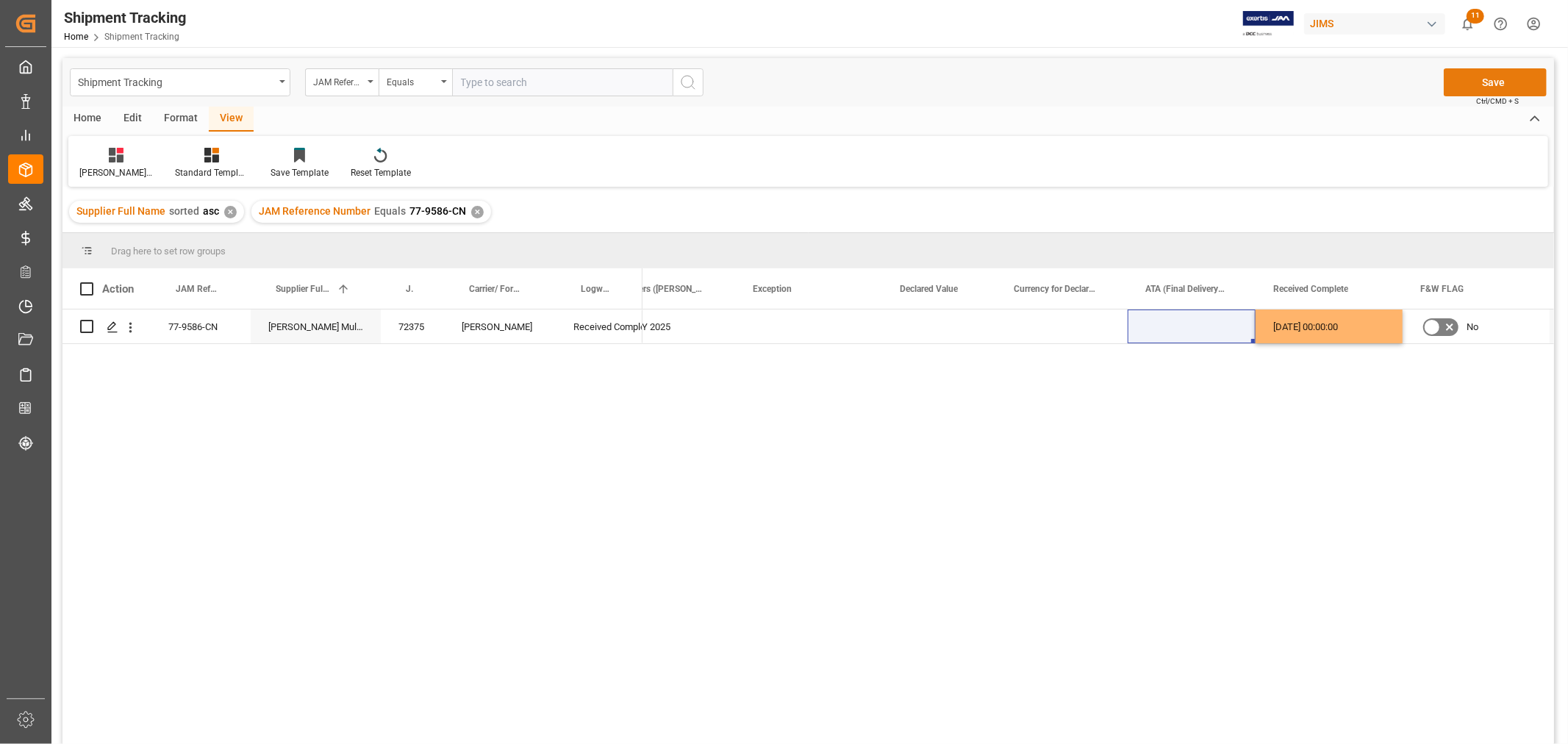
click at [1475, 81] on button "Save" at bounding box center [1495, 82] width 103 height 28
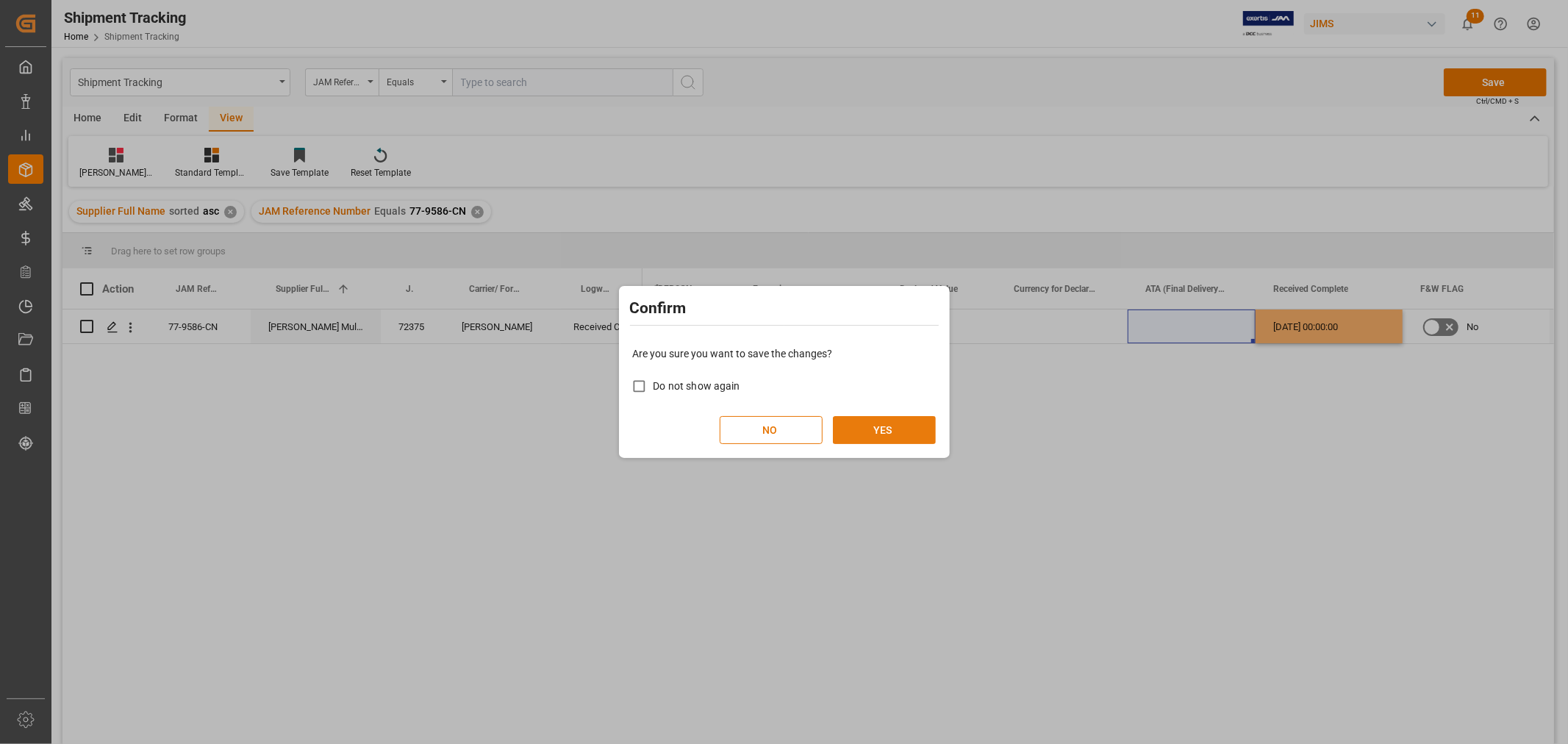
click at [880, 422] on button "YES" at bounding box center [884, 429] width 103 height 28
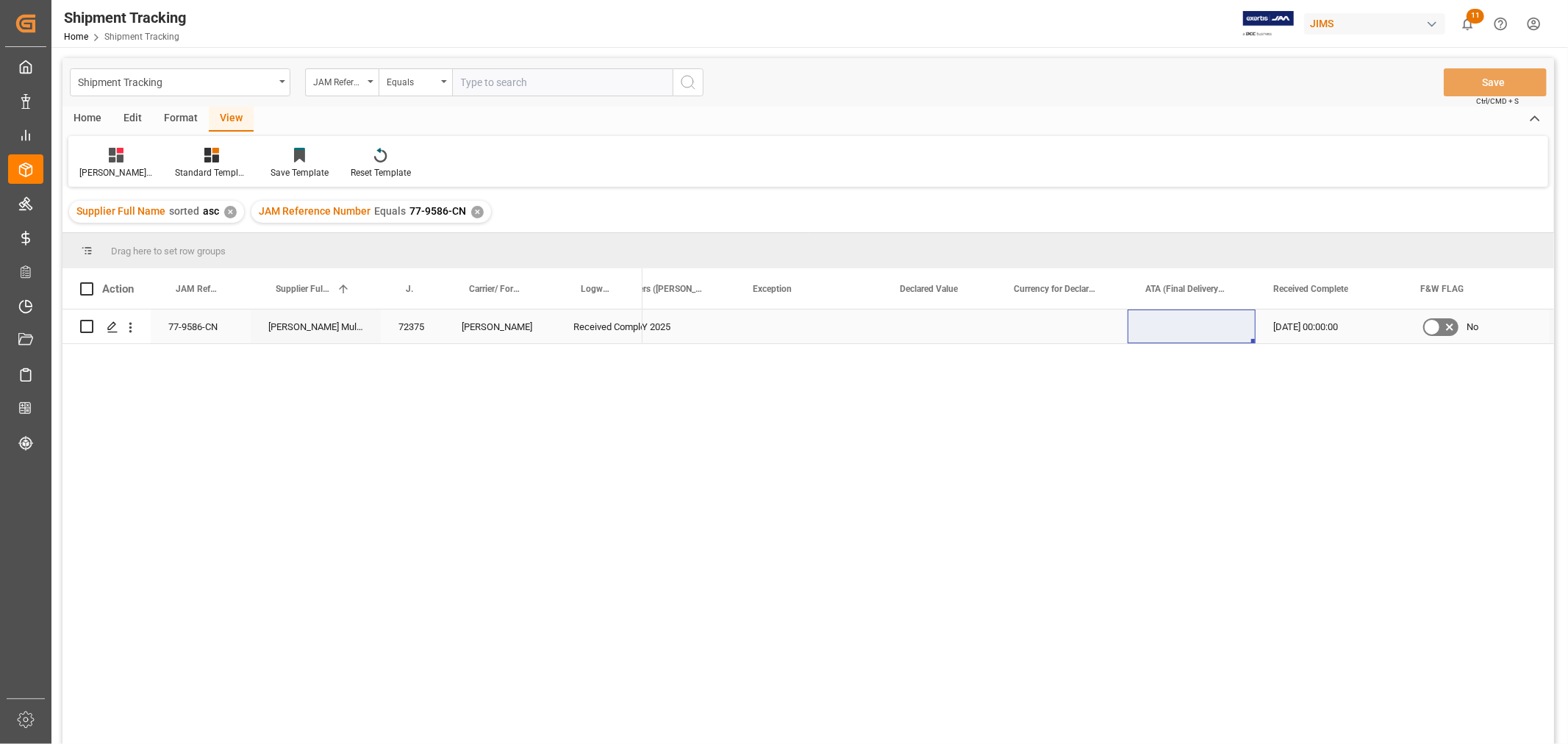
click at [203, 331] on div "77-9586-CN" at bounding box center [201, 327] width 100 height 34
click at [215, 322] on div "77-9586-CN" at bounding box center [201, 327] width 100 height 34
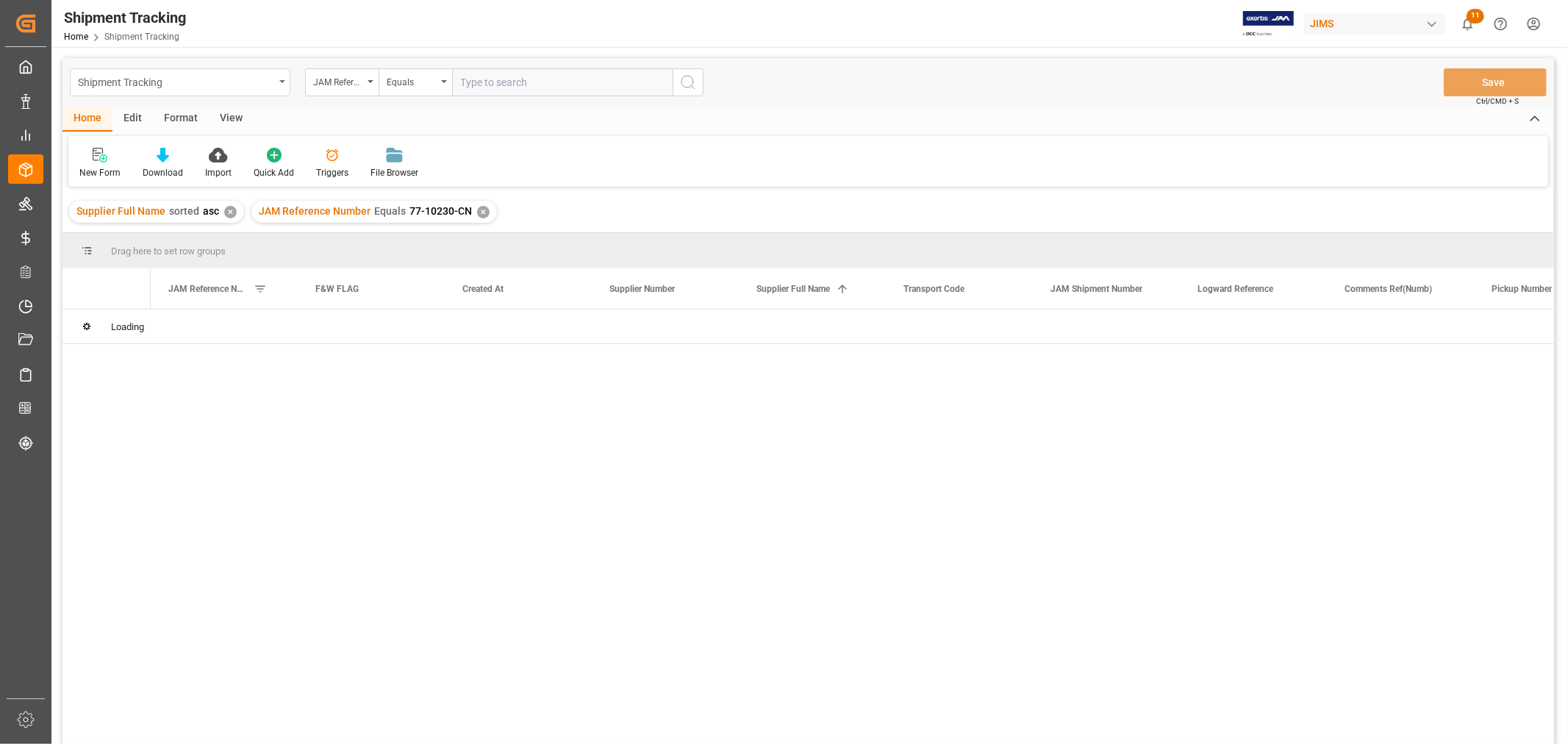
click at [152, 82] on div "Shipment Tracking" at bounding box center [176, 82] width 196 height 19
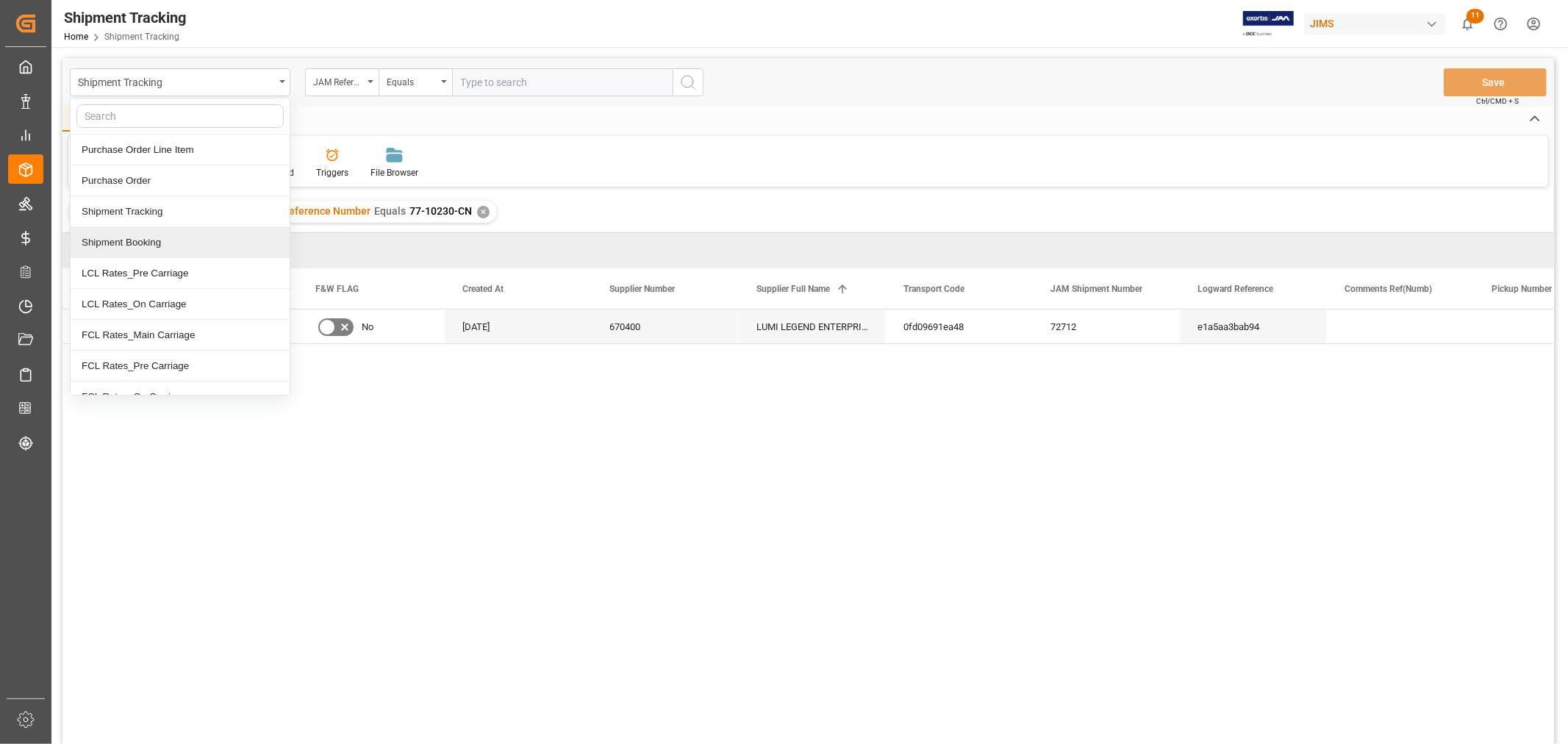
click at [173, 246] on div "Shipment Booking" at bounding box center [180, 242] width 219 height 31
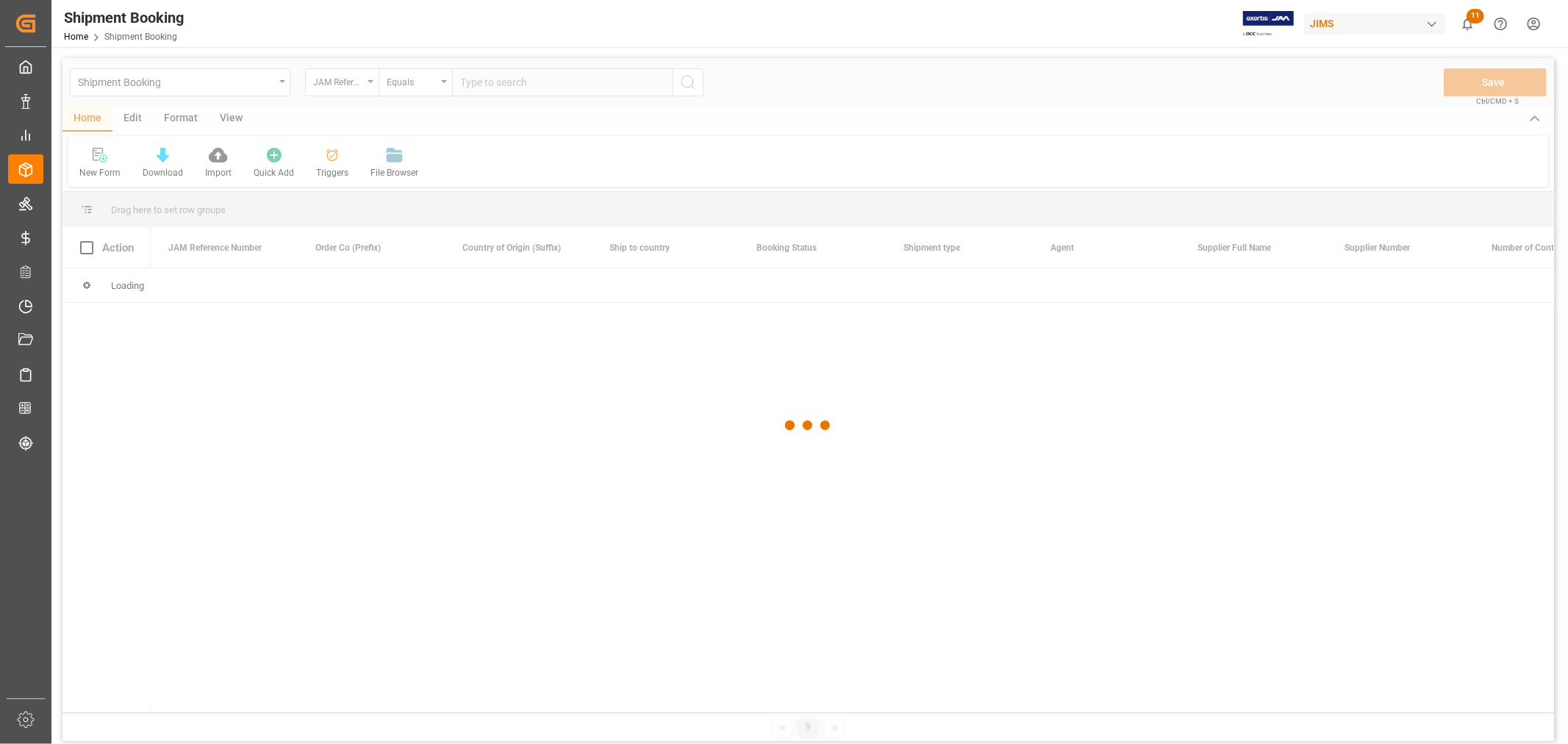
click at [490, 82] on div at bounding box center [808, 425] width 1492 height 735
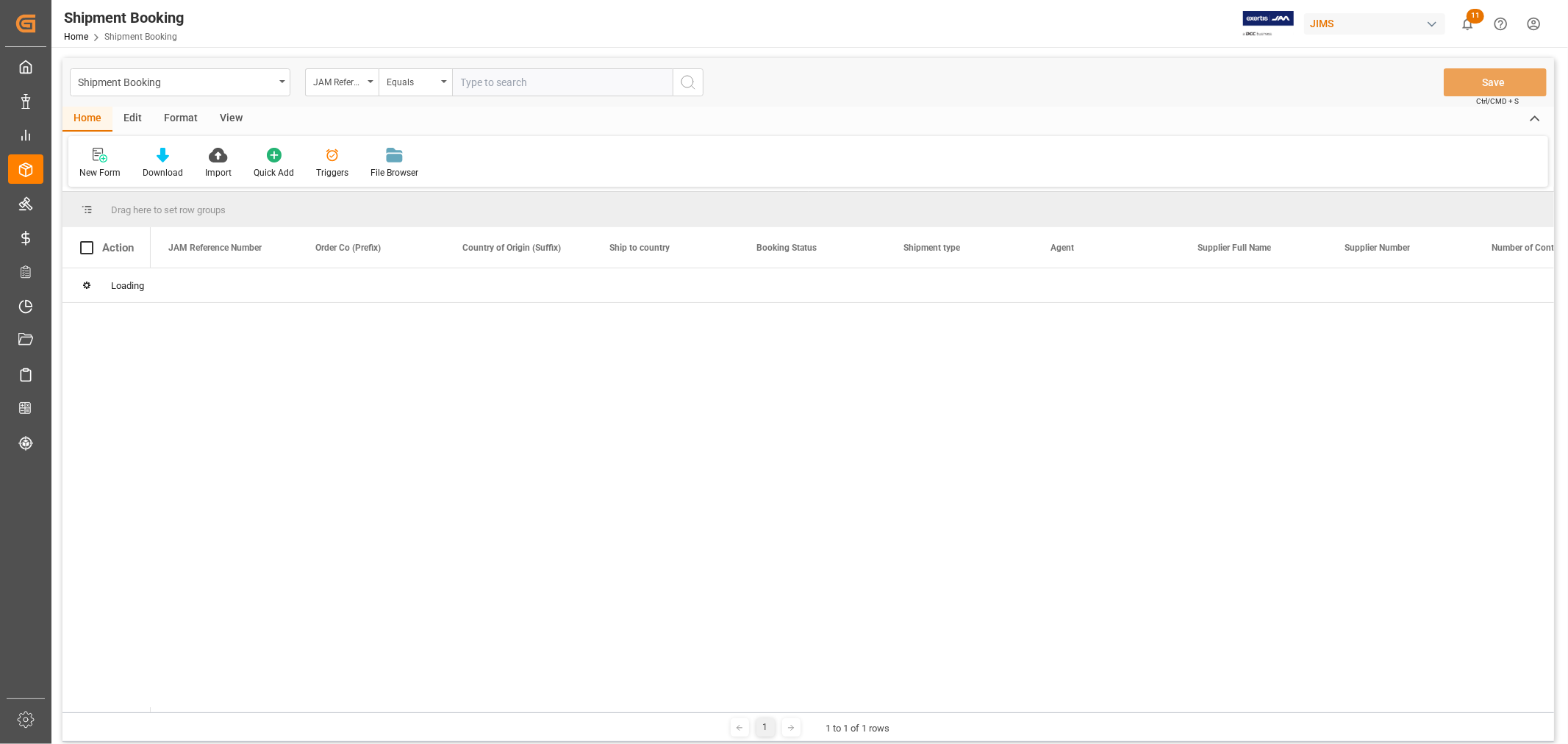
click at [490, 79] on input "text" at bounding box center [562, 82] width 220 height 28
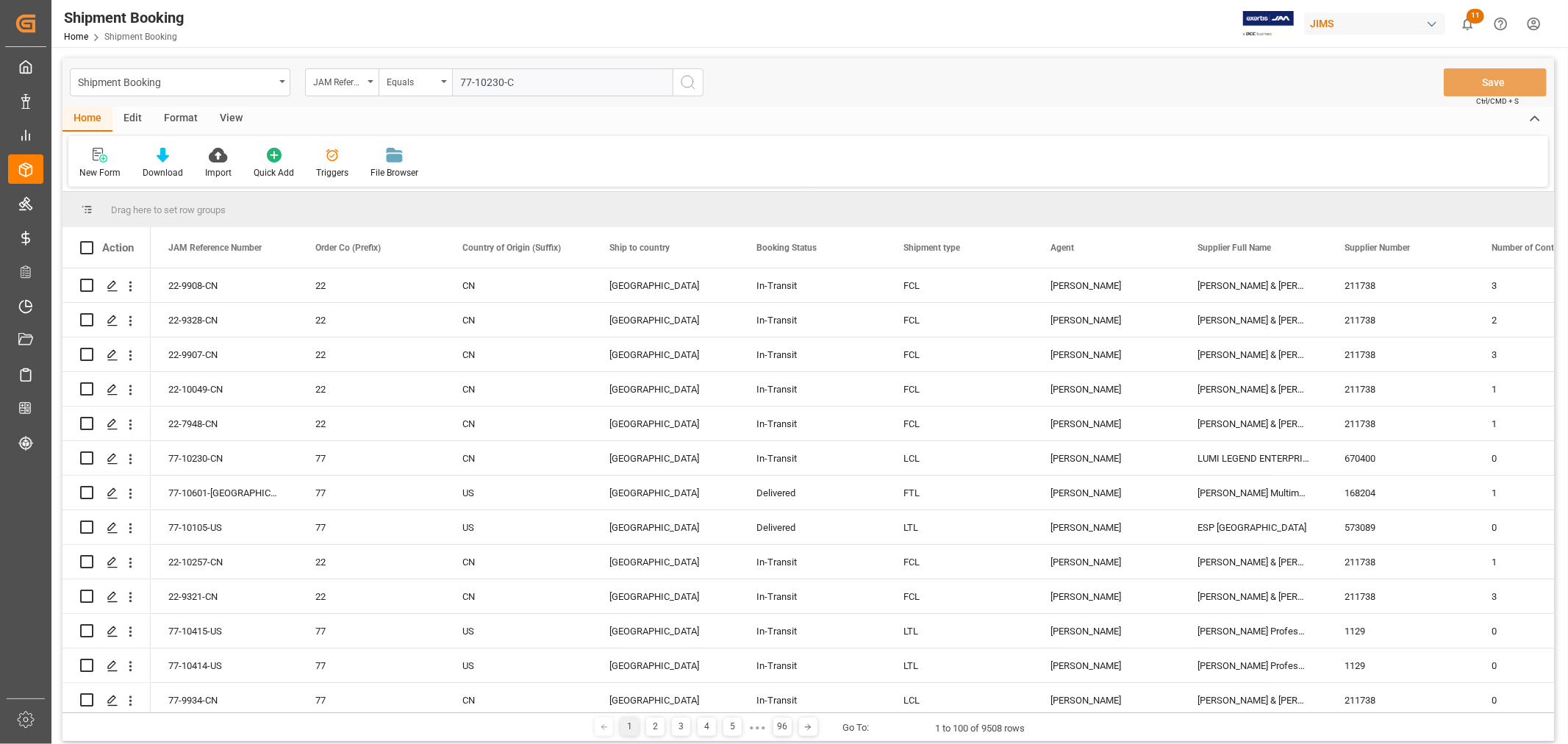
type input "77-10230-CN"
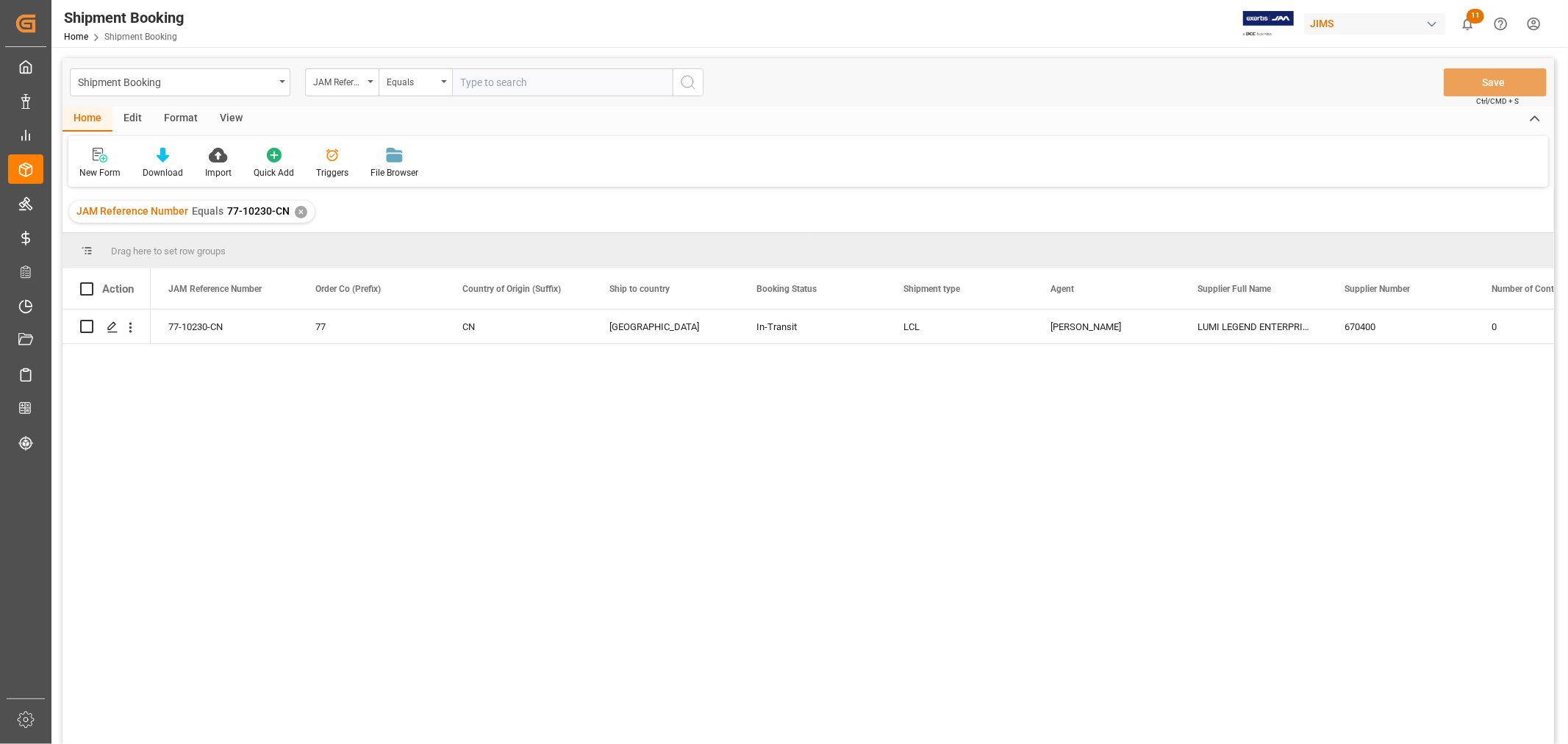
click at [231, 119] on div "View" at bounding box center [231, 118] width 45 height 25
click at [83, 168] on div "Default" at bounding box center [93, 173] width 29 height 14
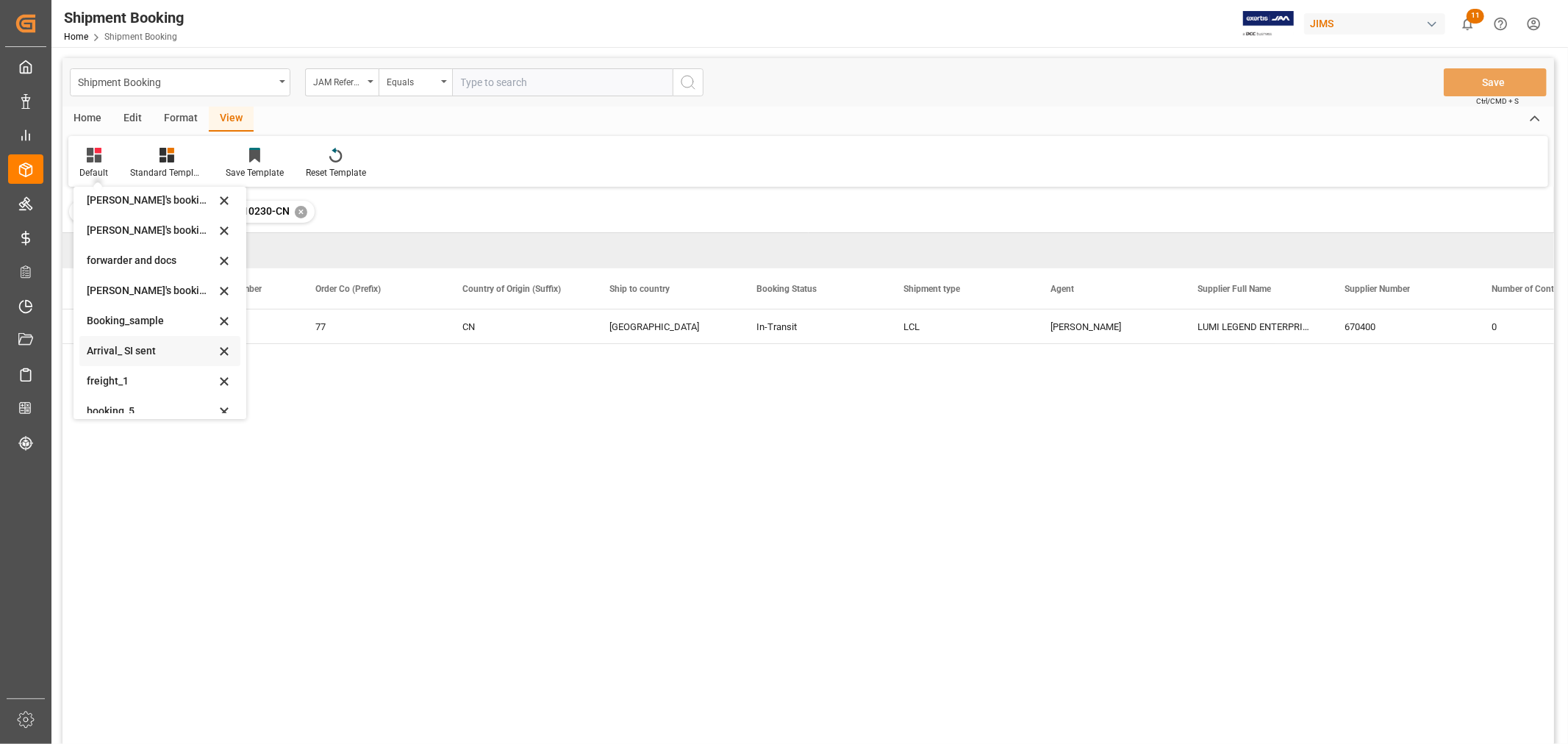
scroll to position [140, 0]
click at [101, 399] on div "booking_5" at bounding box center [150, 399] width 128 height 15
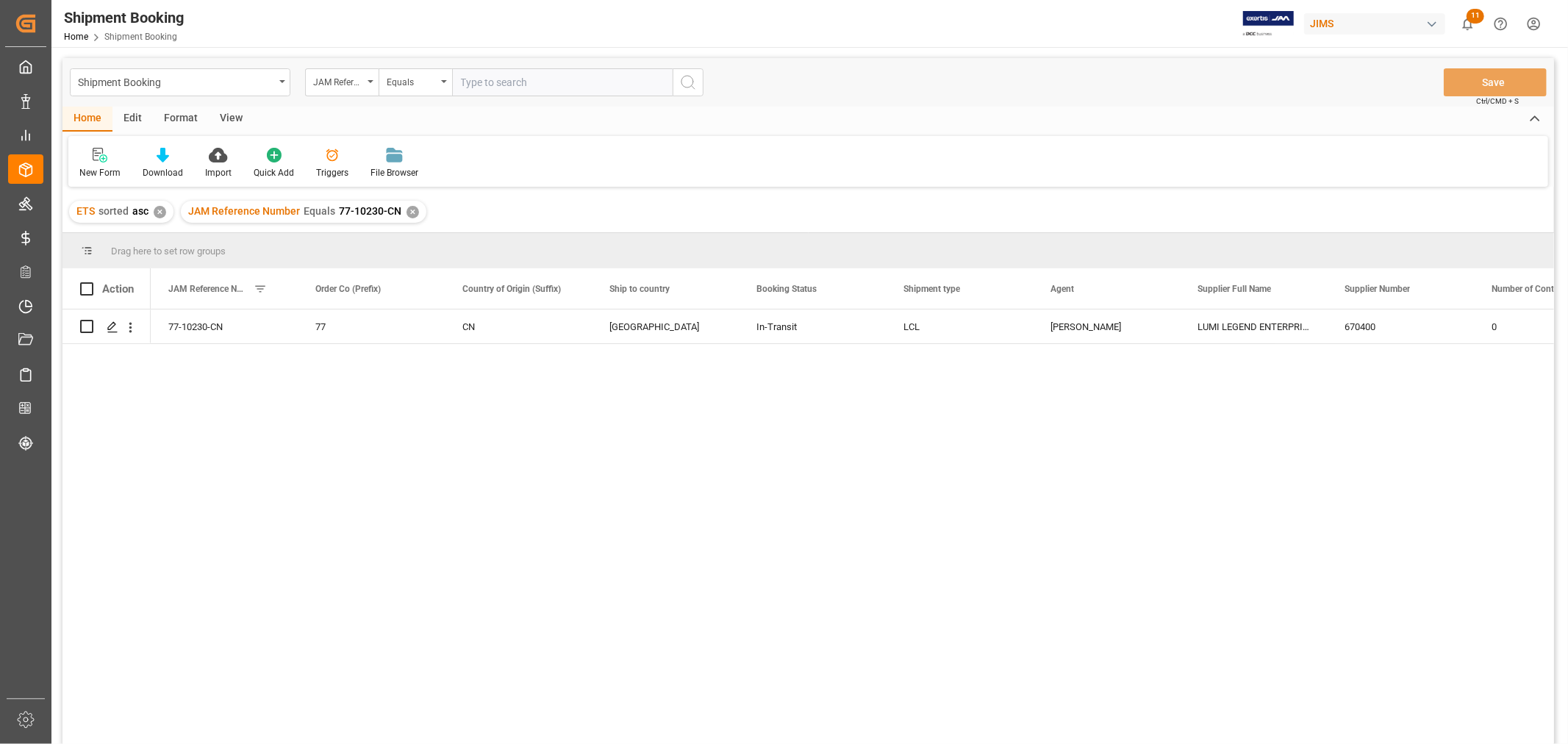
click at [226, 123] on div "View" at bounding box center [231, 118] width 45 height 25
click at [92, 164] on div "Default" at bounding box center [93, 163] width 51 height 32
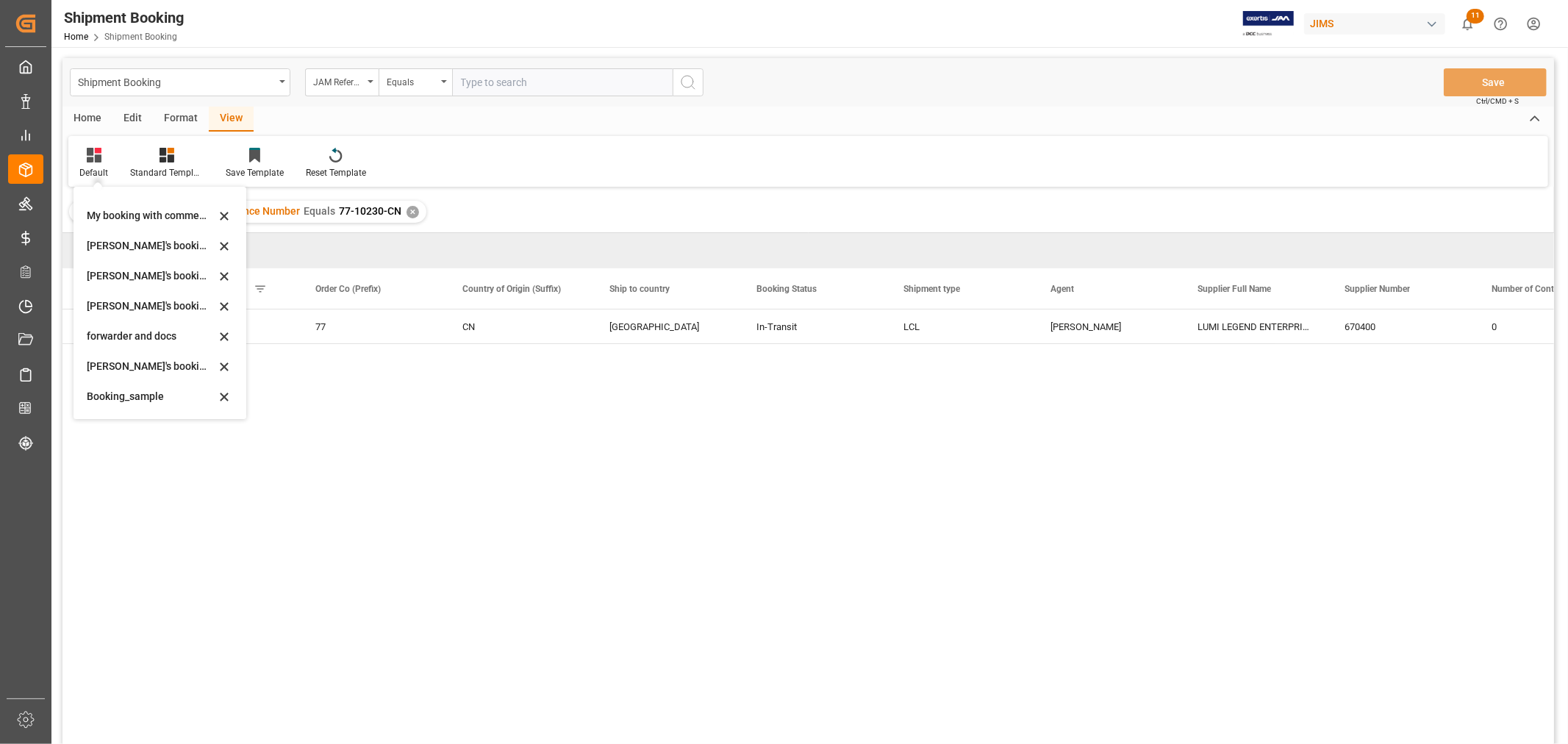
scroll to position [140, 0]
click at [133, 402] on div "booking_5" at bounding box center [150, 399] width 128 height 15
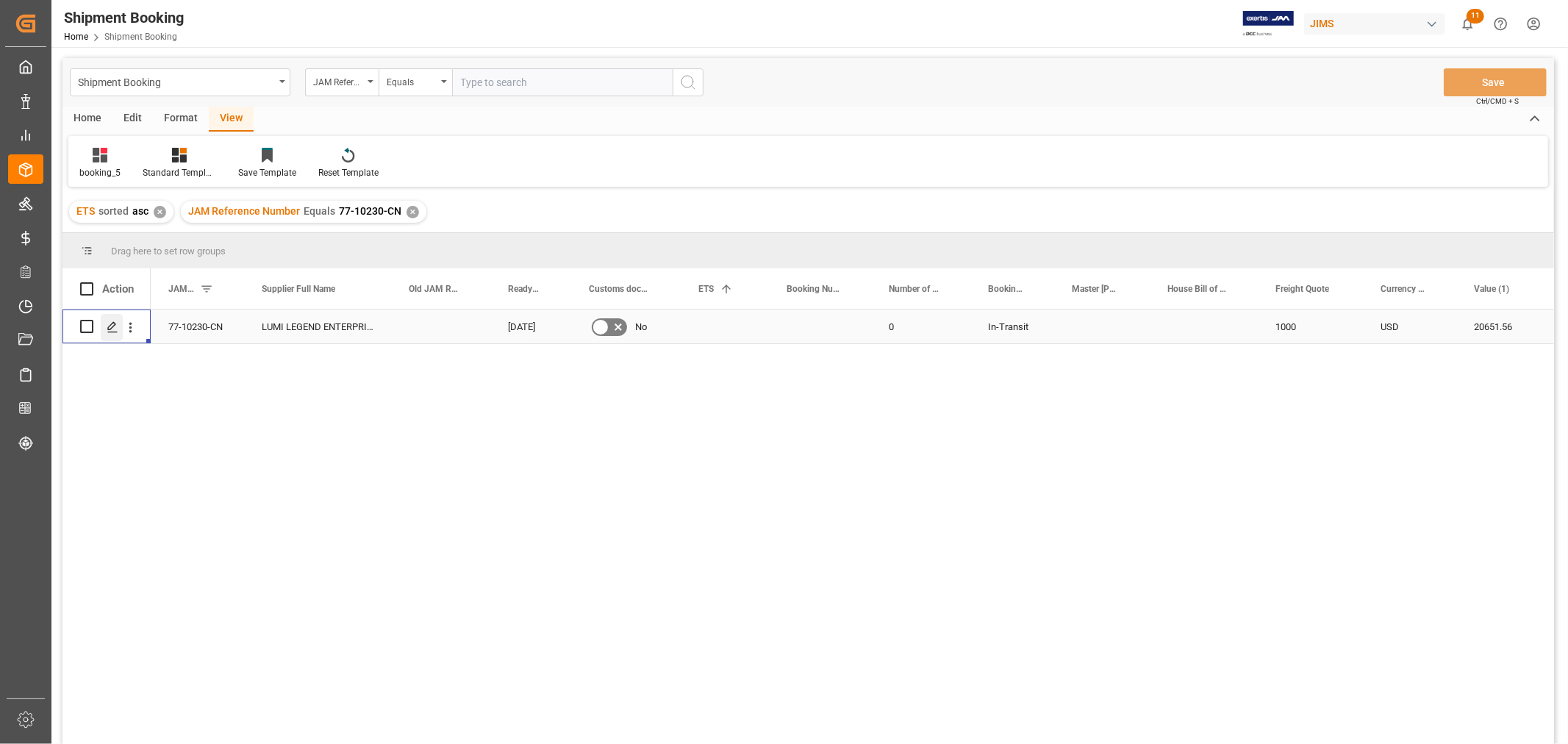
click at [106, 324] on icon "Press SPACE to select this row." at bounding box center [112, 327] width 12 height 12
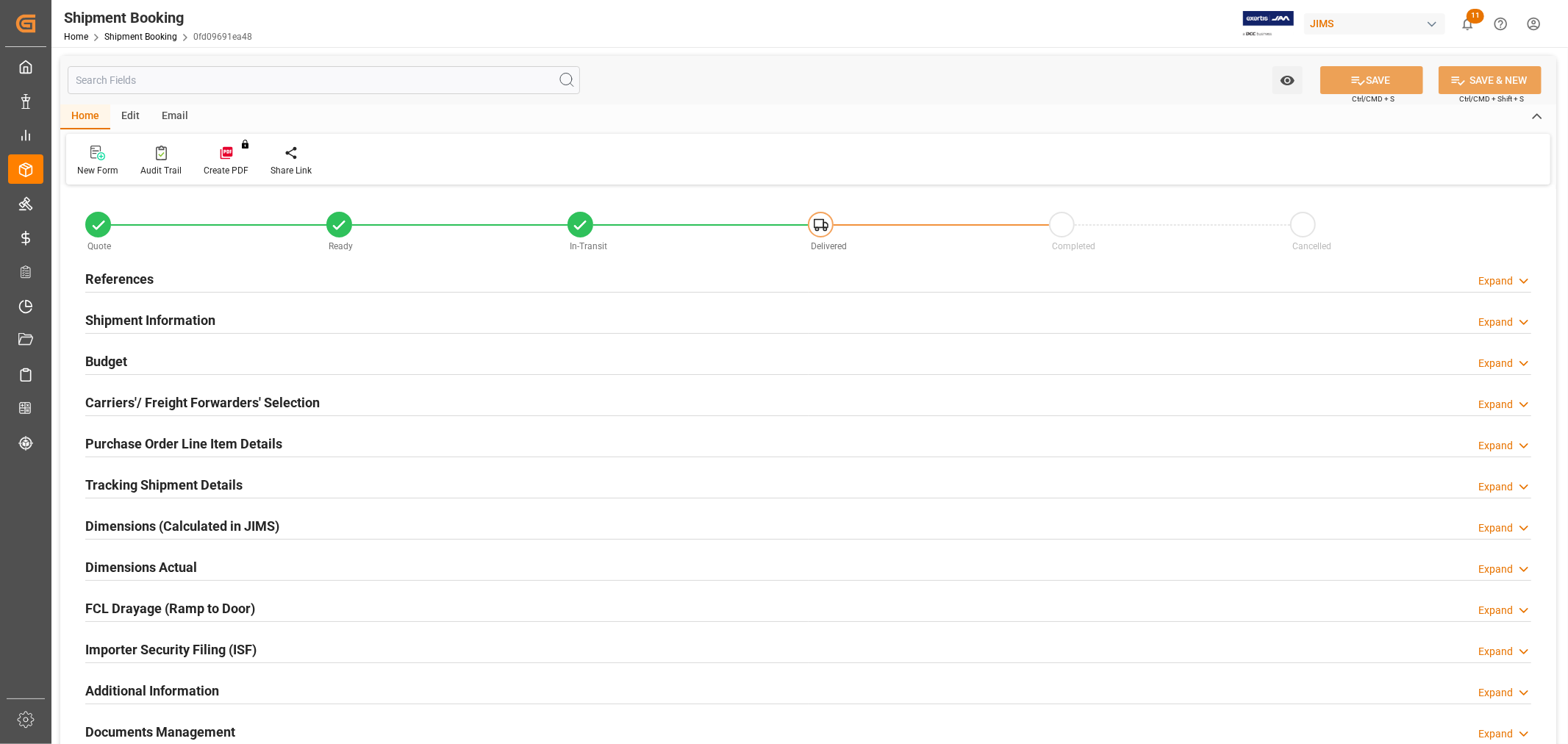
type input "11"
click at [163, 446] on h2 "Purchase Order Line Item Details" at bounding box center [184, 443] width 197 height 20
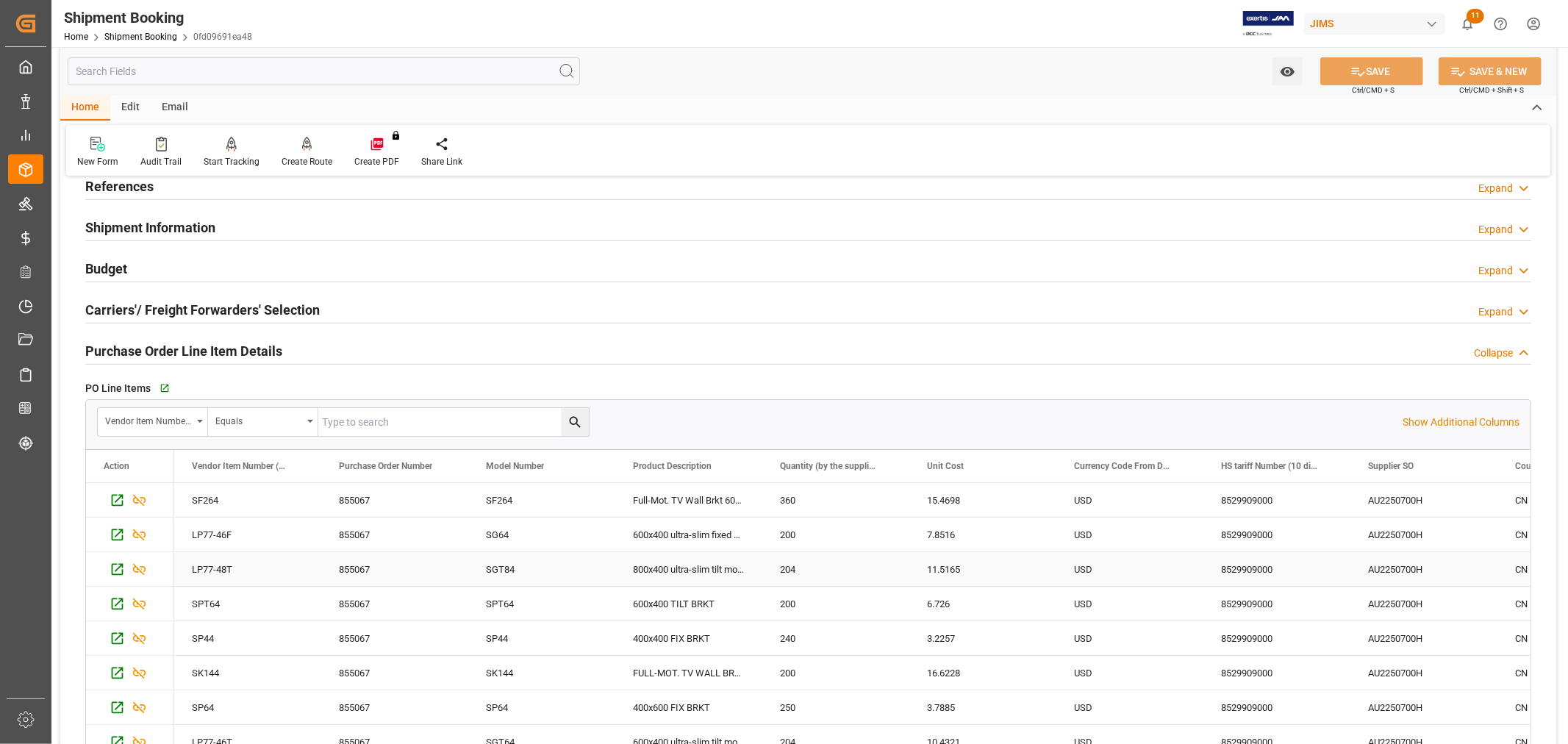
scroll to position [327, 0]
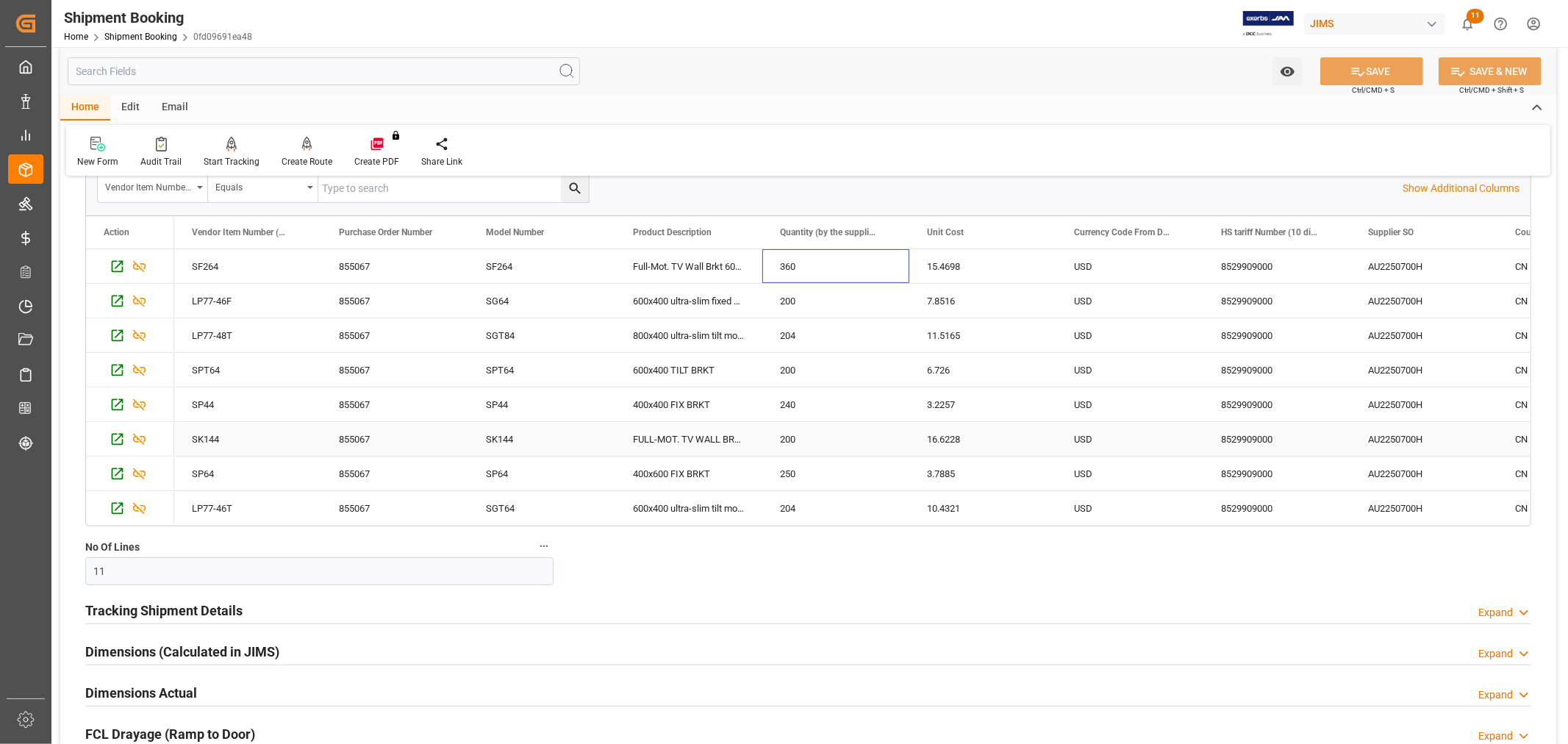
drag, startPoint x: 782, startPoint y: 254, endPoint x: 857, endPoint y: 431, distance: 192.2
click at [857, 431] on div "SF264 855067 SF264 Full-Mot. TV Wall Brkt 600x400 360 15.4698 USD 8529909000 AU…" at bounding box center [1203, 387] width 2058 height 276
drag, startPoint x: 813, startPoint y: 618, endPoint x: 812, endPoint y: 605, distance: 13.0
click at [812, 617] on div "Tracking Shipment Details Expand" at bounding box center [807, 610] width 1446 height 28
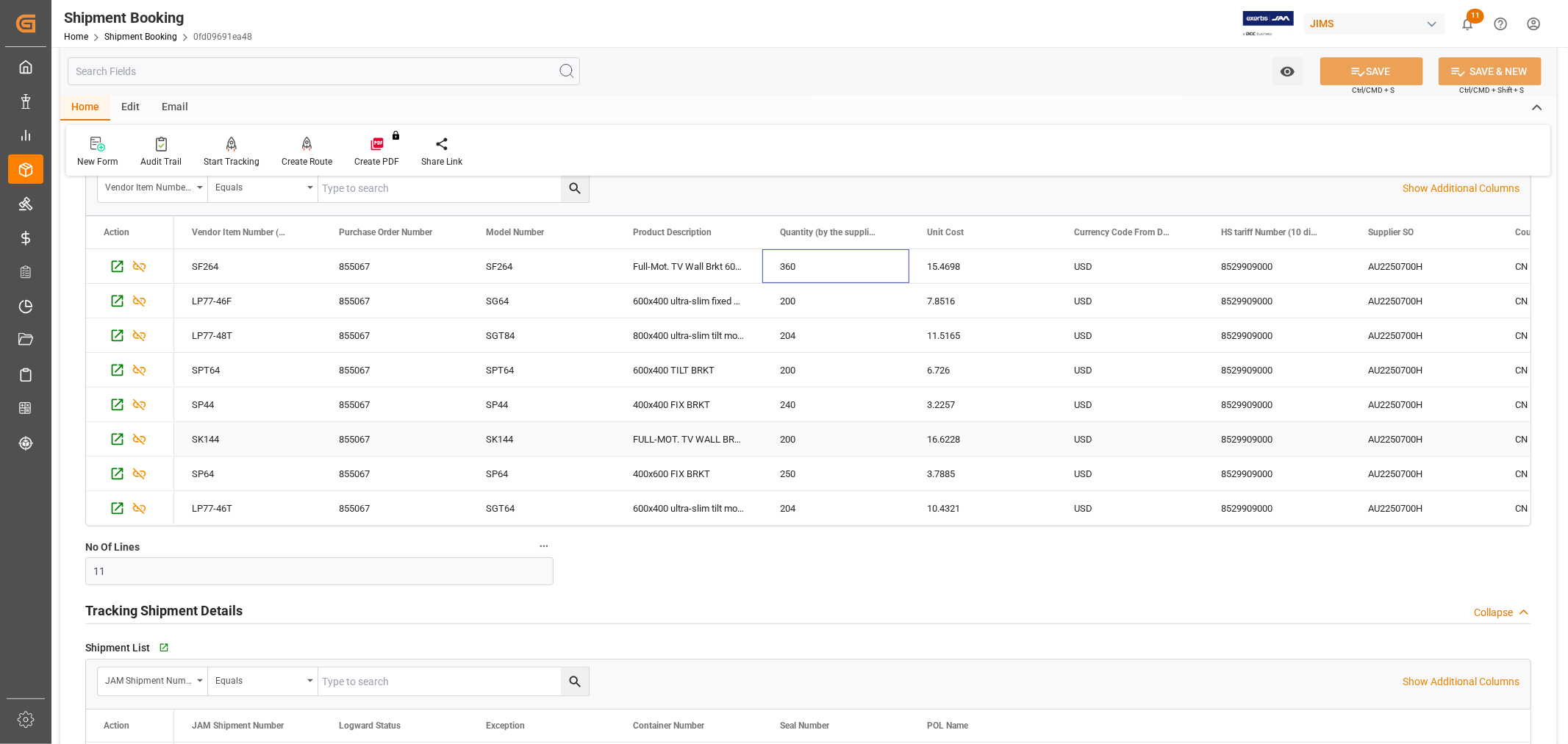
drag, startPoint x: 816, startPoint y: 266, endPoint x: 901, endPoint y: 417, distance: 173.3
click at [911, 431] on div "SF264 855067 SF264 Full-Mot. TV Wall Brkt 600x400 360 15.4698 USD 8529909000 AU…" at bounding box center [1203, 387] width 2058 height 276
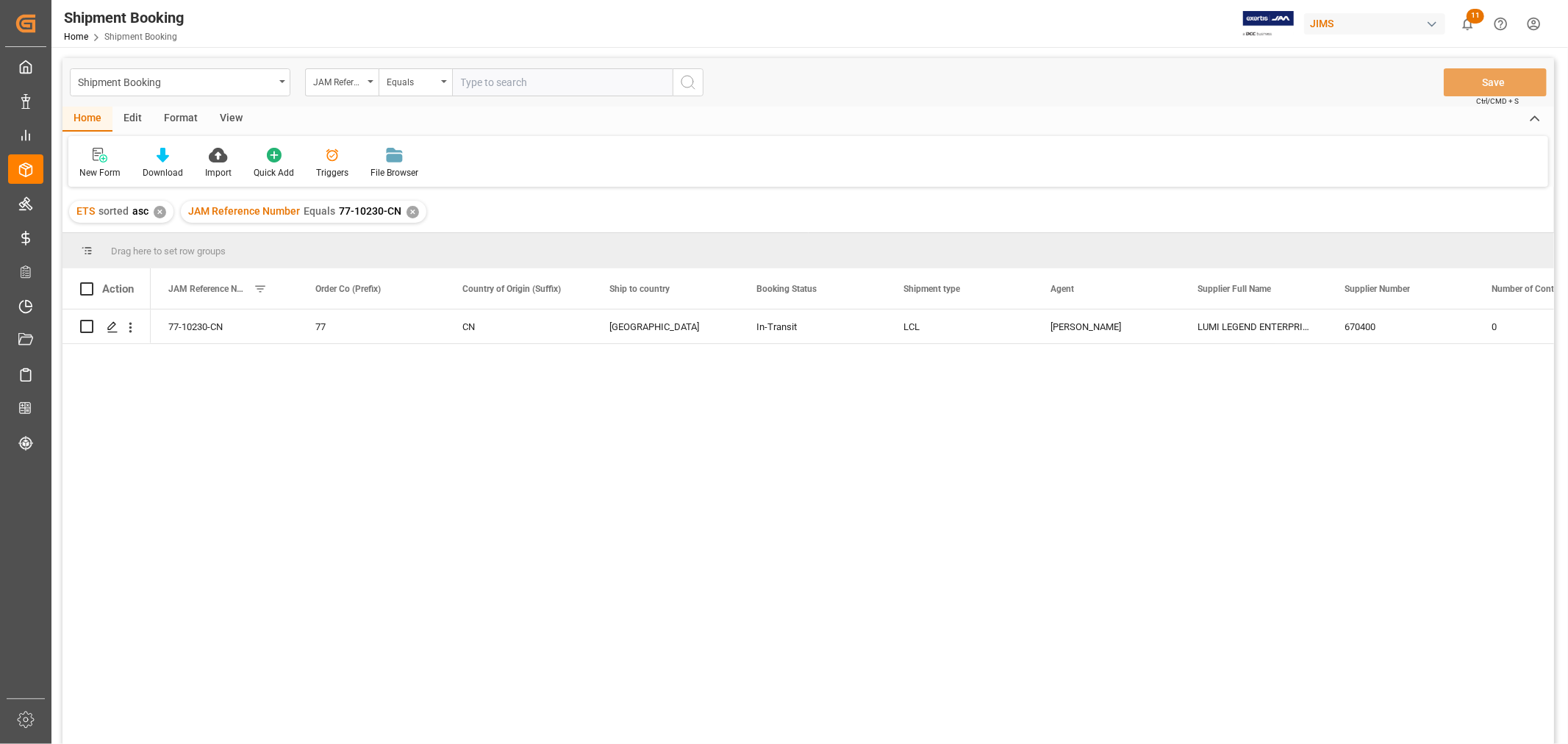
click at [406, 212] on div "✕" at bounding box center [412, 212] width 13 height 13
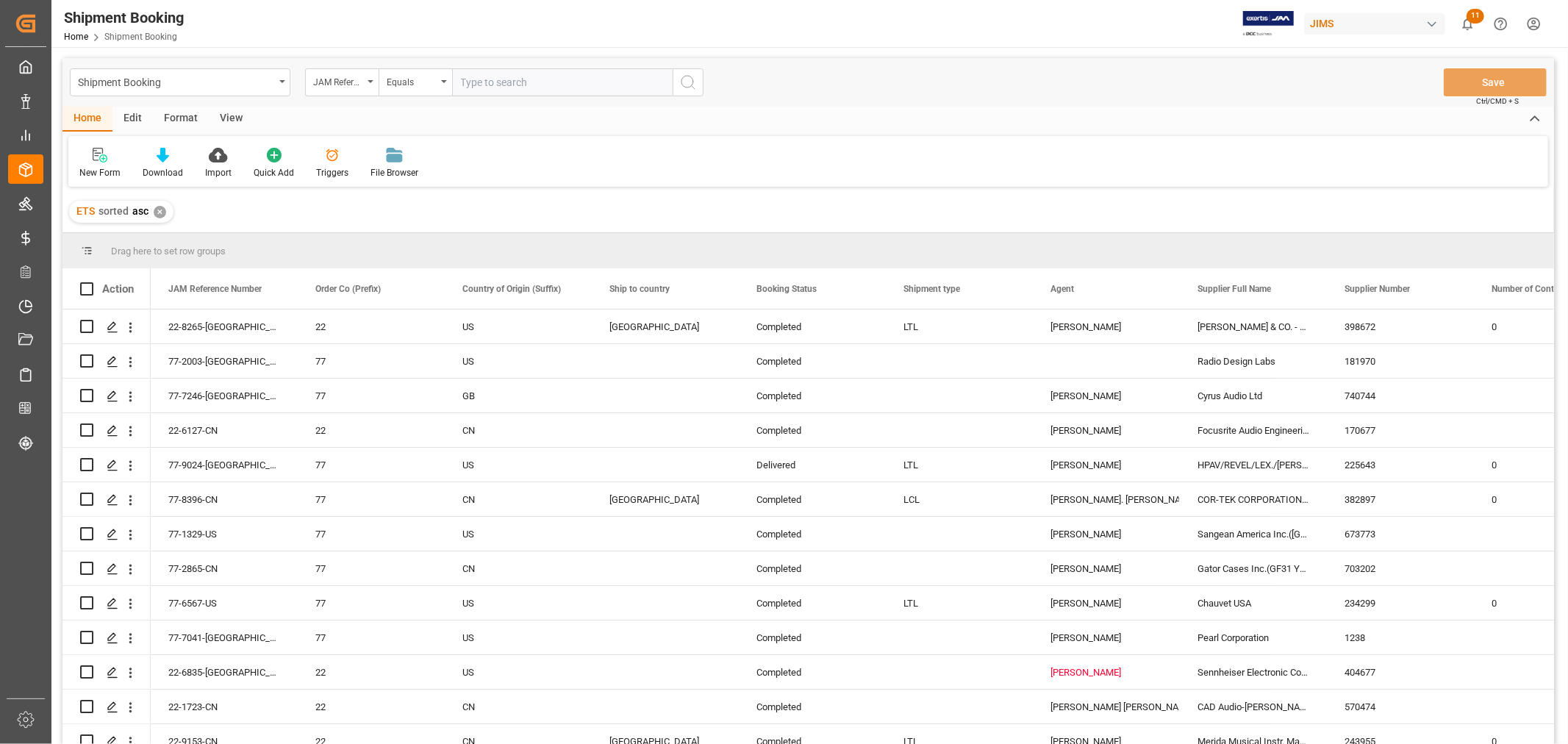
click at [491, 78] on input "text" at bounding box center [562, 82] width 220 height 28
paste input "EGLV EVER ETHIC0015-176E 149503809063 TGBU8668521 4SH EMCPPW0814 BDP INTERNATIO…"
type input "EGLV EVER ETHIC0015-176E 149503809063 TGBU8668521 4SH EMCPPW0814 BDP INTERNATIO…"
type input "77-9300-CN"
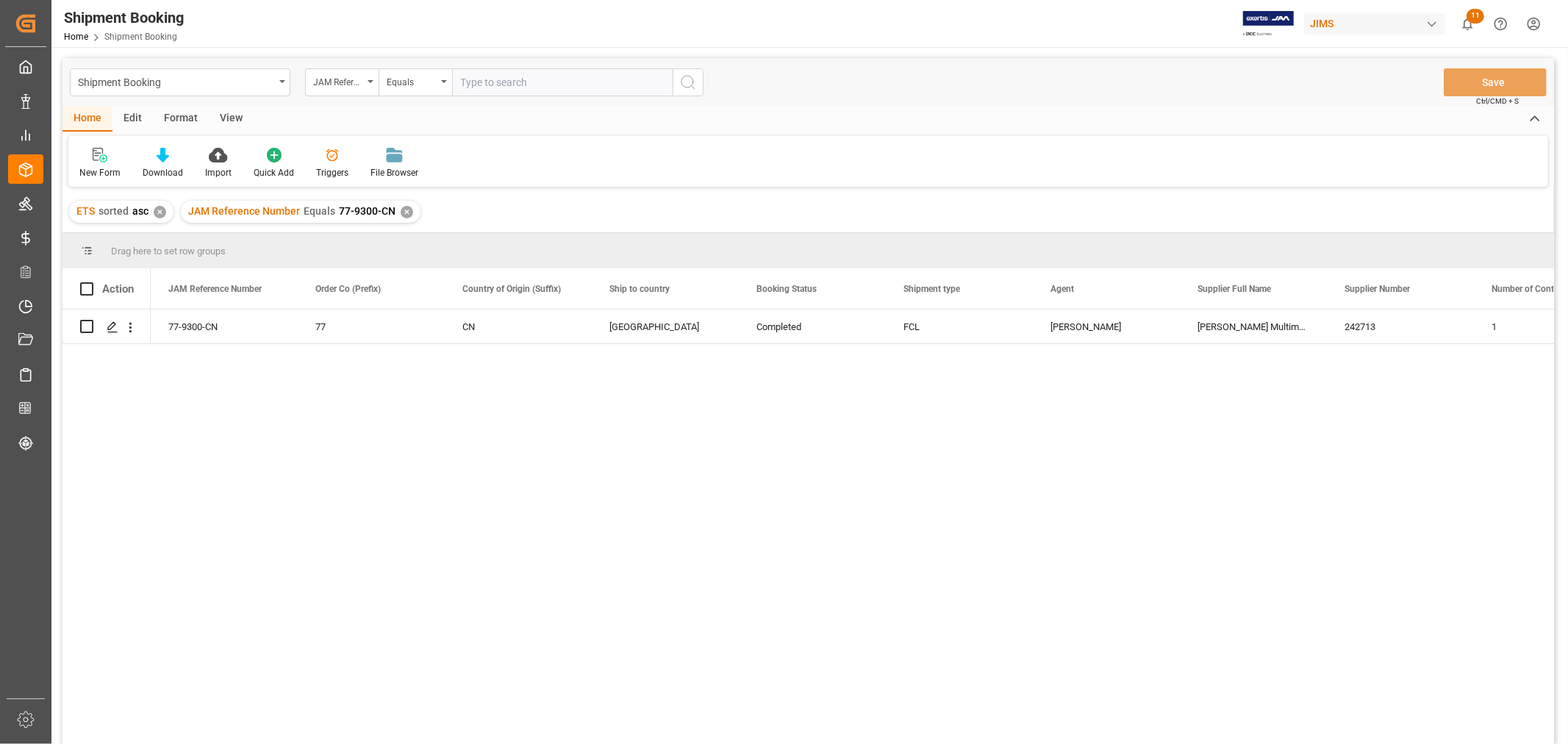
click at [238, 109] on div "View" at bounding box center [231, 118] width 45 height 25
click at [85, 162] on div "Default" at bounding box center [93, 163] width 51 height 32
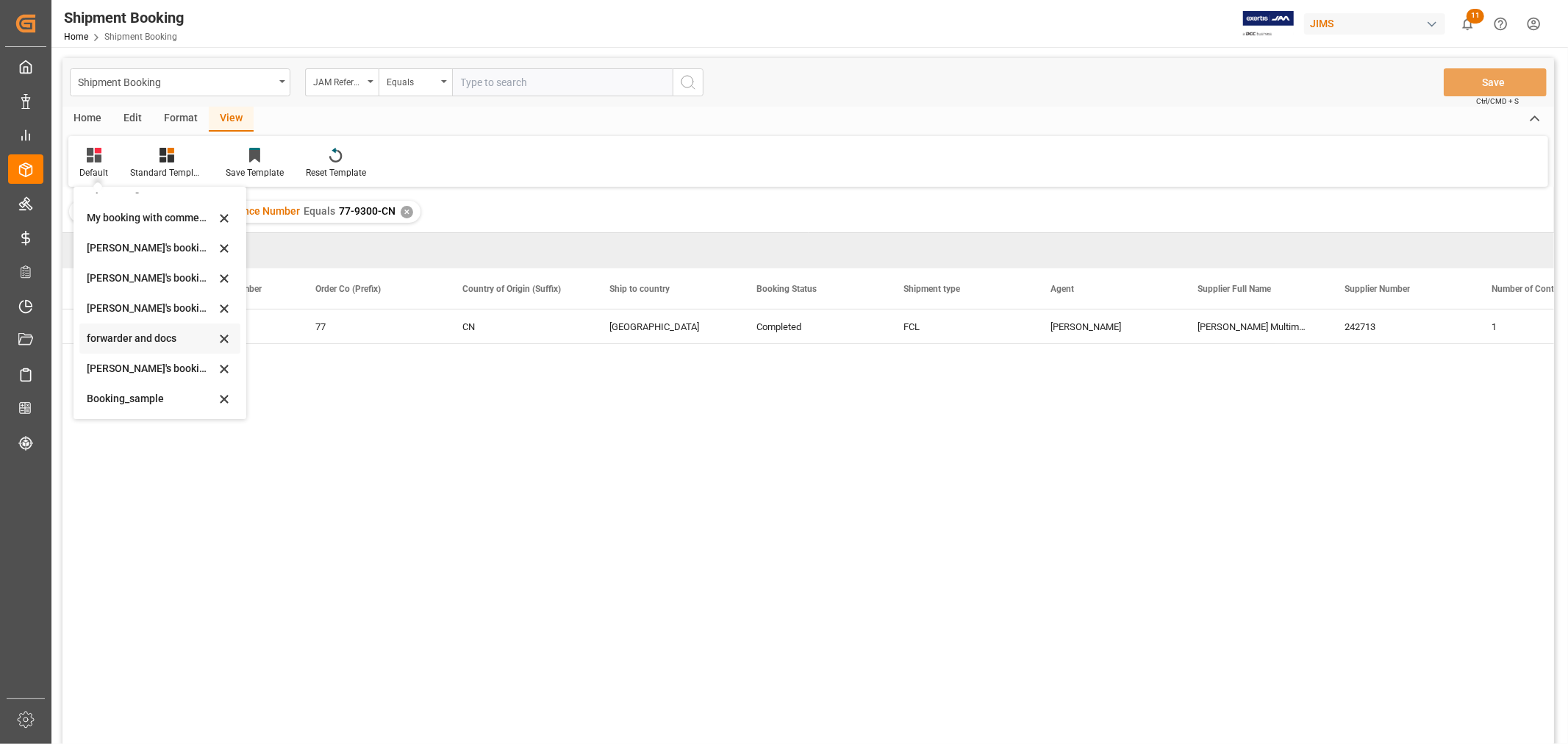
scroll to position [140, 0]
click at [121, 400] on div "booking_5" at bounding box center [150, 399] width 128 height 15
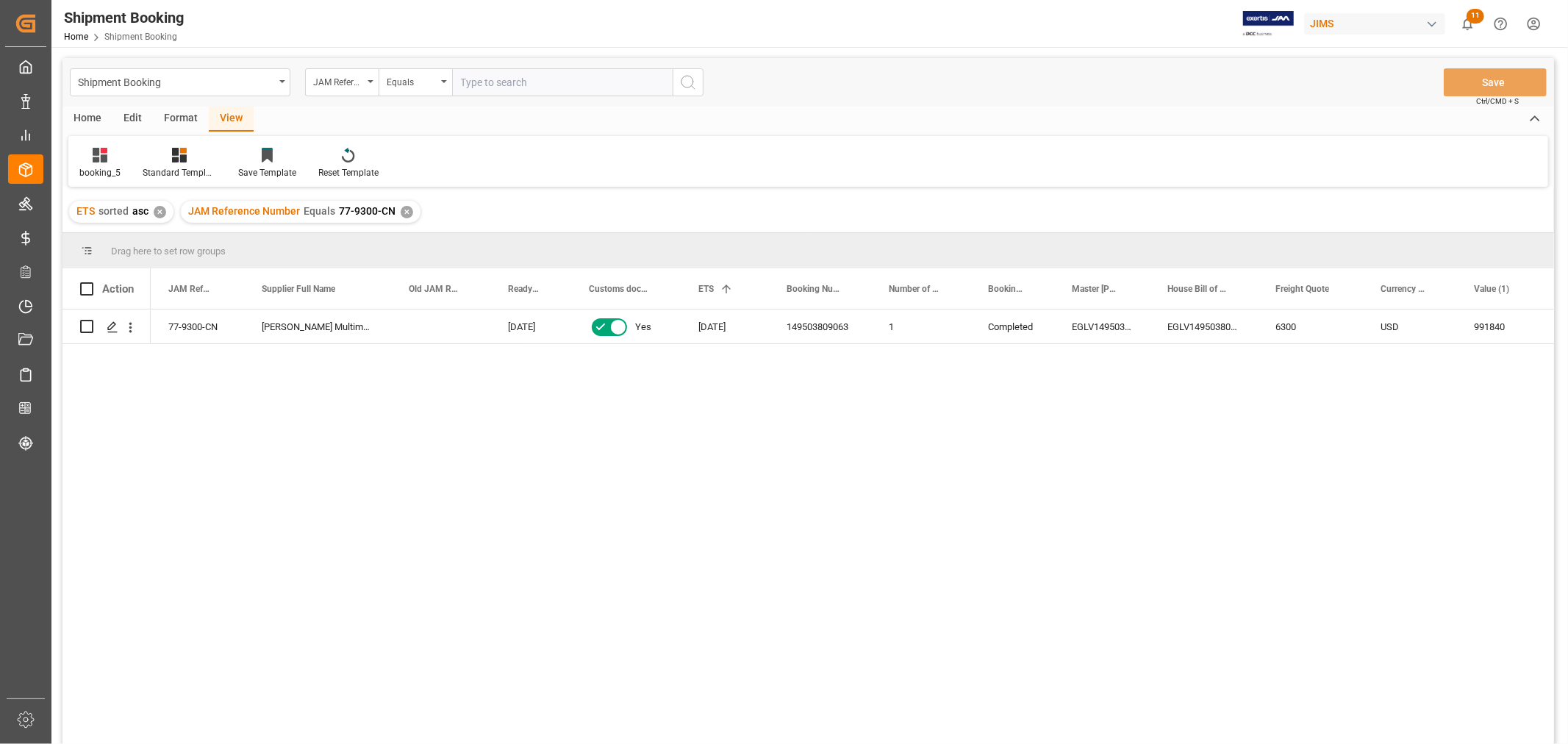
click at [802, 614] on div "77-9300-CN Completed [PERSON_NAME] Multimedia [GEOGRAPHIC_DATA] 1 [DATE] Yes [D…" at bounding box center [852, 531] width 1403 height 444
click at [400, 207] on div "✕" at bounding box center [406, 212] width 13 height 13
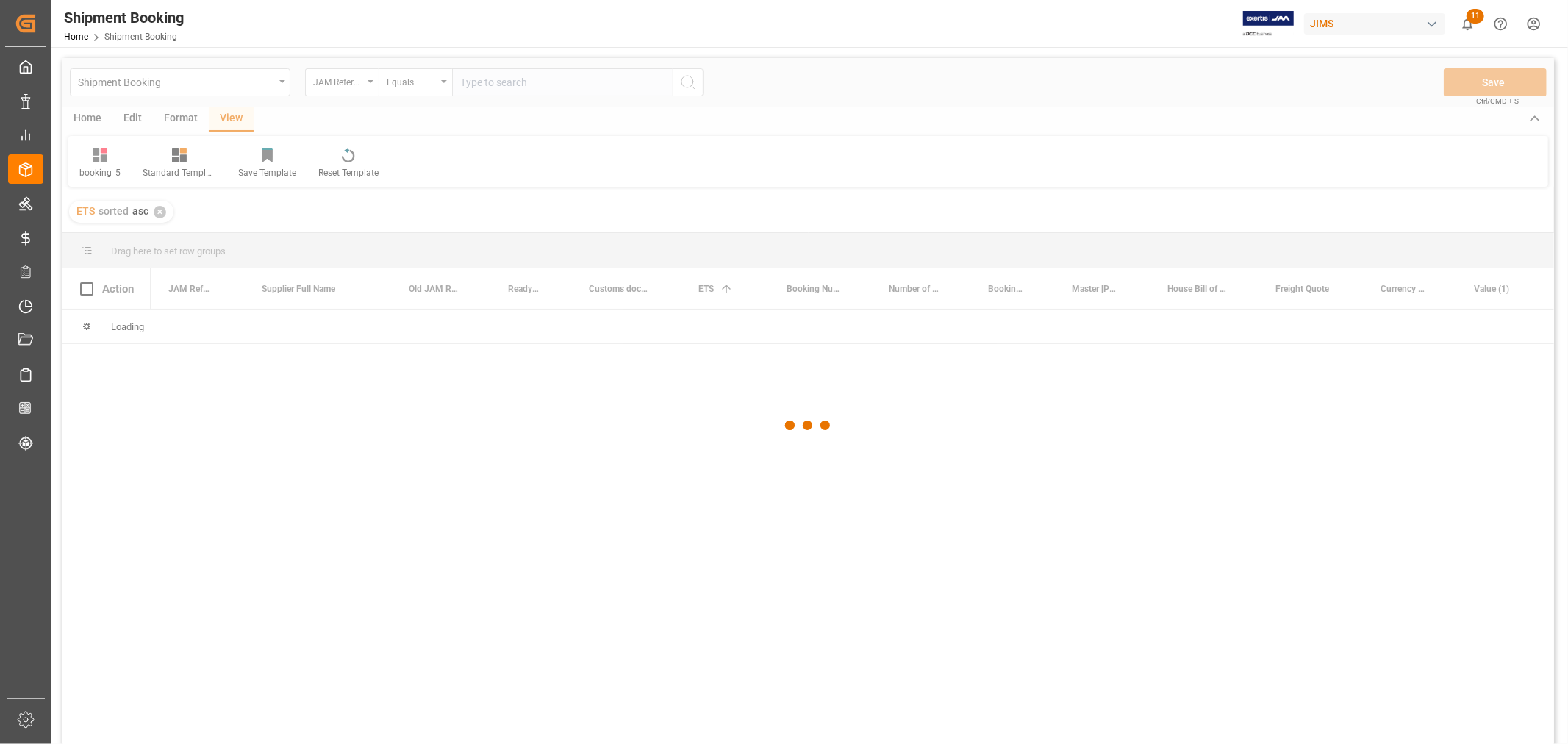
click at [486, 88] on div at bounding box center [808, 425] width 1492 height 735
click at [483, 84] on div at bounding box center [808, 425] width 1492 height 735
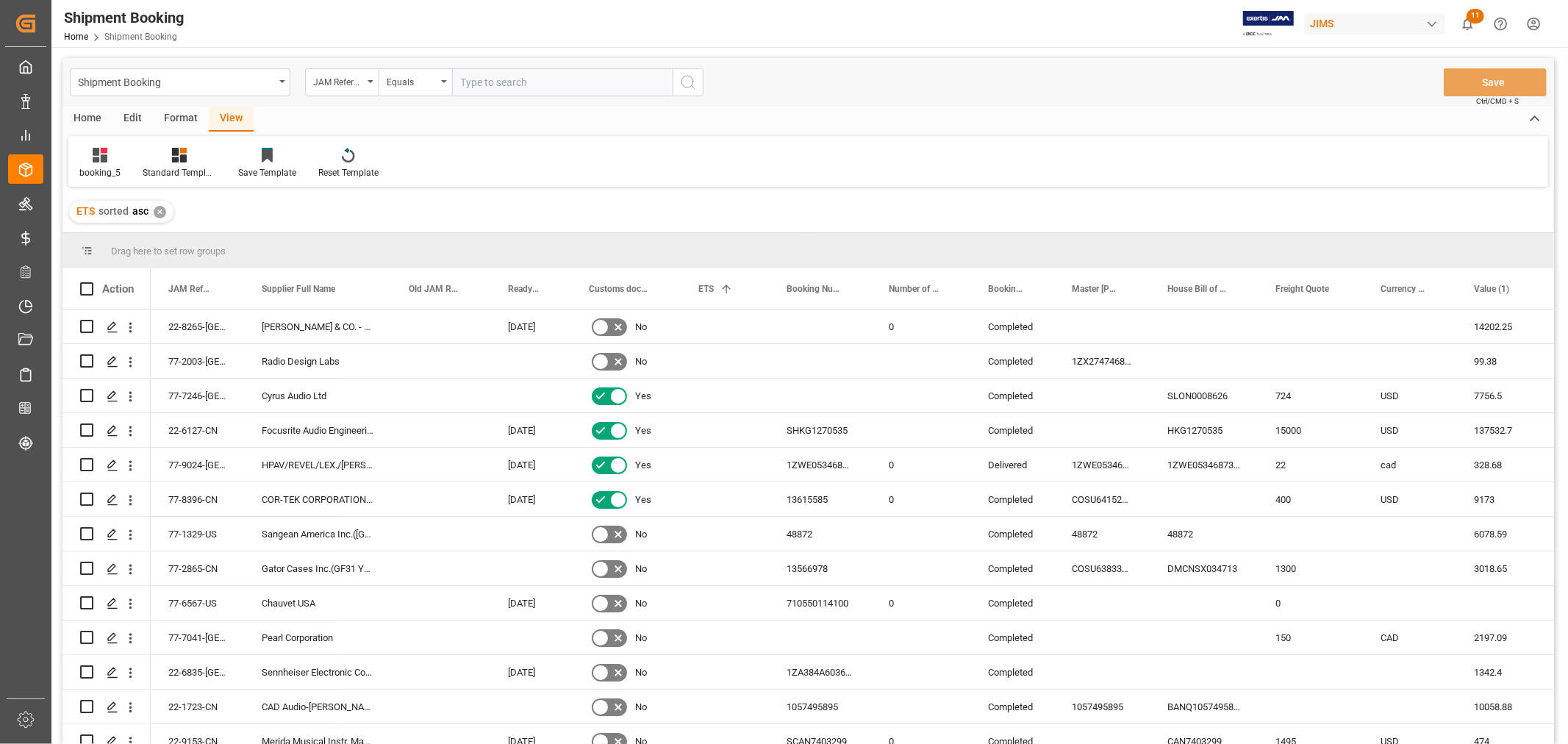
click at [482, 84] on input "text" at bounding box center [562, 82] width 220 height 28
paste input "77-9615-VN"
type input "77-9615-VN"
click at [689, 79] on icon "search button" at bounding box center [688, 82] width 18 height 18
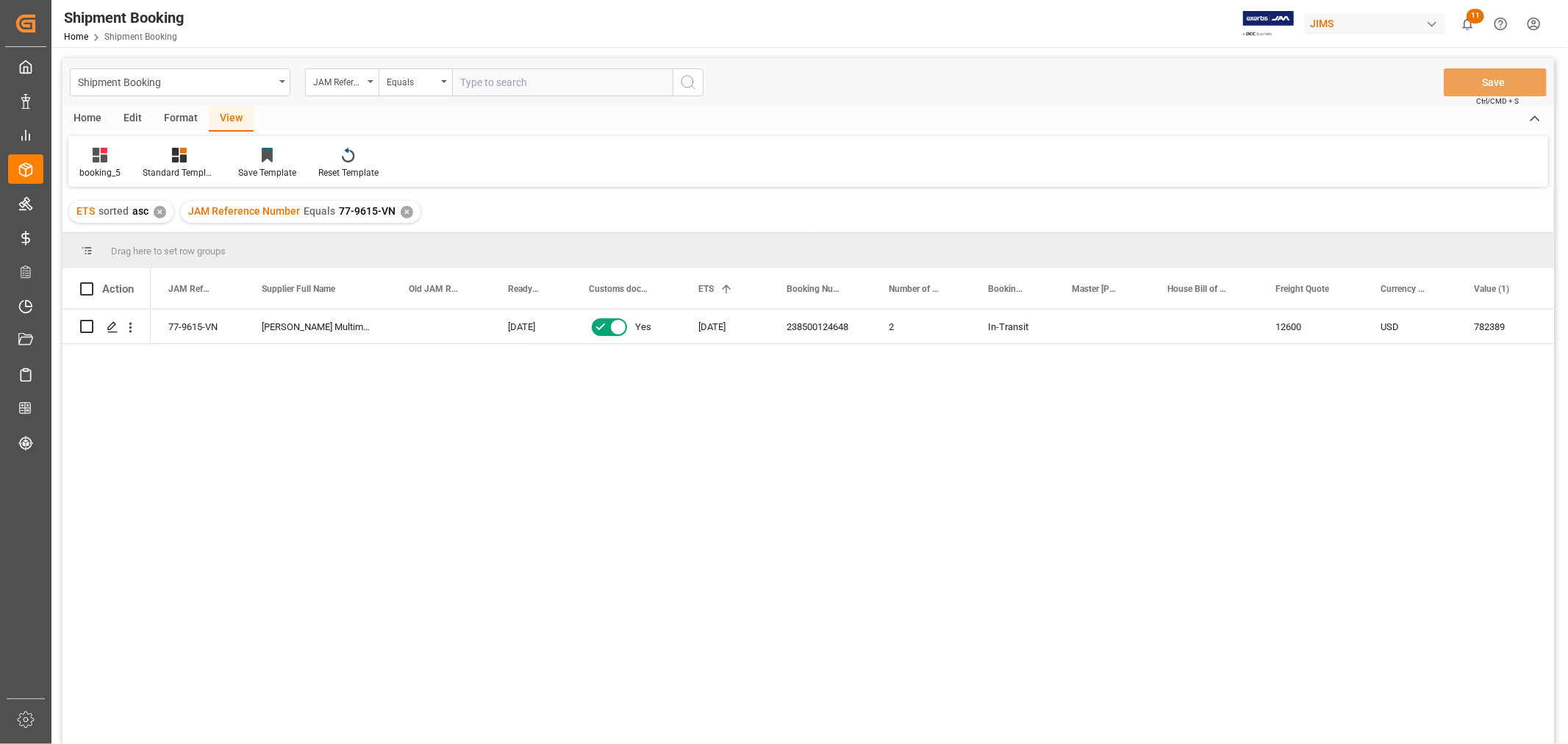
click at [777, 614] on div "77-9615-VN [PERSON_NAME] Multimedia [GEOGRAPHIC_DATA] [DATE] Yes [DATE] 2385001…" at bounding box center [852, 531] width 1403 height 444
click at [407, 212] on div "✕" at bounding box center [406, 212] width 13 height 13
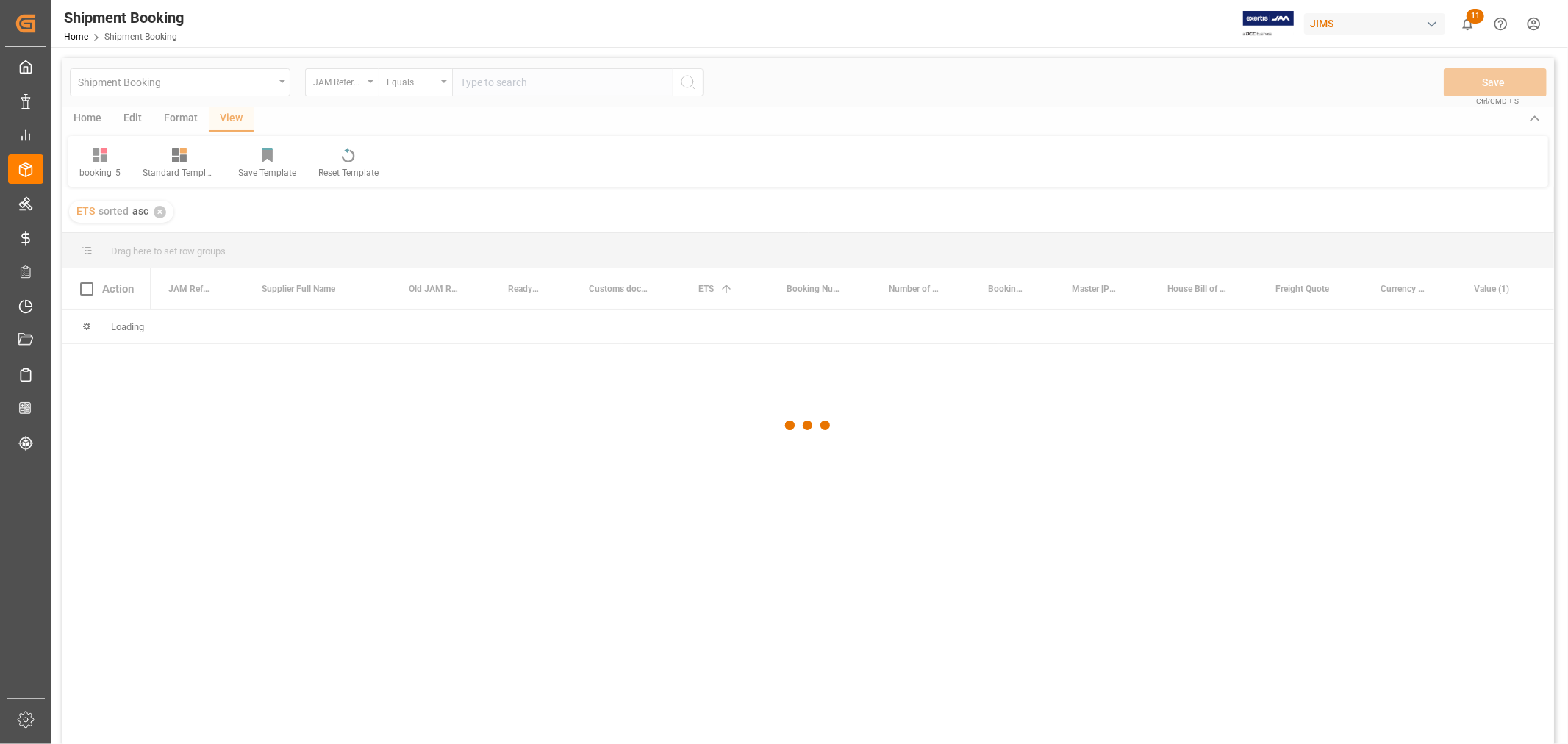
click at [493, 87] on div at bounding box center [808, 425] width 1492 height 735
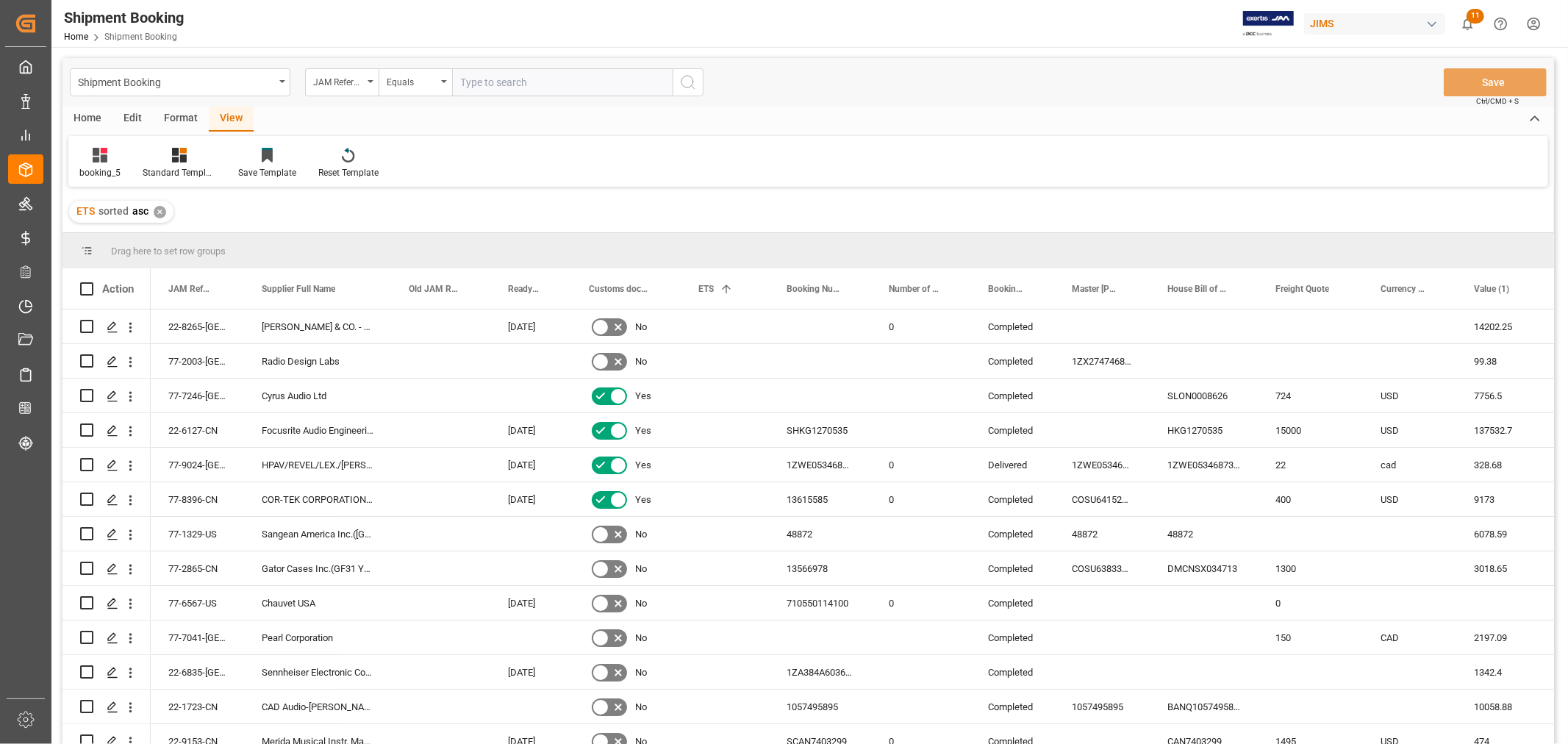
click at [495, 83] on input "text" at bounding box center [562, 82] width 220 height 28
paste input "77-9615-VN"
type input "77-9615-VN"
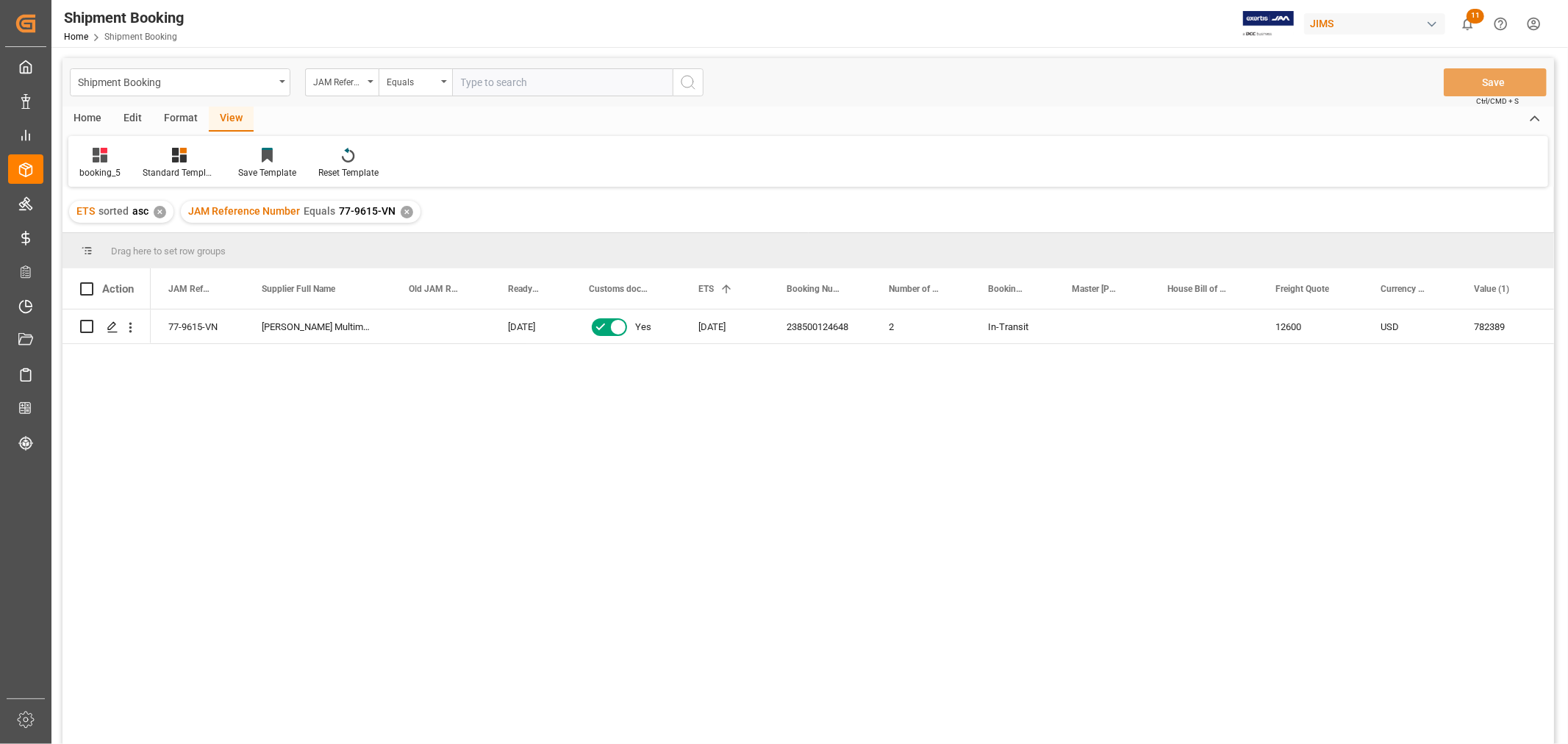
click at [410, 207] on div "JAM Reference Number Equals 77-9615-VN ✕" at bounding box center [301, 212] width 240 height 22
click at [405, 211] on div "✕" at bounding box center [406, 212] width 13 height 13
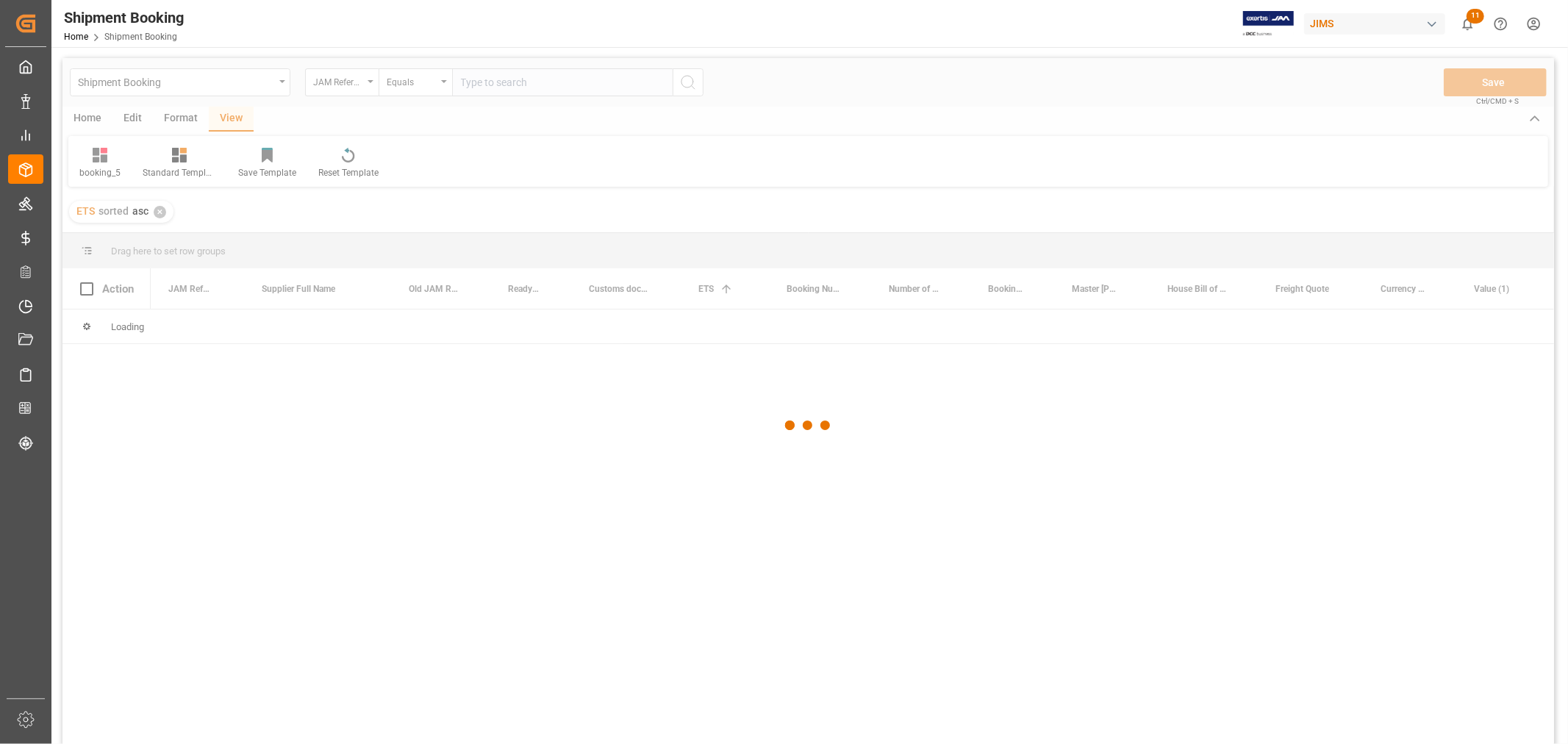
click at [494, 79] on div at bounding box center [808, 425] width 1492 height 735
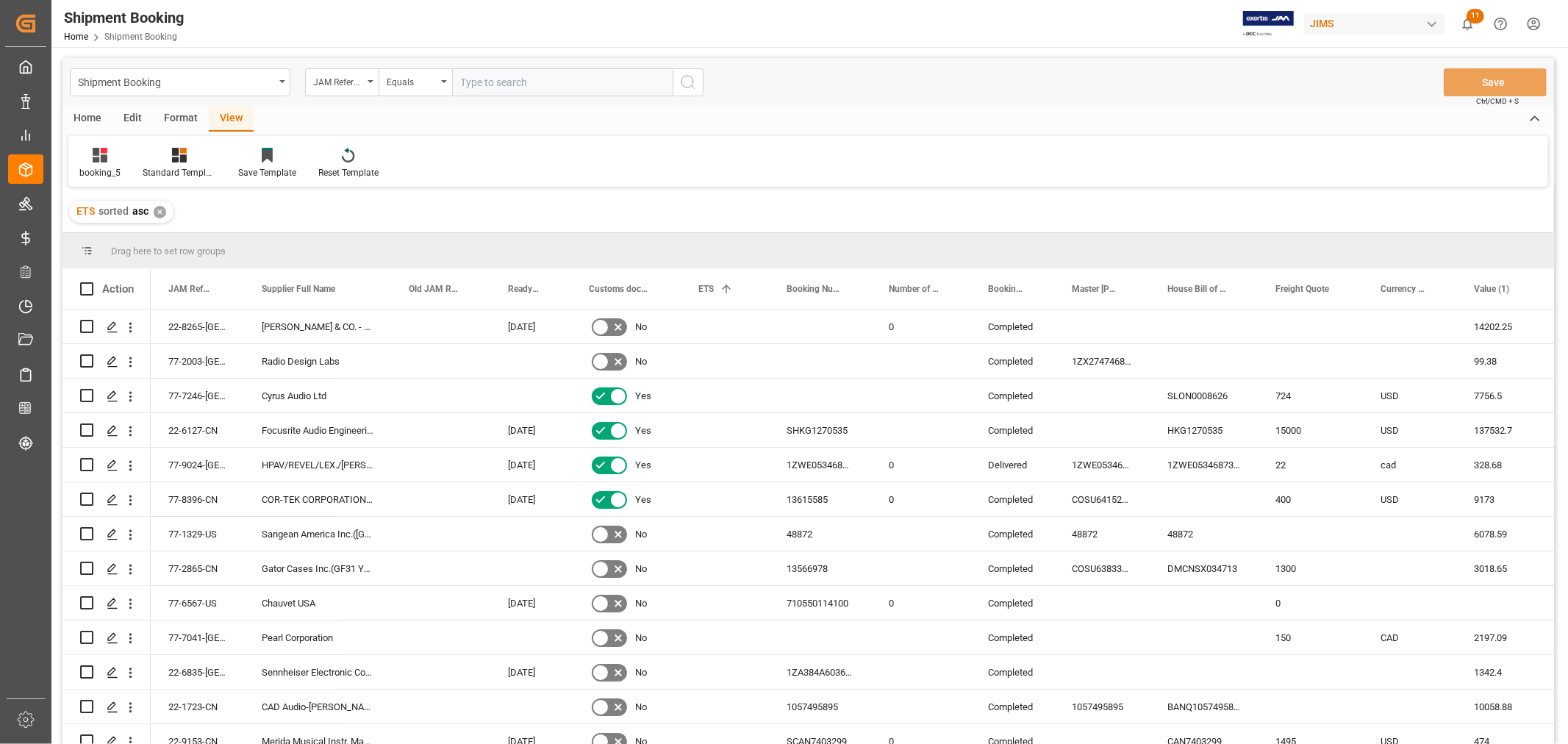
click at [494, 84] on input "text" at bounding box center [562, 82] width 220 height 28
paste input "77-9586-CN"
type input "77-9586-CN"
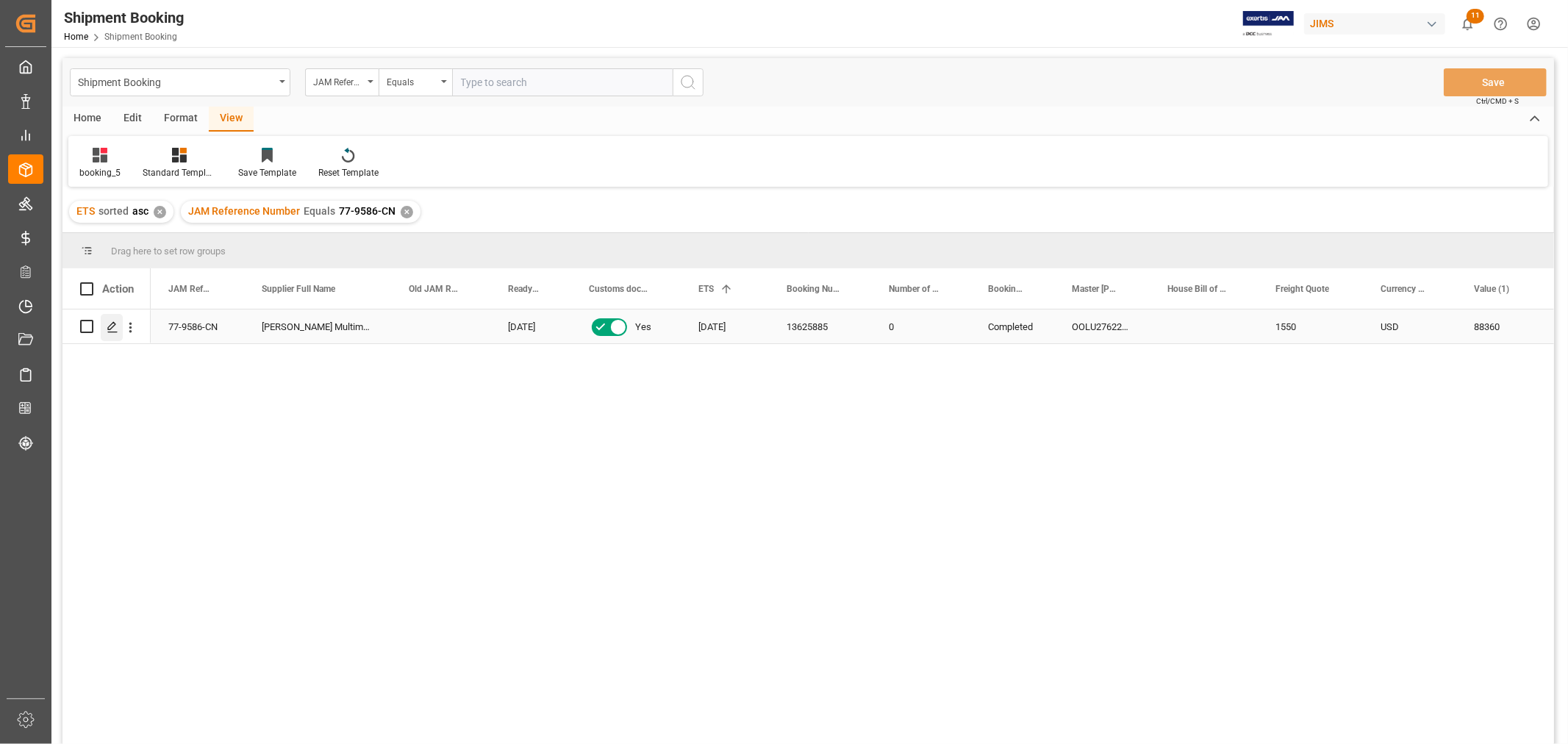
click at [111, 328] on icon "Press SPACE to select this row." at bounding box center [112, 327] width 12 height 12
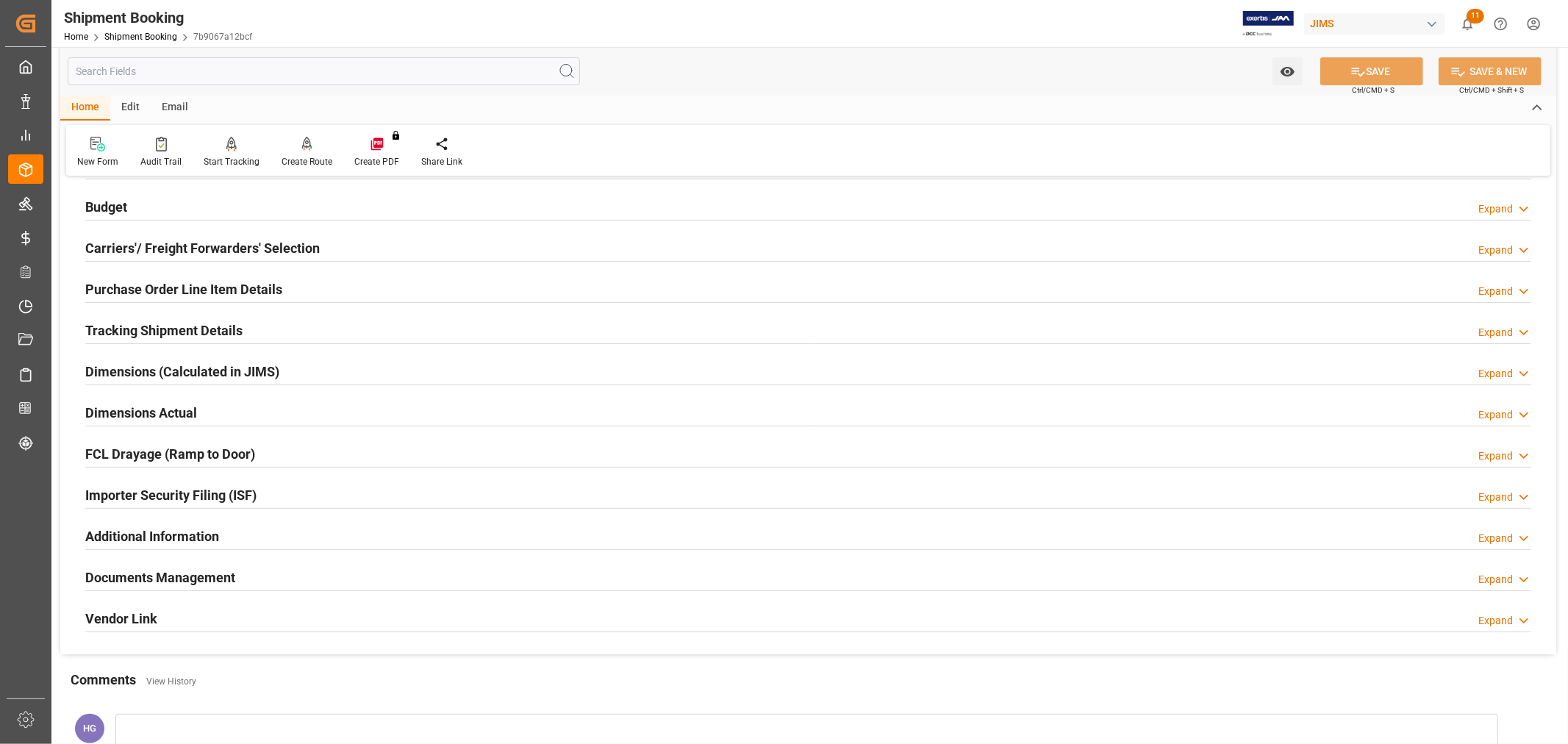
scroll to position [327, 0]
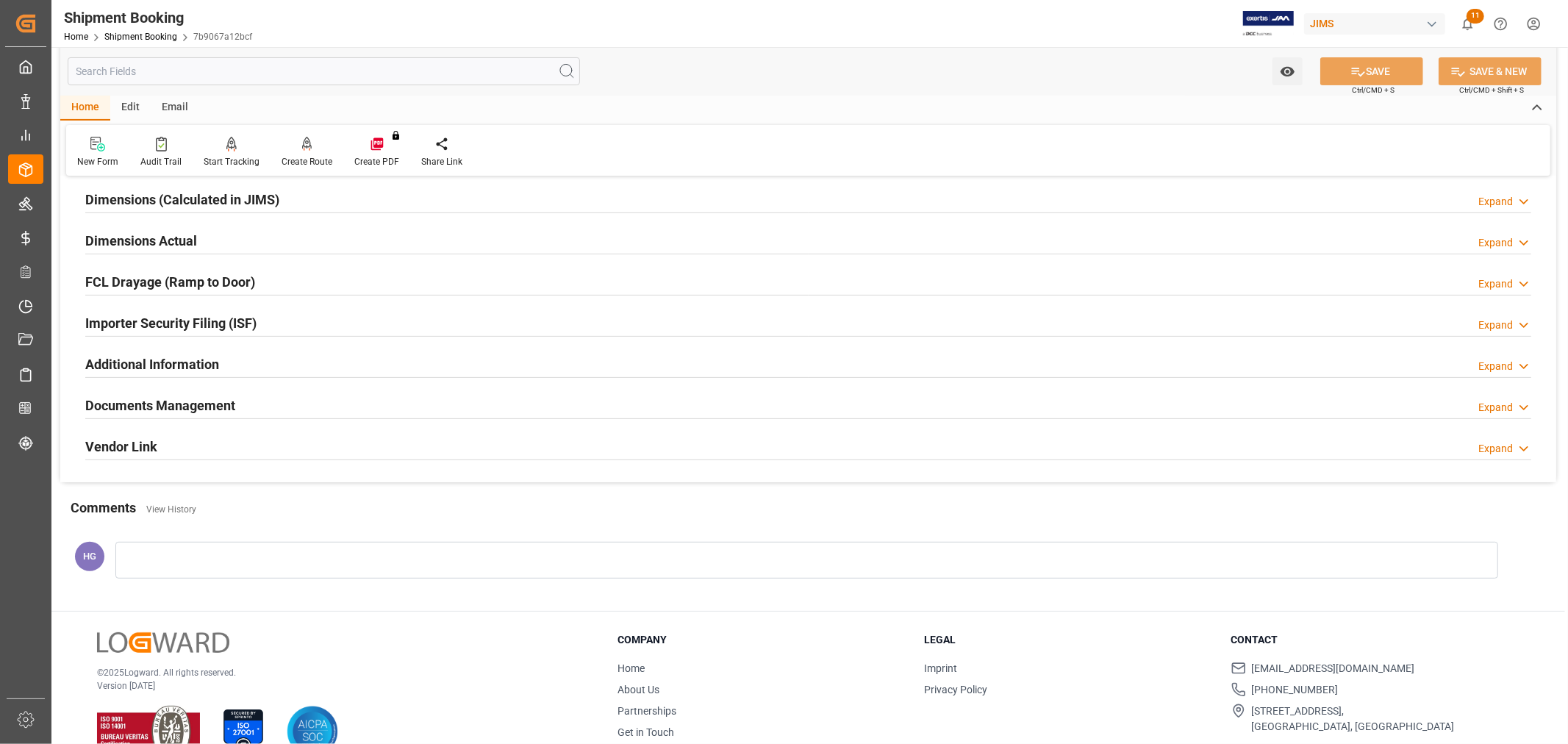
click at [167, 412] on h2 "Documents Management" at bounding box center [160, 405] width 150 height 20
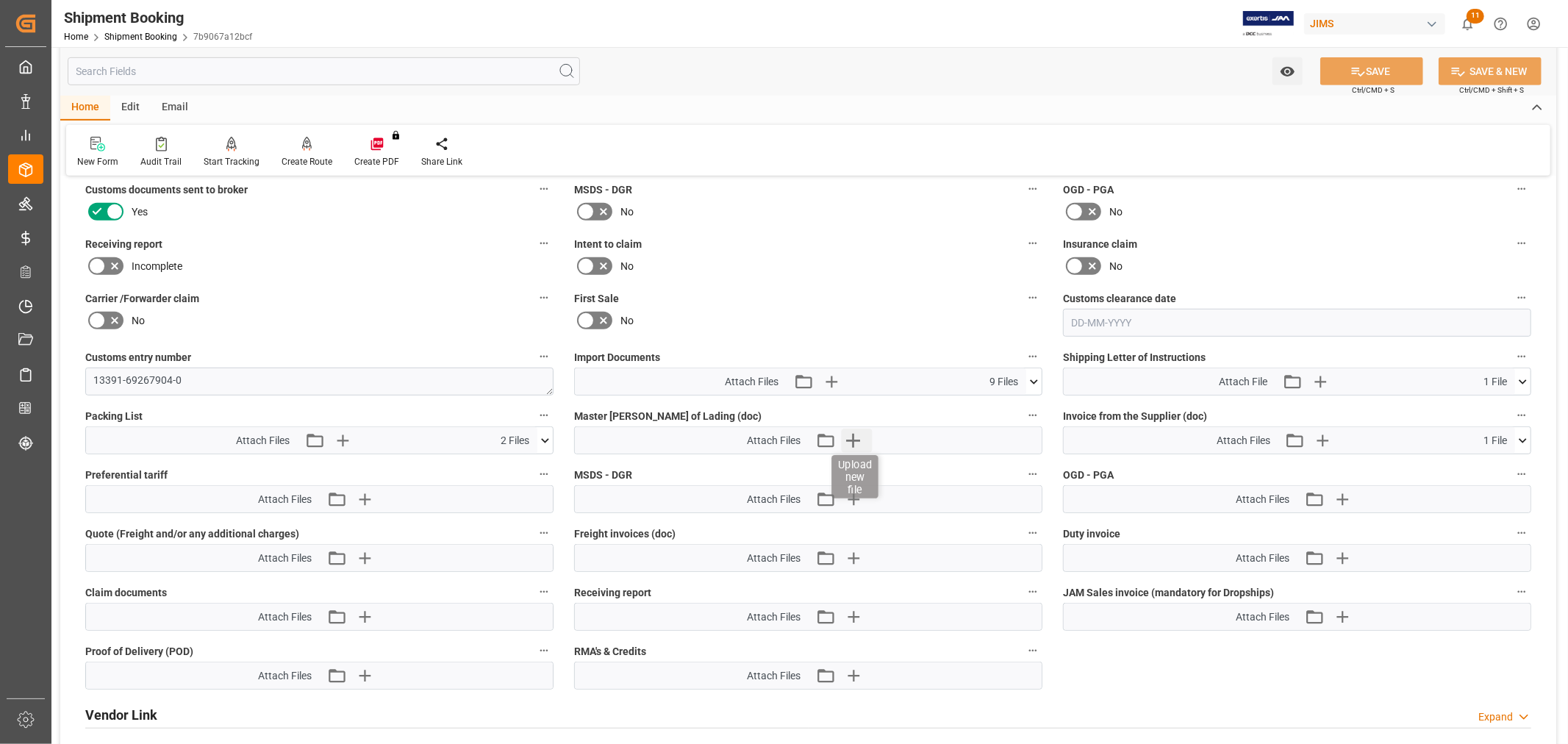
scroll to position [653, 0]
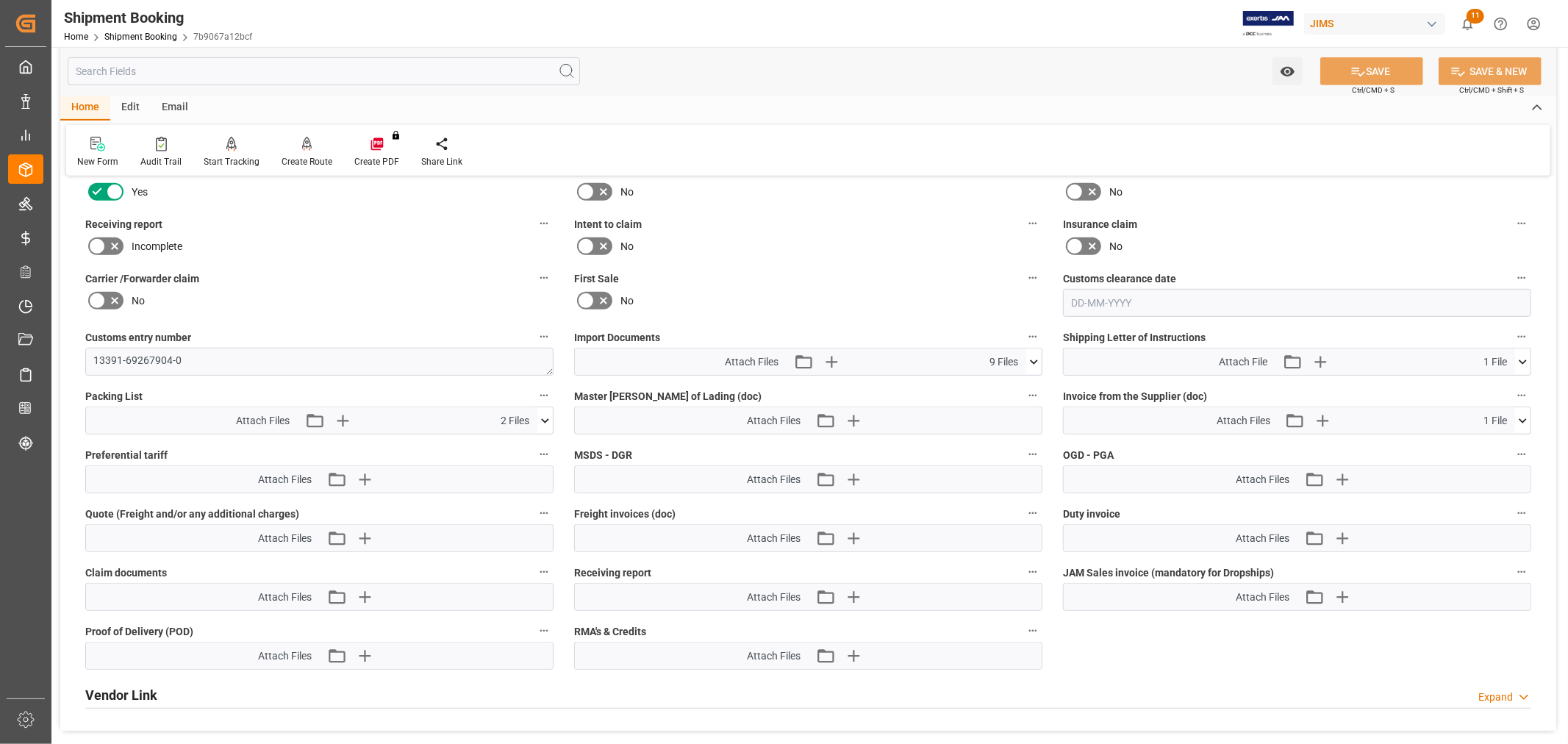
click at [106, 244] on icon at bounding box center [115, 246] width 18 height 18
click at [0, 0] on input "checkbox" at bounding box center [0, 0] width 0 height 0
click at [853, 594] on icon "button" at bounding box center [852, 597] width 14 height 14
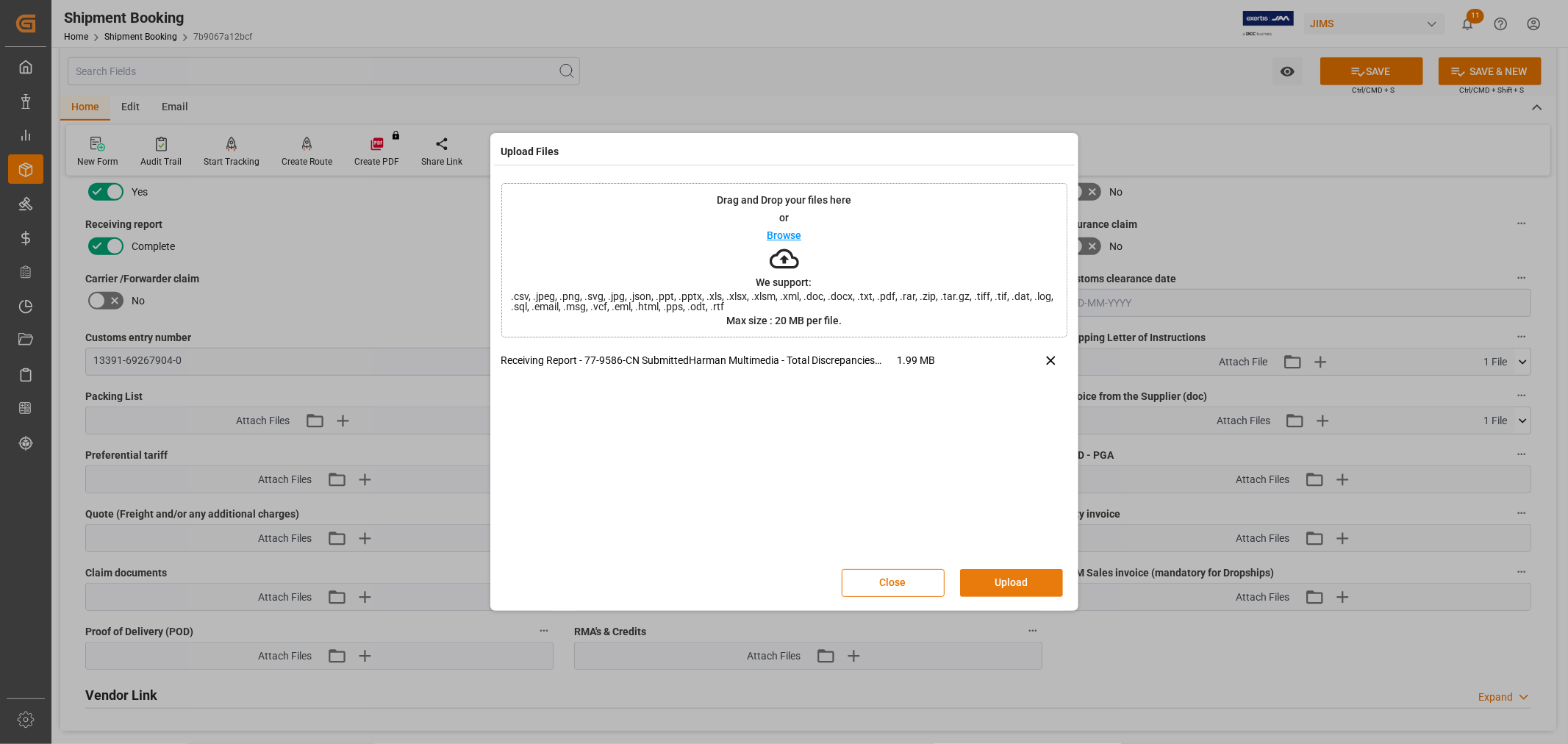
click at [1010, 583] on button "Upload" at bounding box center [1010, 582] width 103 height 28
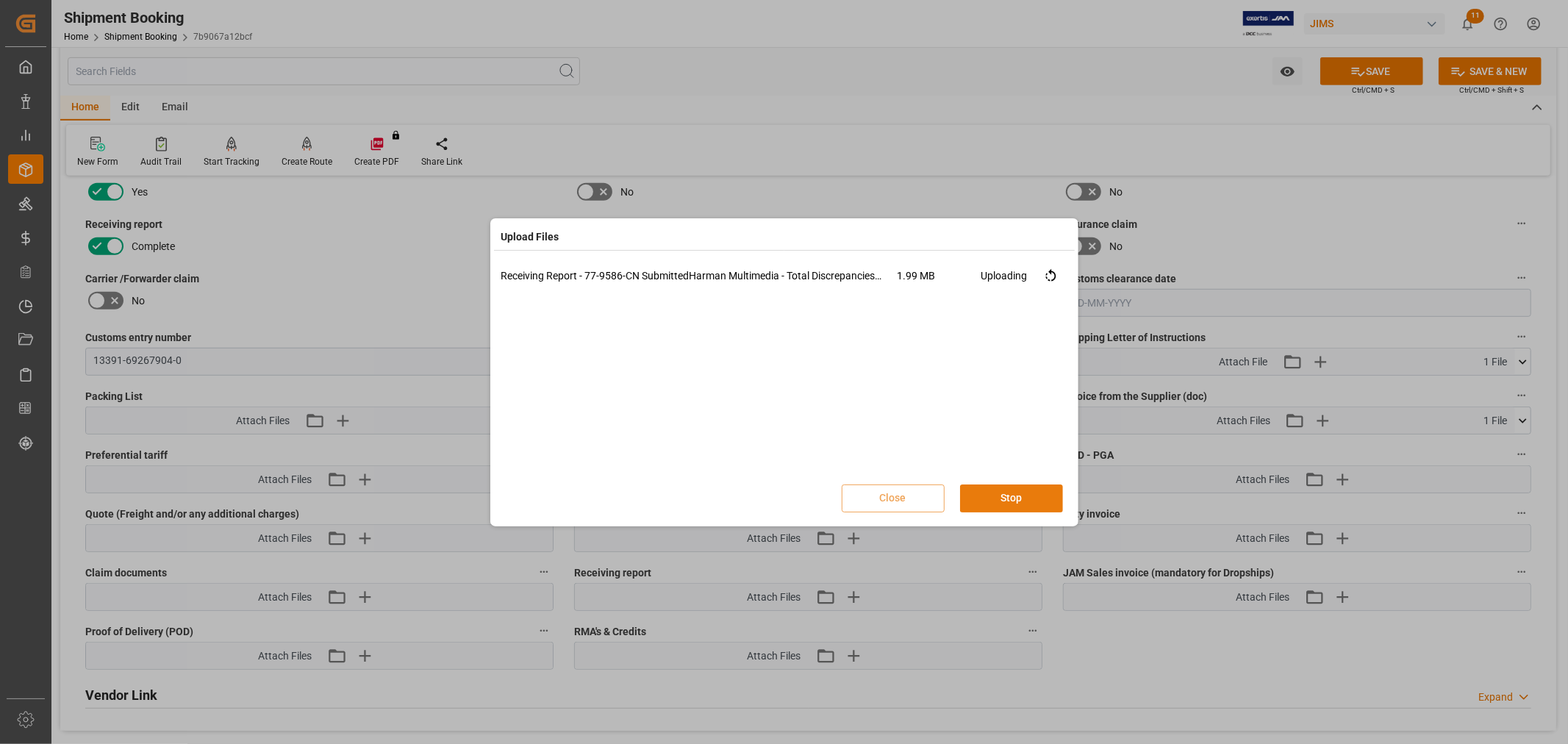
click at [1009, 497] on button "Stop" at bounding box center [1010, 498] width 103 height 28
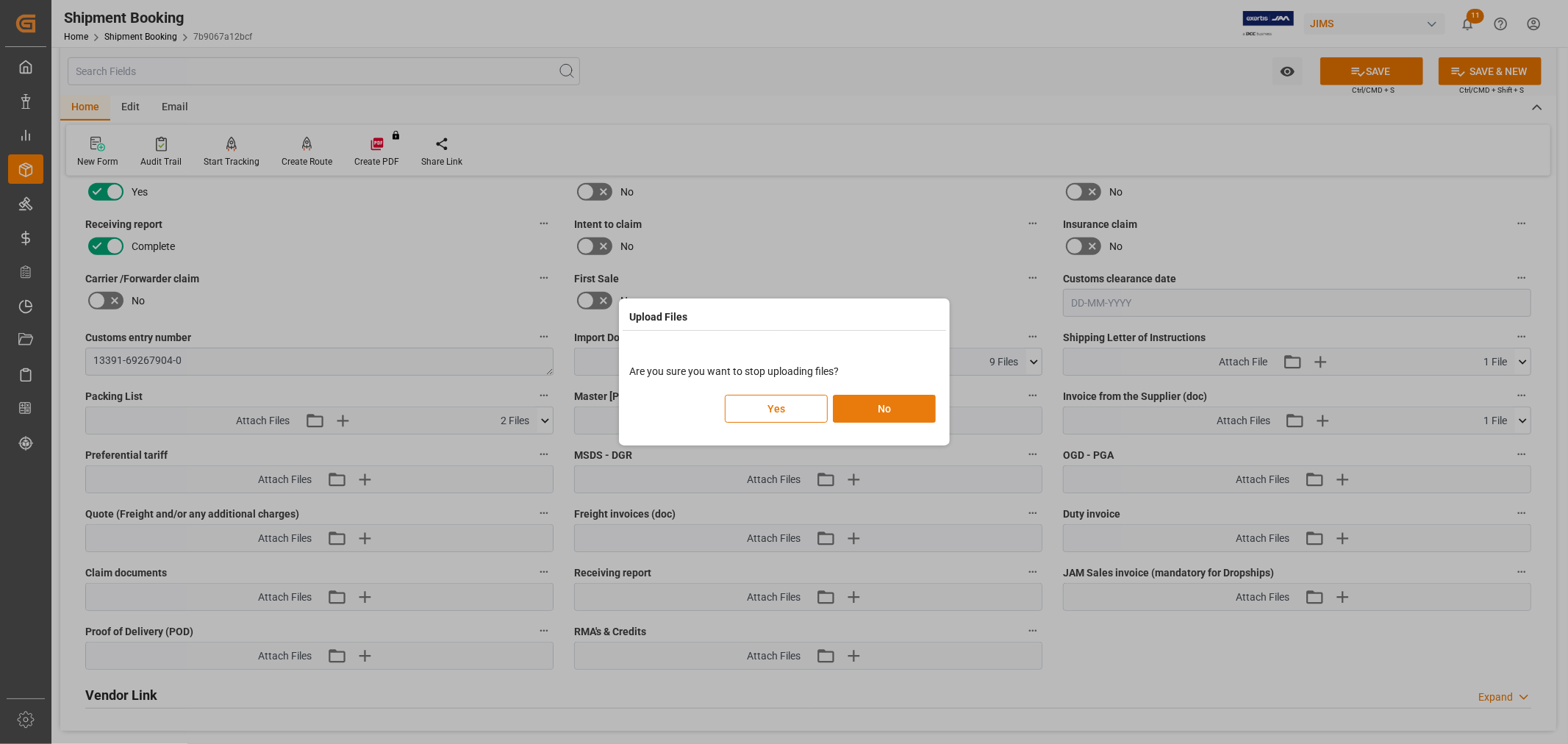
click at [878, 410] on button "No" at bounding box center [884, 408] width 103 height 28
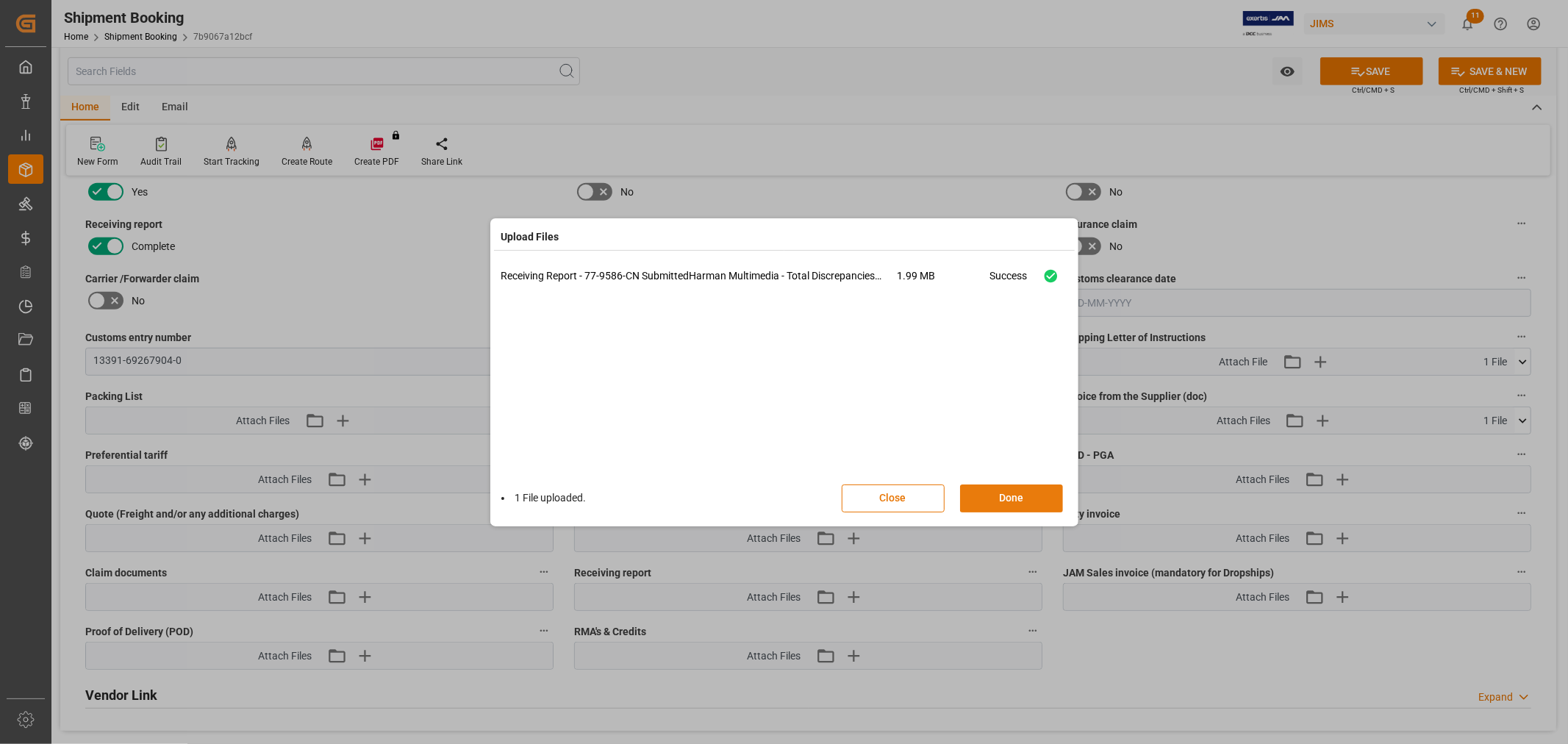
click at [979, 501] on button "Done" at bounding box center [1010, 498] width 103 height 28
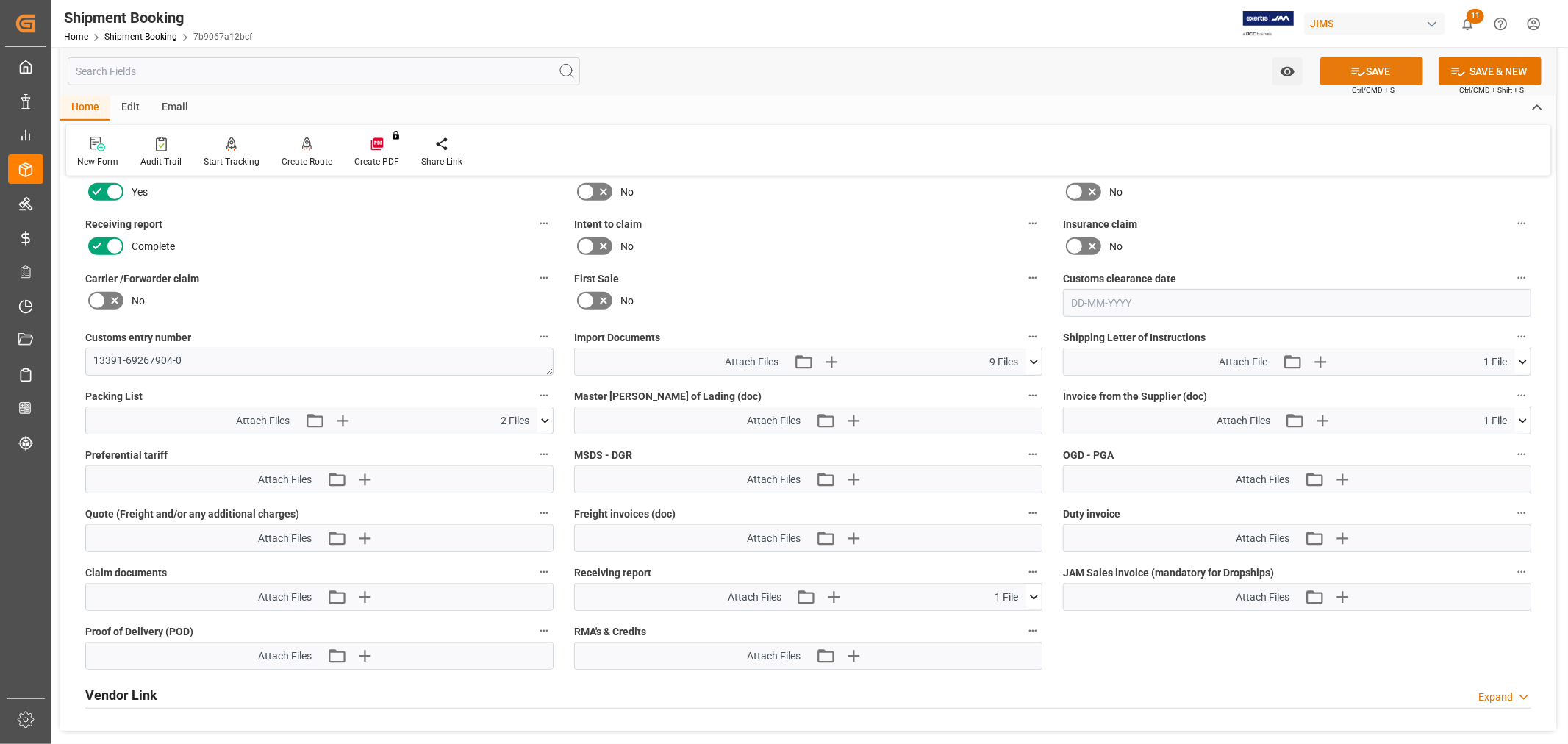
click at [1361, 68] on icon at bounding box center [1358, 71] width 15 height 15
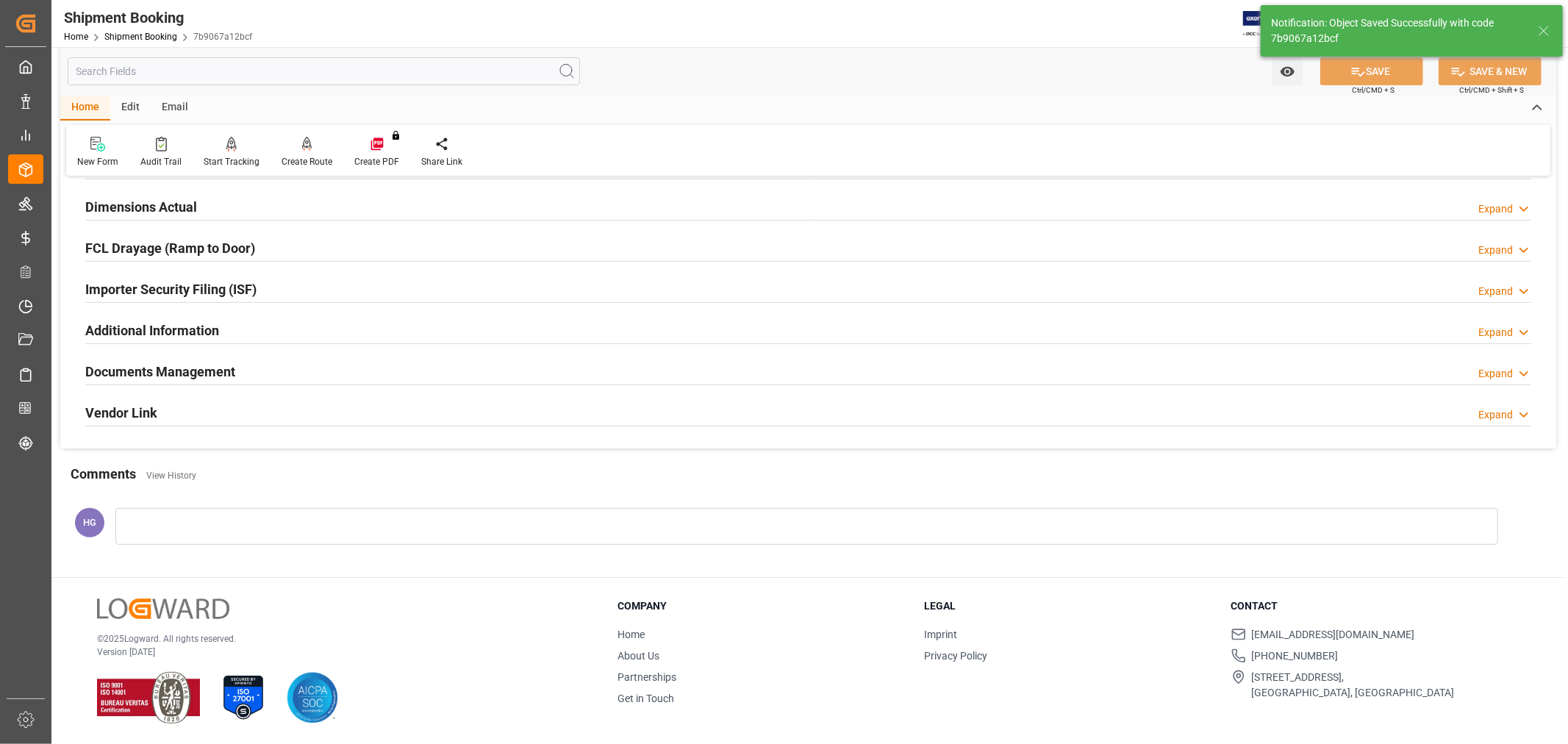
scroll to position [361, 0]
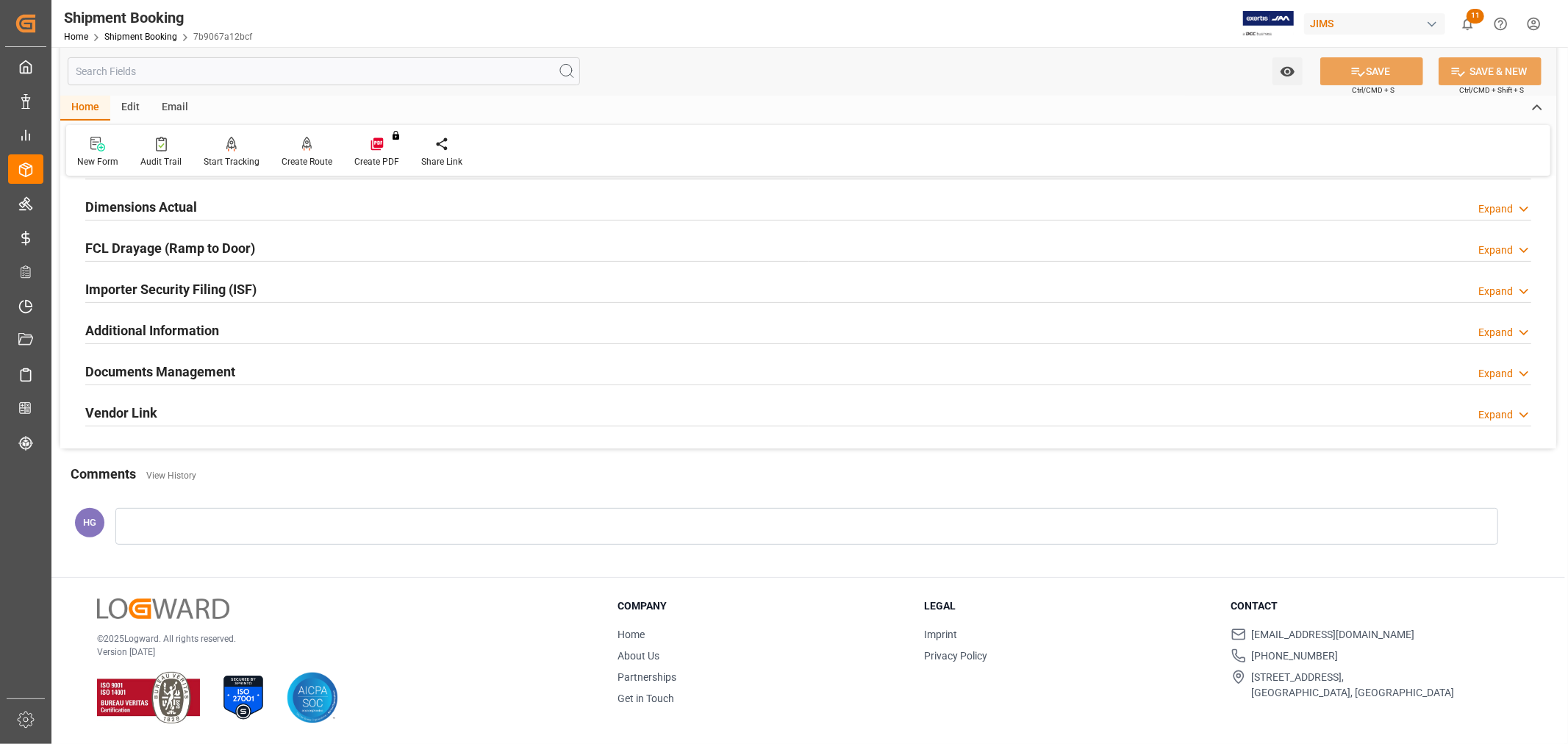
click at [616, 538] on div at bounding box center [807, 526] width 1383 height 37
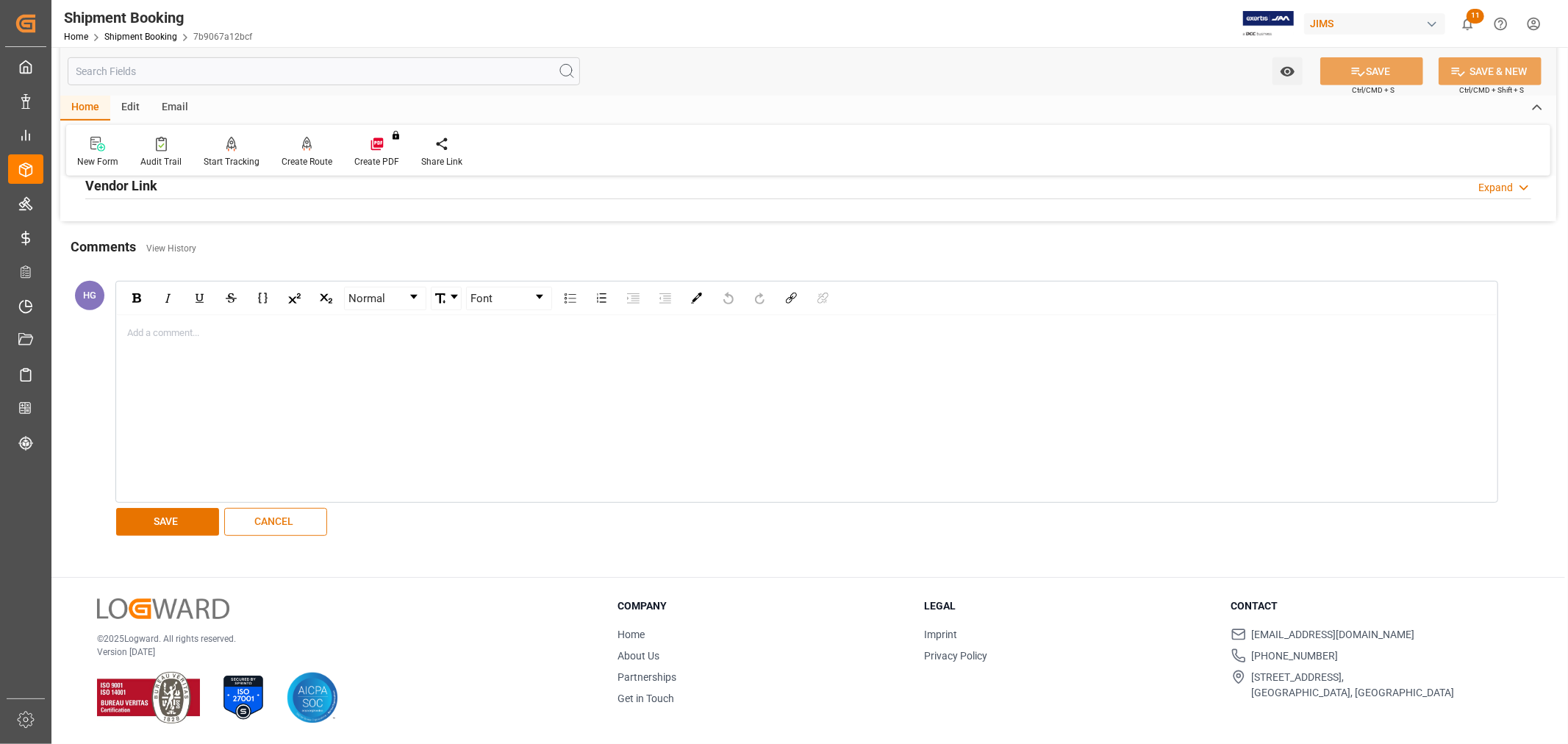
click at [263, 525] on button "CANCEL" at bounding box center [275, 522] width 103 height 28
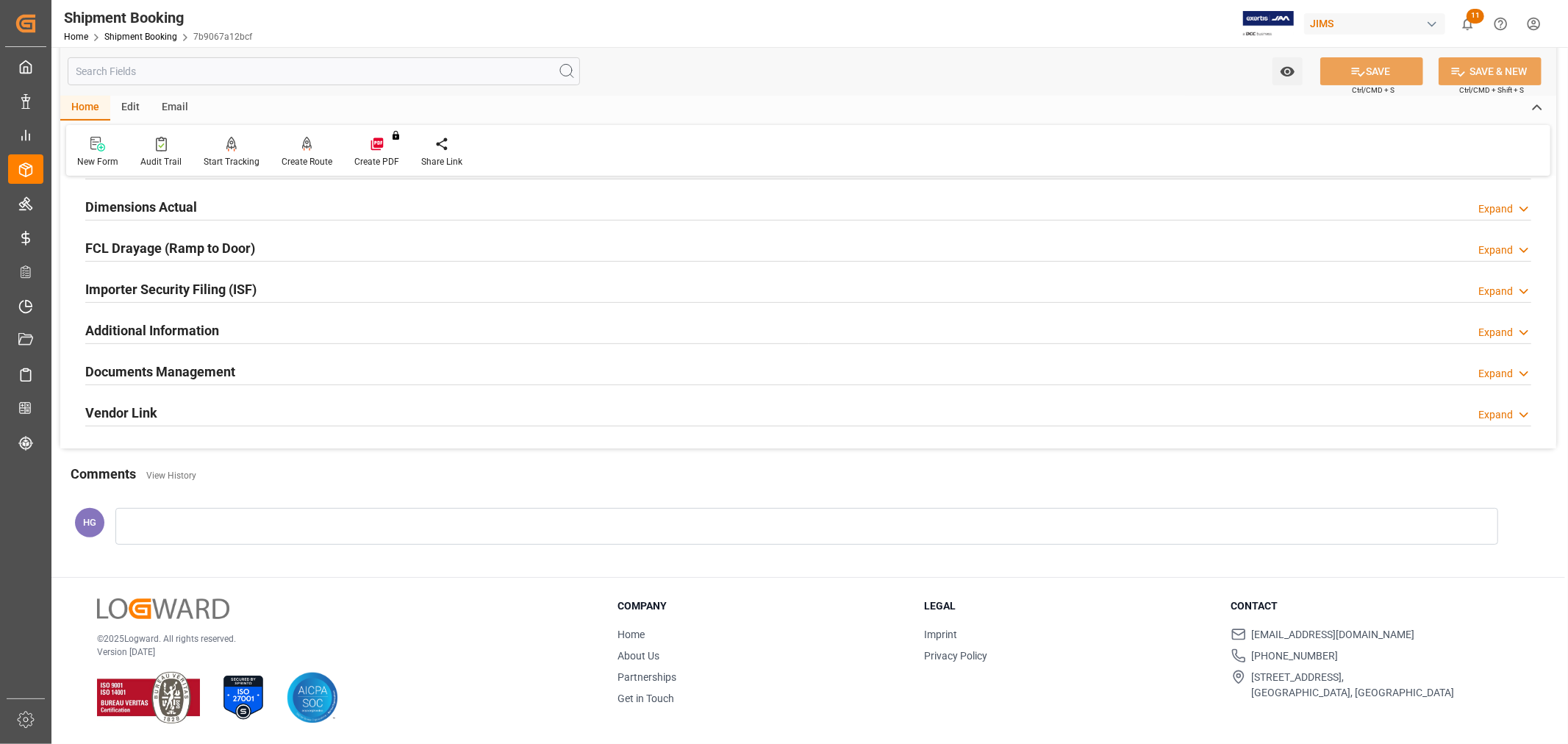
scroll to position [361, 0]
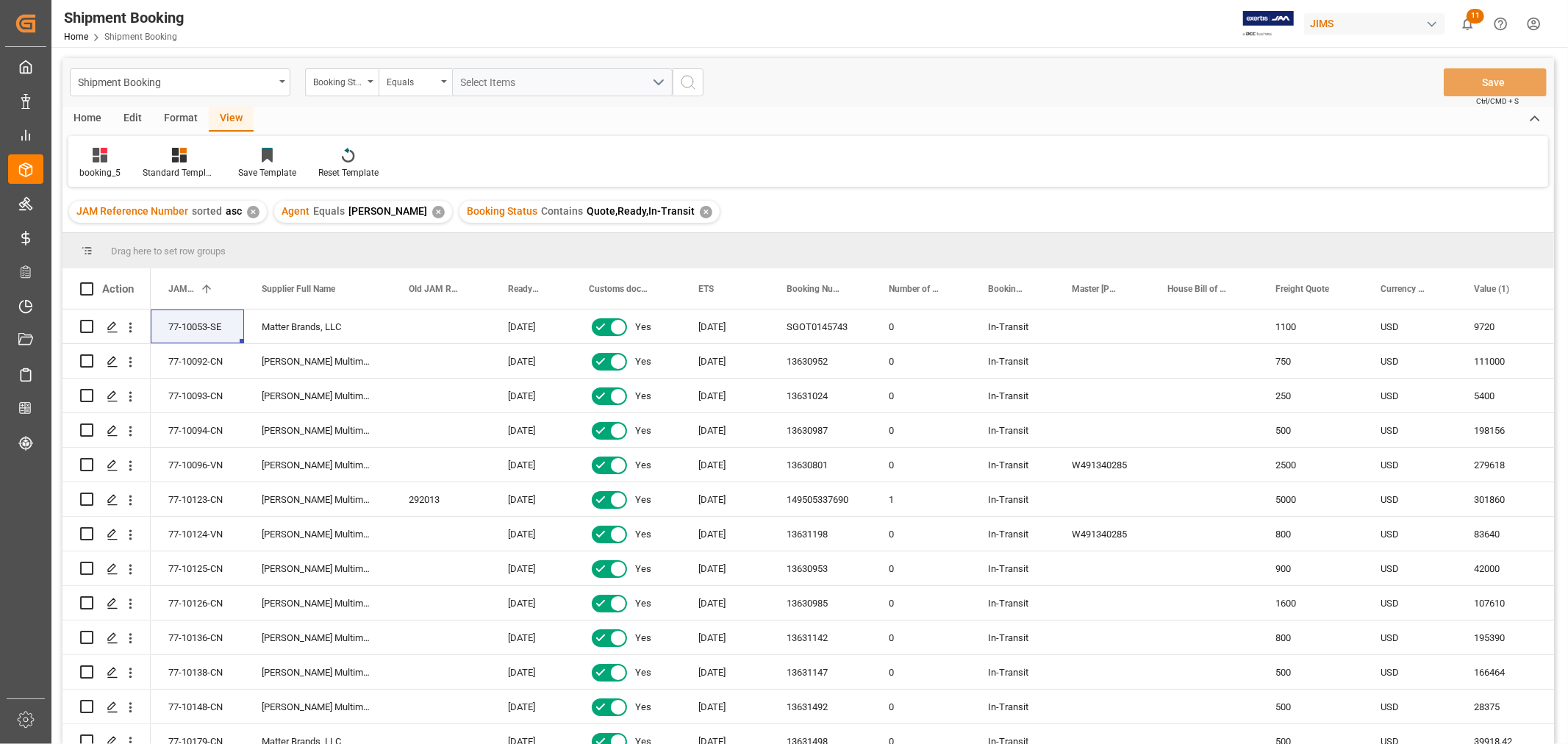
scroll to position [159, 0]
